Goal: Task Accomplishment & Management: Manage account settings

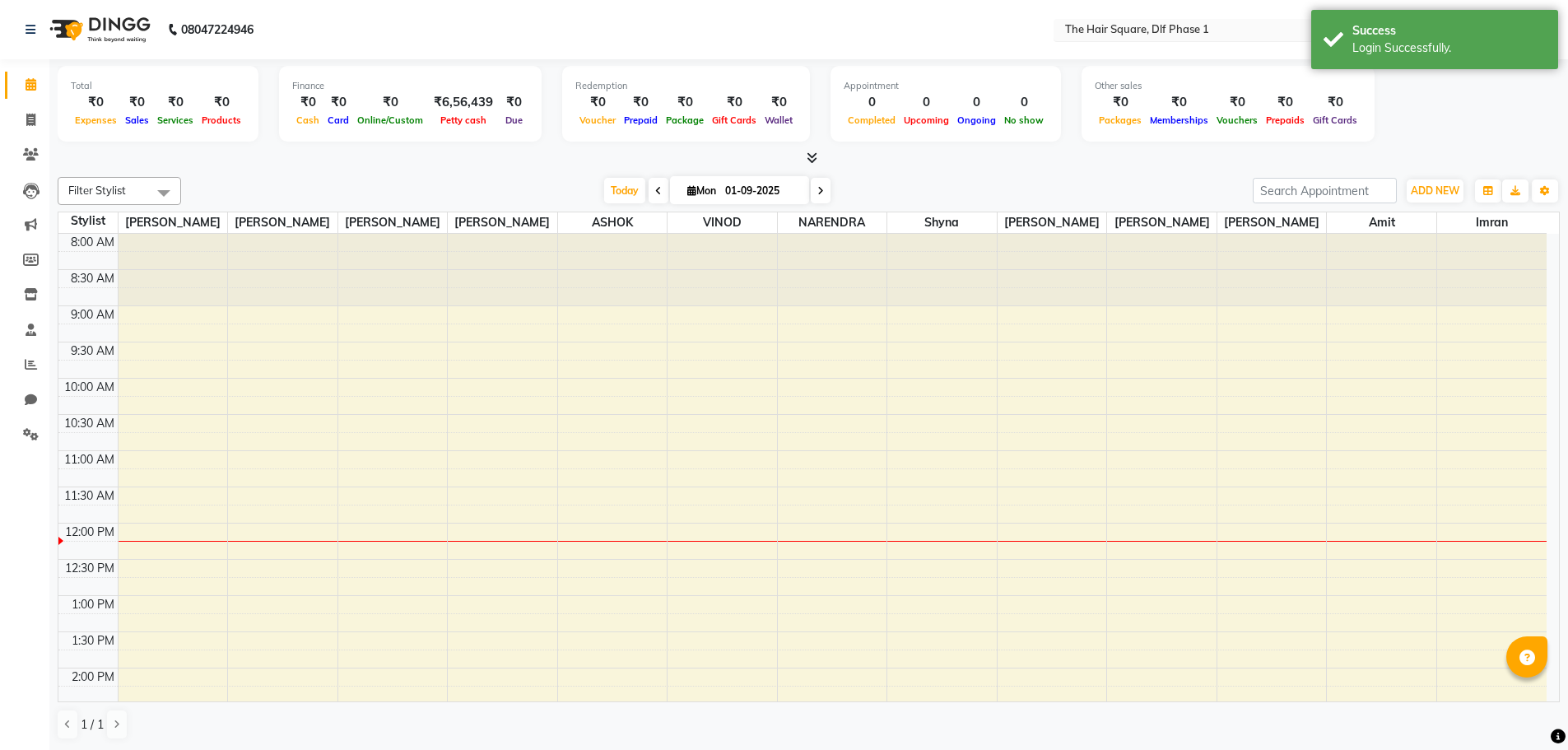
click at [1163, 26] on input "text" at bounding box center [1181, 31] width 239 height 16
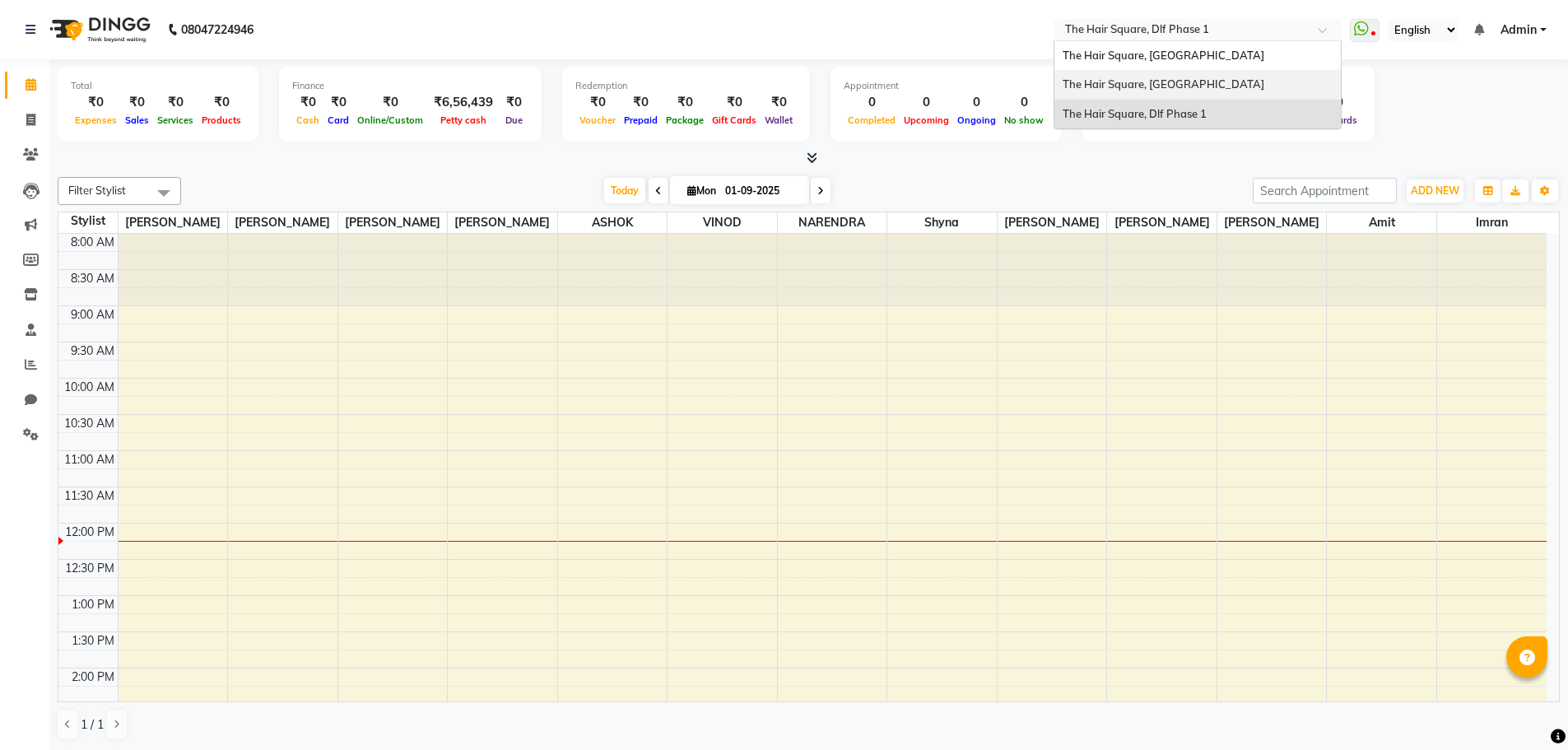
click at [1184, 88] on span "The Hair Square, [GEOGRAPHIC_DATA]" at bounding box center [1163, 84] width 201 height 13
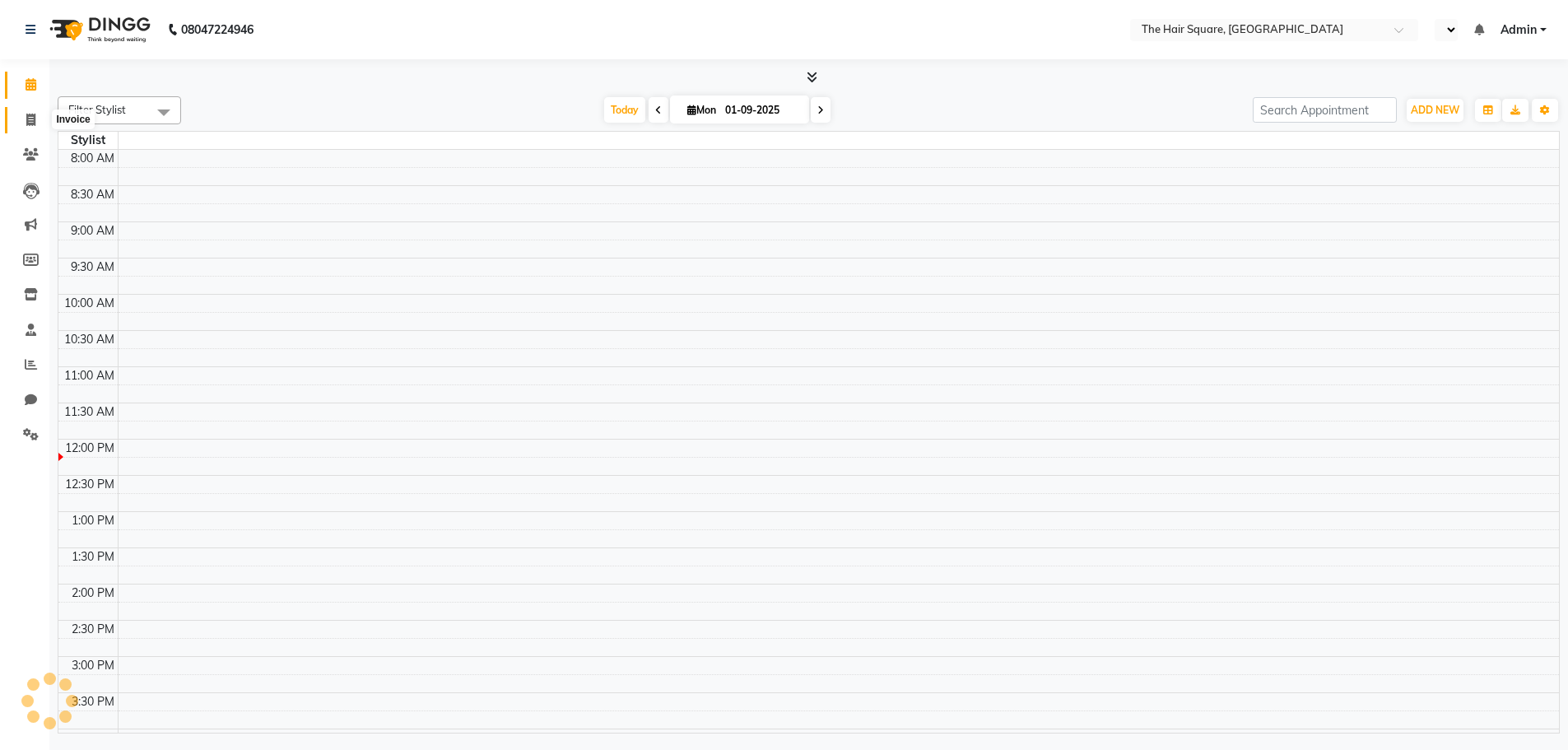
select select "en"
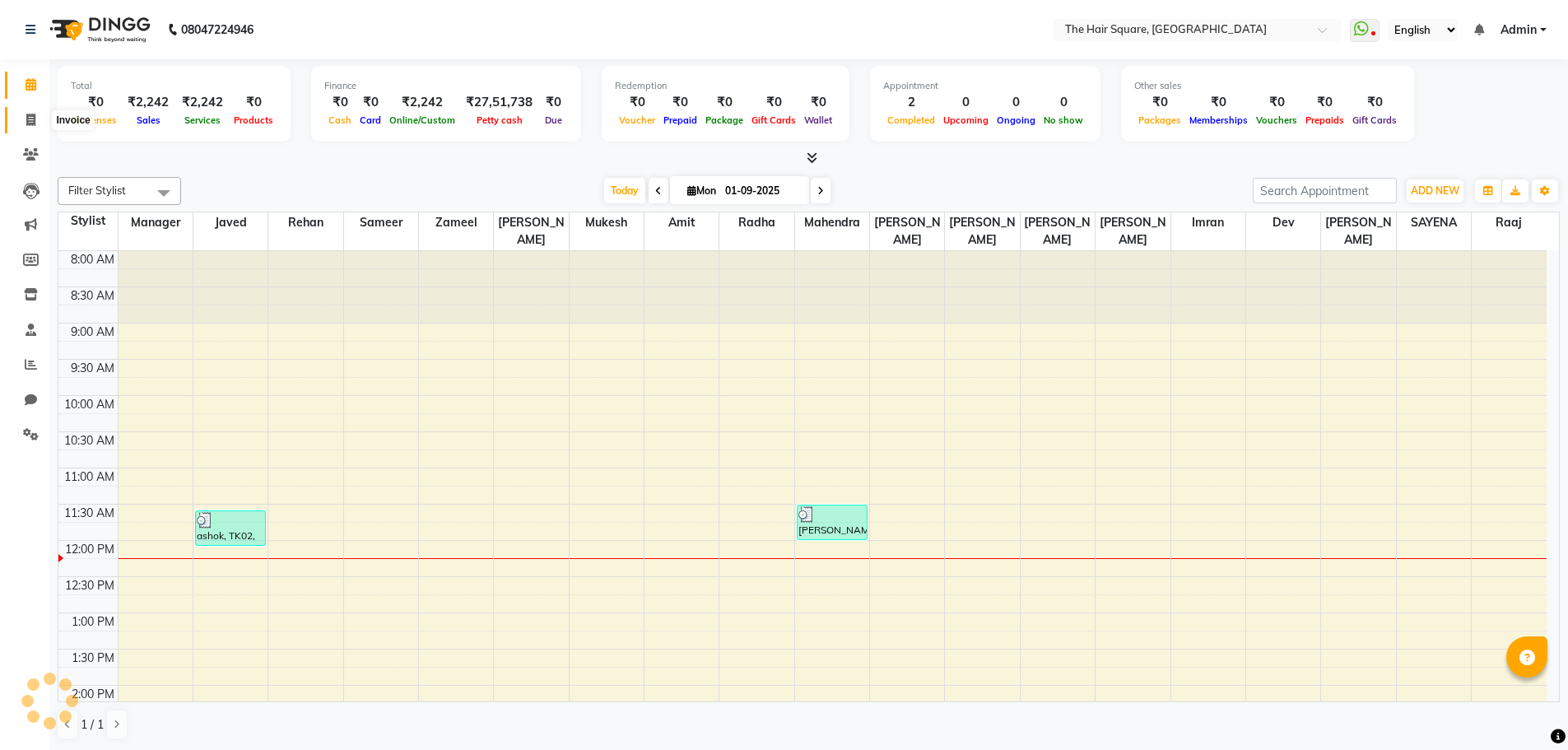
drag, startPoint x: 32, startPoint y: 118, endPoint x: 51, endPoint y: 114, distance: 19.4
click at [32, 118] on icon at bounding box center [31, 119] width 9 height 12
select select "service"
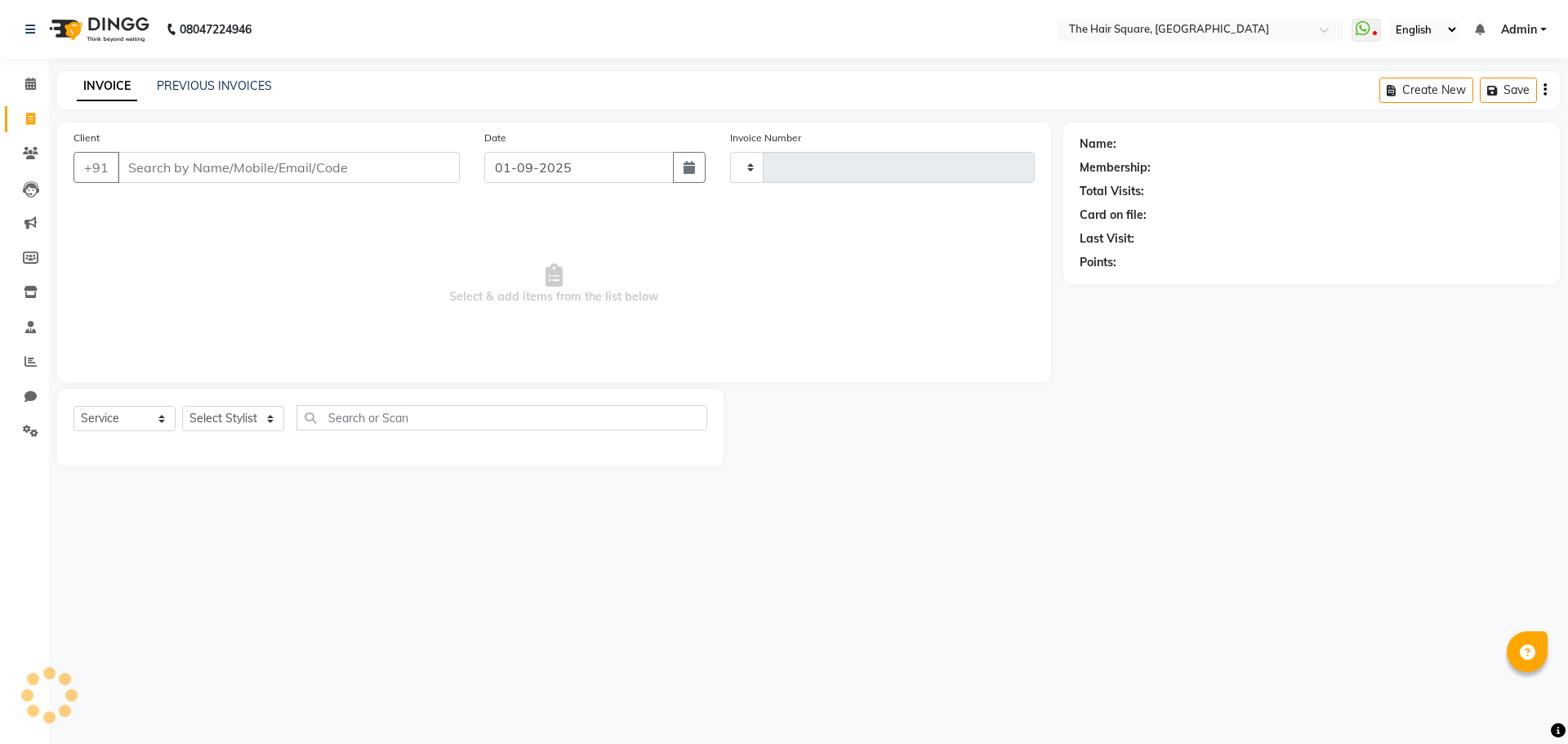
type input "3067"
select select "5768"
click at [195, 88] on link "PREVIOUS INVOICES" at bounding box center [214, 85] width 115 height 14
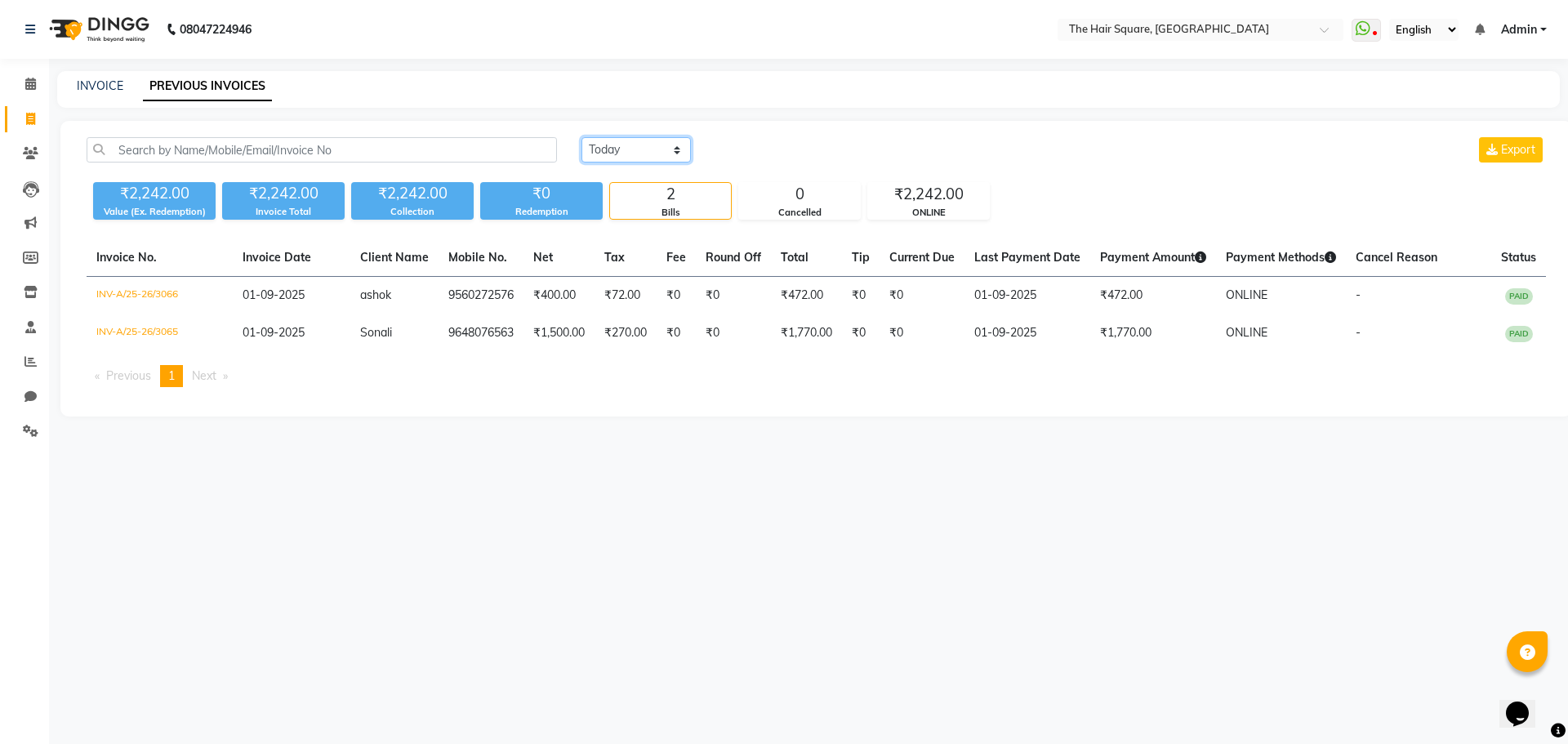
click at [667, 143] on select "Today Yesterday Custom Range" at bounding box center [636, 150] width 109 height 25
select select "yesterday"
click at [582, 137] on select "Today Yesterday Custom Range" at bounding box center [636, 150] width 109 height 25
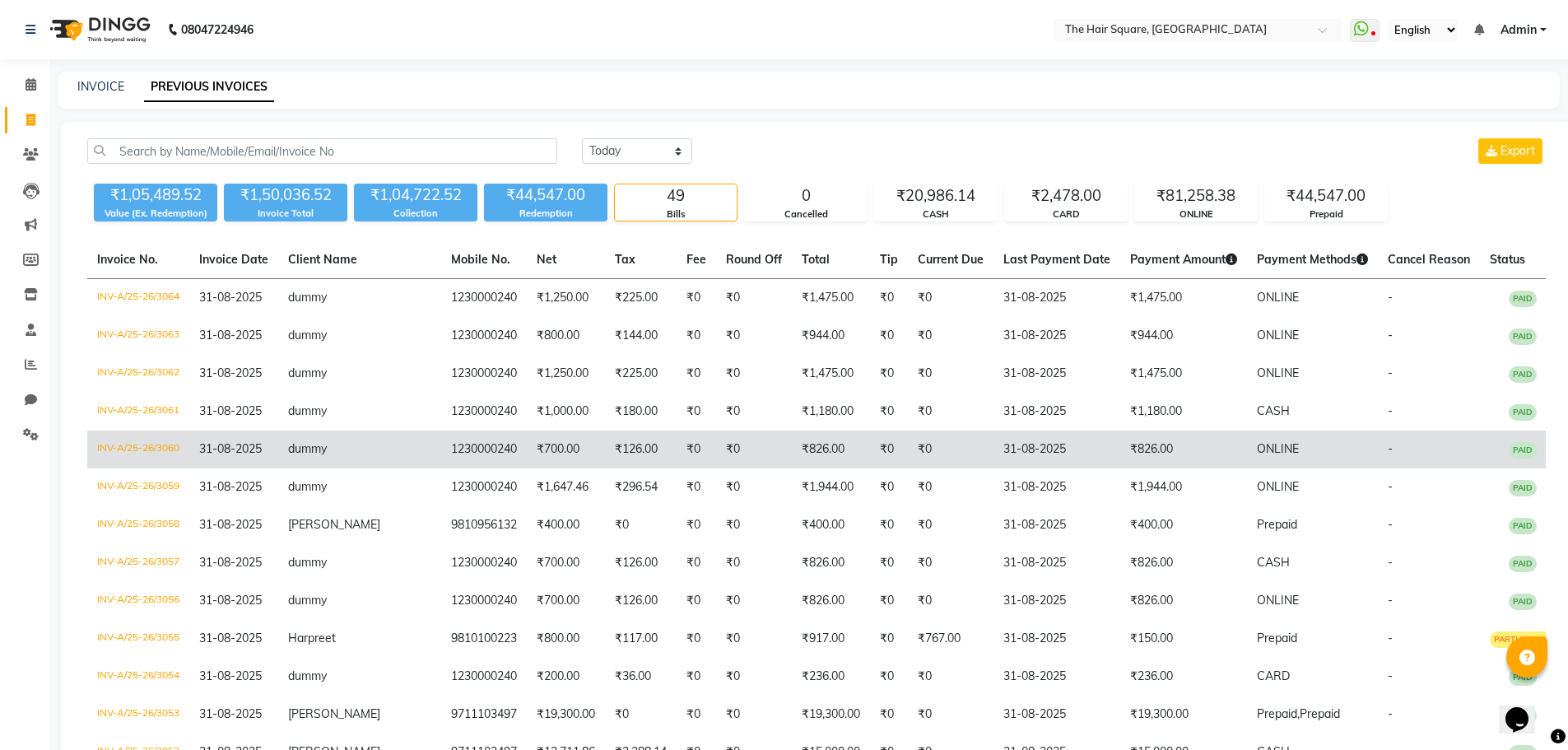
click at [1509, 448] on span "PAID" at bounding box center [1523, 450] width 28 height 16
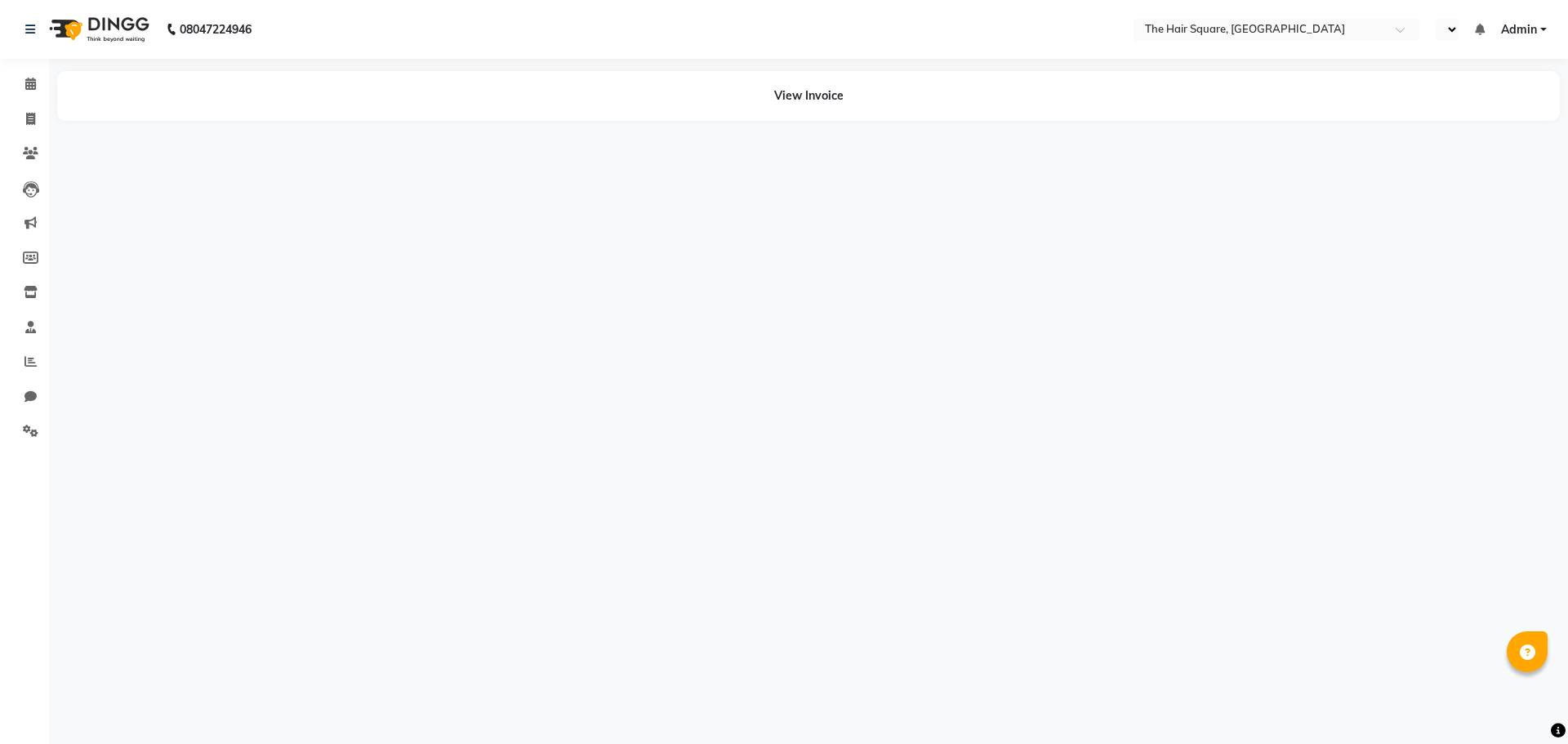
select select "en"
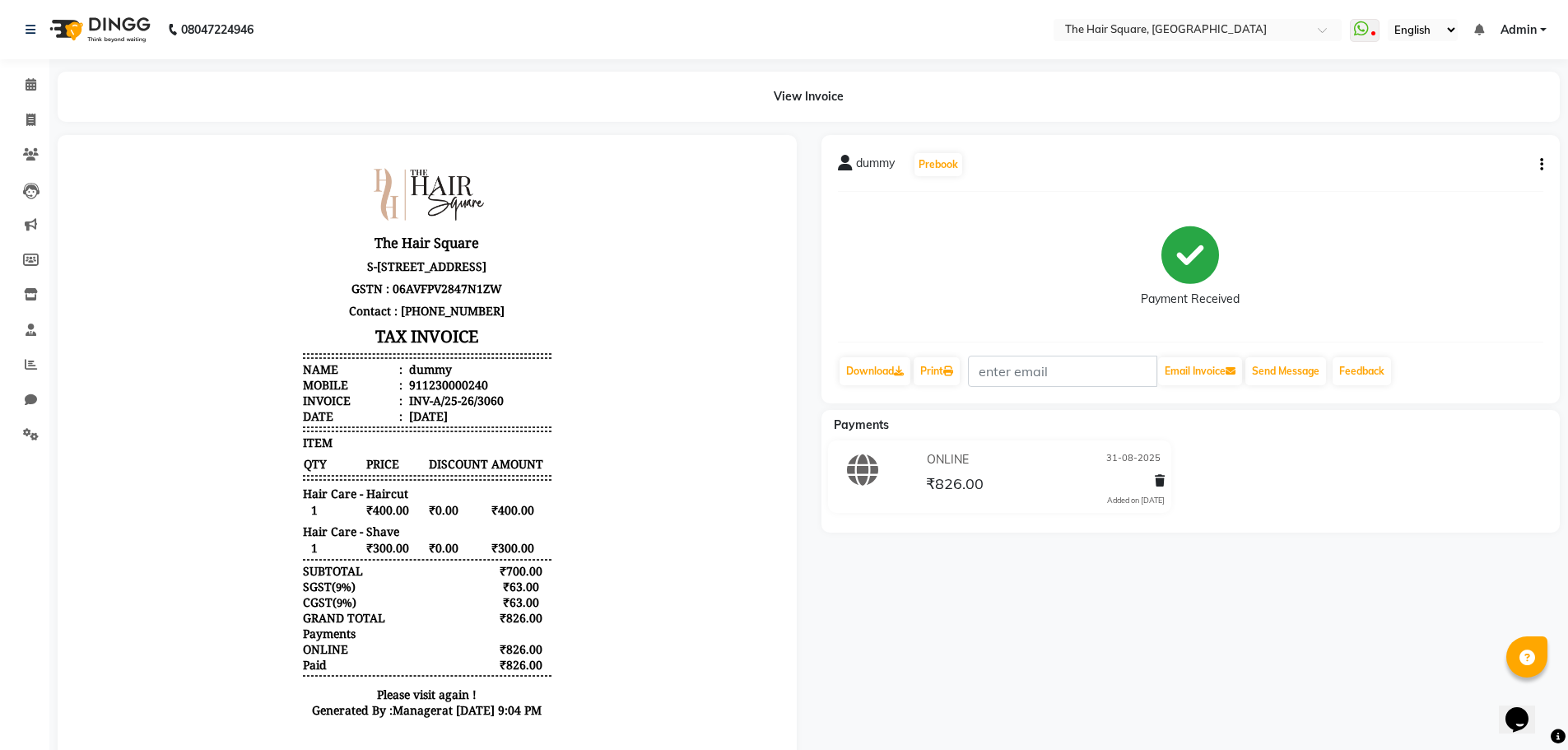
click at [1539, 162] on button "button" at bounding box center [1539, 165] width 10 height 17
click at [1453, 186] on div "Edit Invoice" at bounding box center [1460, 185] width 113 height 20
select select "service"
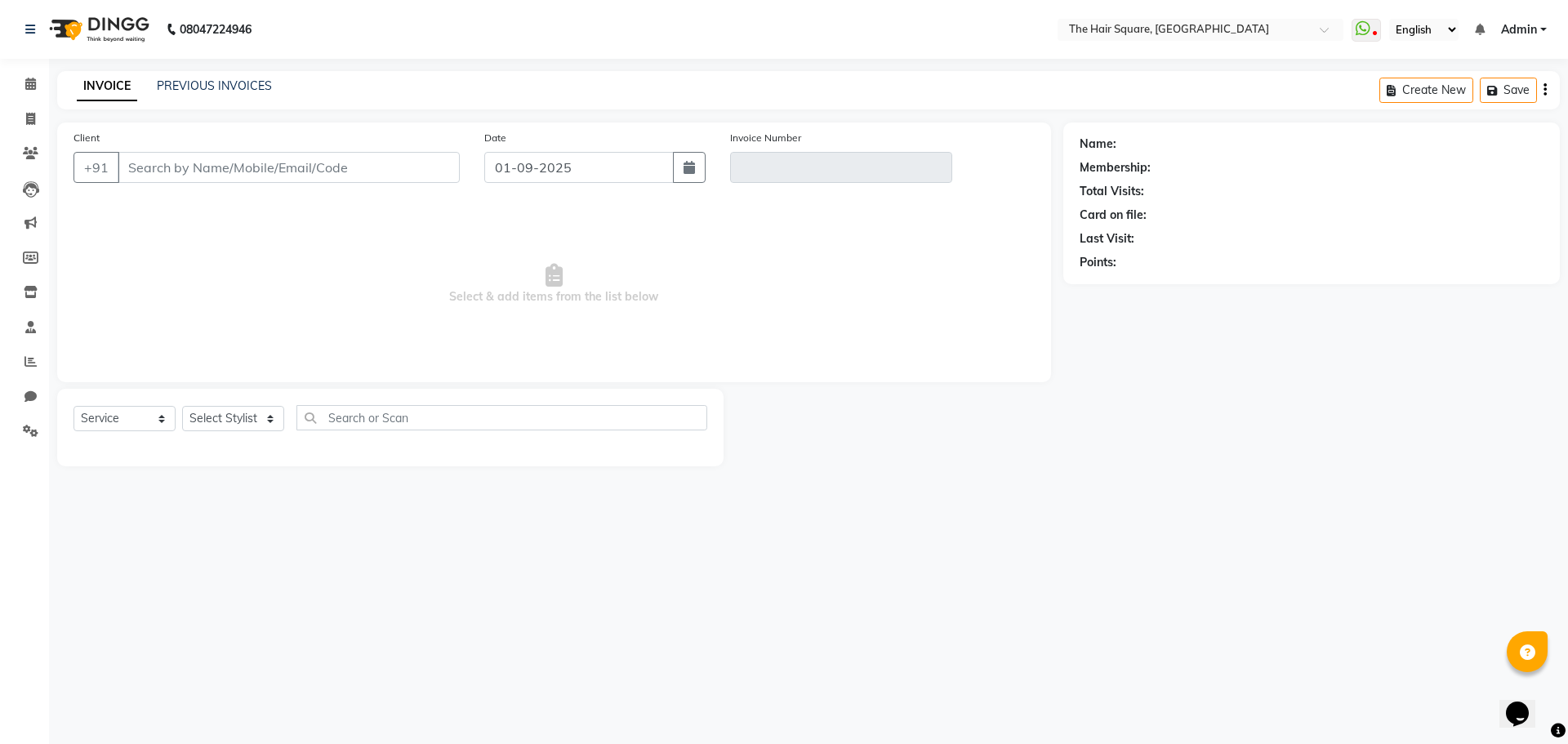
type input "1230000240"
type input "INV-A/25-26/3060"
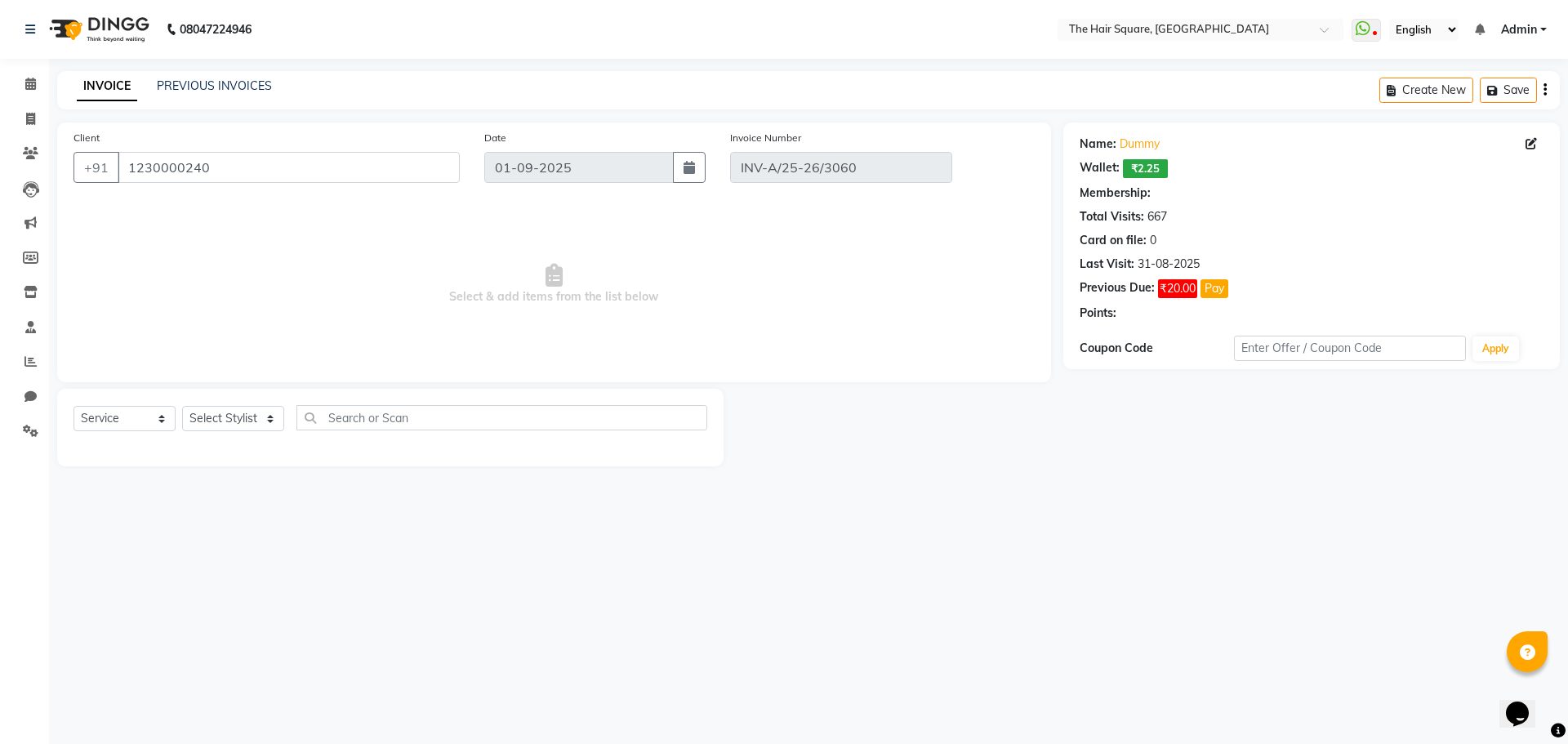
type input "31-08-2025"
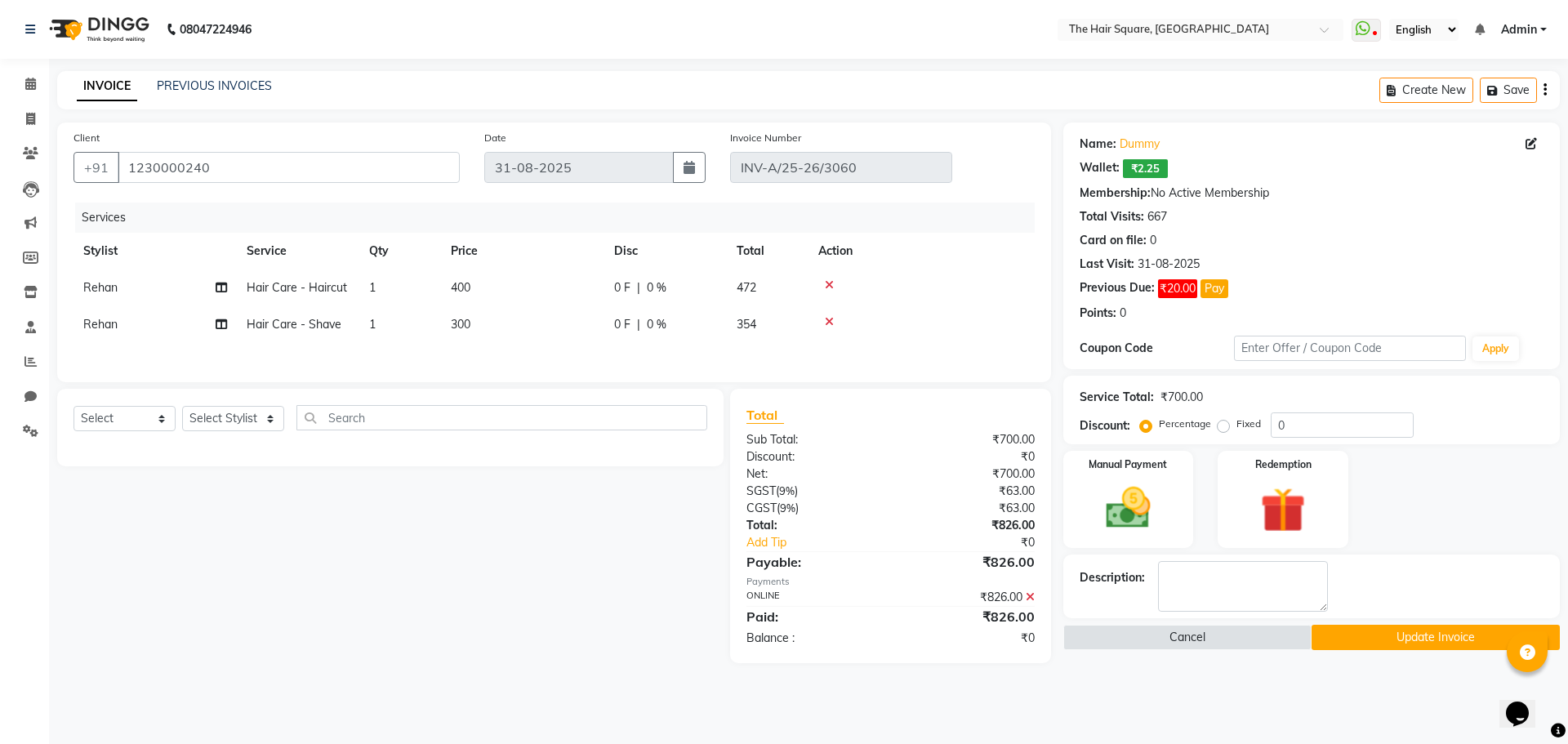
click at [828, 322] on icon at bounding box center [829, 322] width 9 height 12
click at [830, 288] on icon at bounding box center [829, 285] width 9 height 12
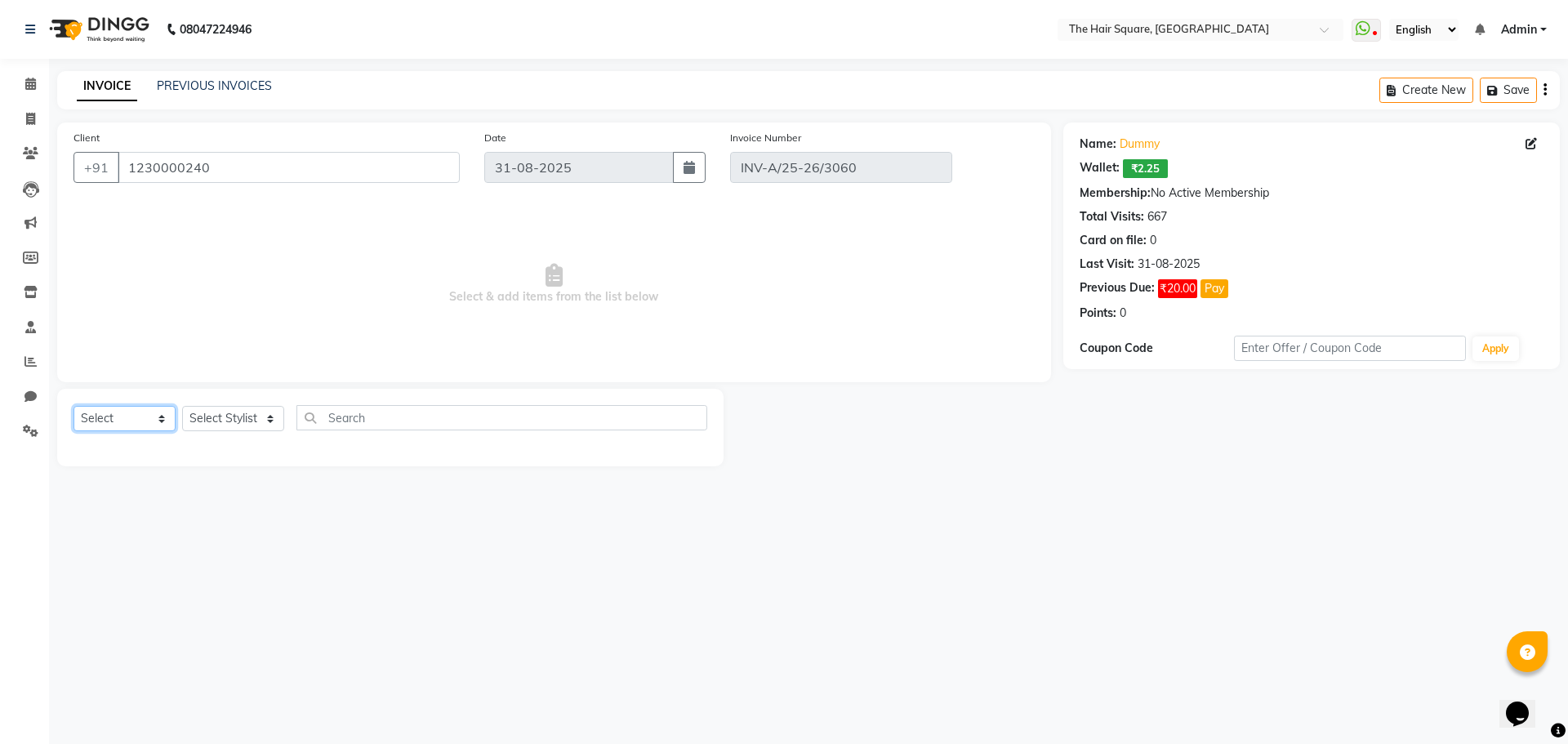
click at [130, 421] on select "Select Service Product Membership Package Voucher Prepaid Gift Card" at bounding box center [124, 418] width 102 height 25
select select "service"
click at [74, 405] on select "Select Service Product Membership Package Voucher Prepaid Gift Card" at bounding box center [124, 418] width 102 height 25
click at [226, 421] on select "Select Stylist Amit Aradhana Bittu Dev Imran Inder Javed Kim Mahendra Manager M…" at bounding box center [233, 418] width 102 height 25
select select "39378"
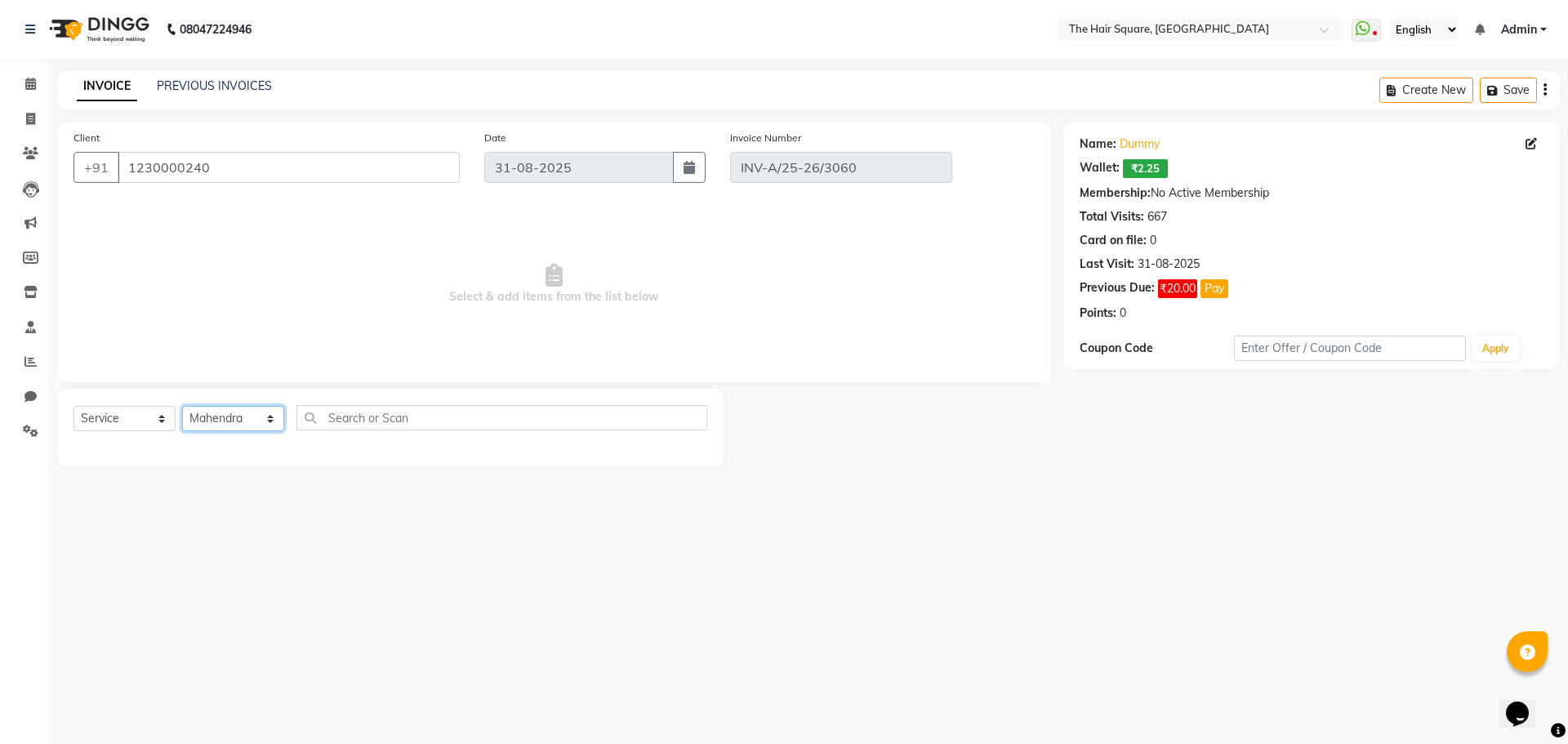
click at [182, 405] on select "Select Stylist Amit Aradhana Bittu Dev Imran Inder Javed Kim Mahendra Manager M…" at bounding box center [233, 418] width 102 height 25
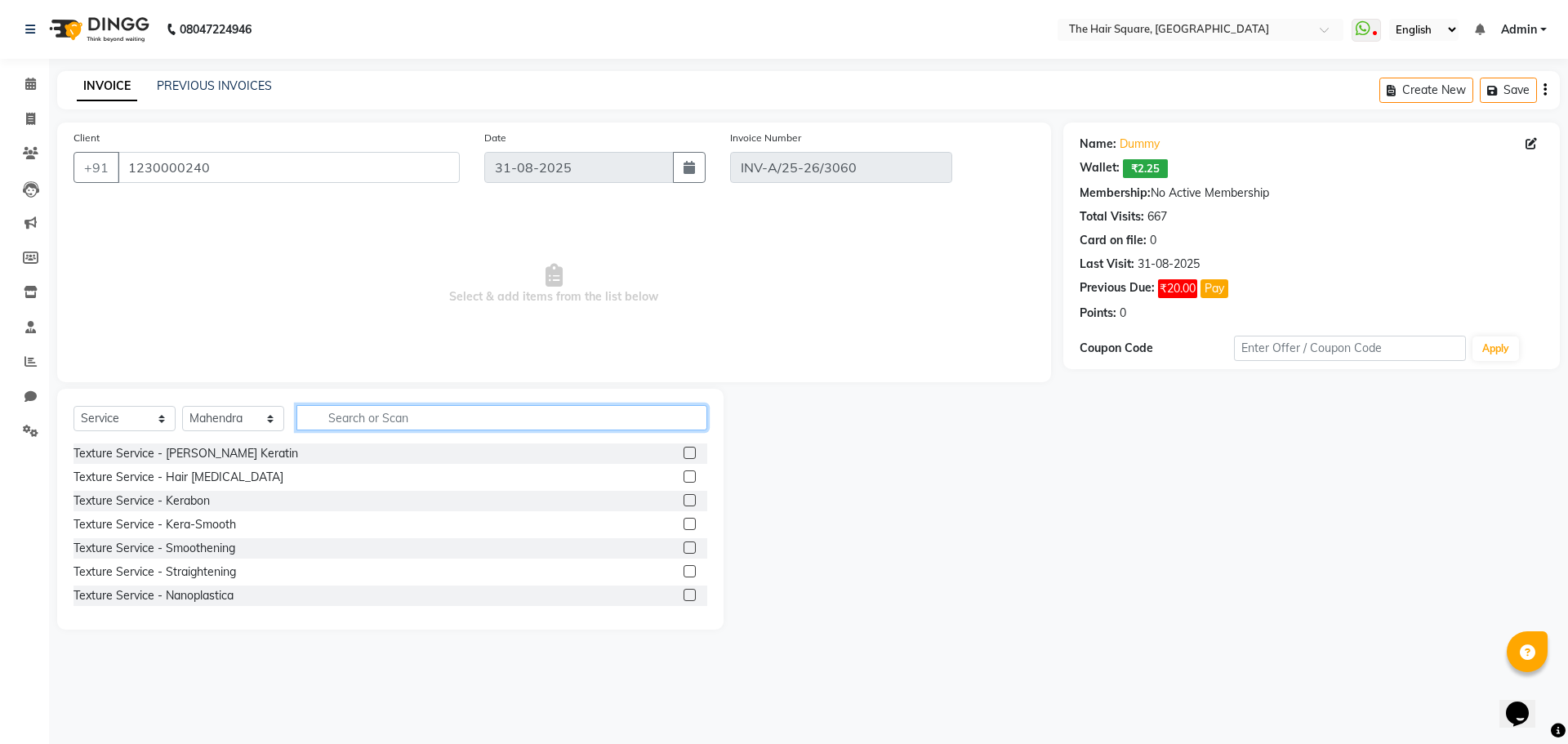
click at [327, 409] on input "text" at bounding box center [501, 417] width 411 height 25
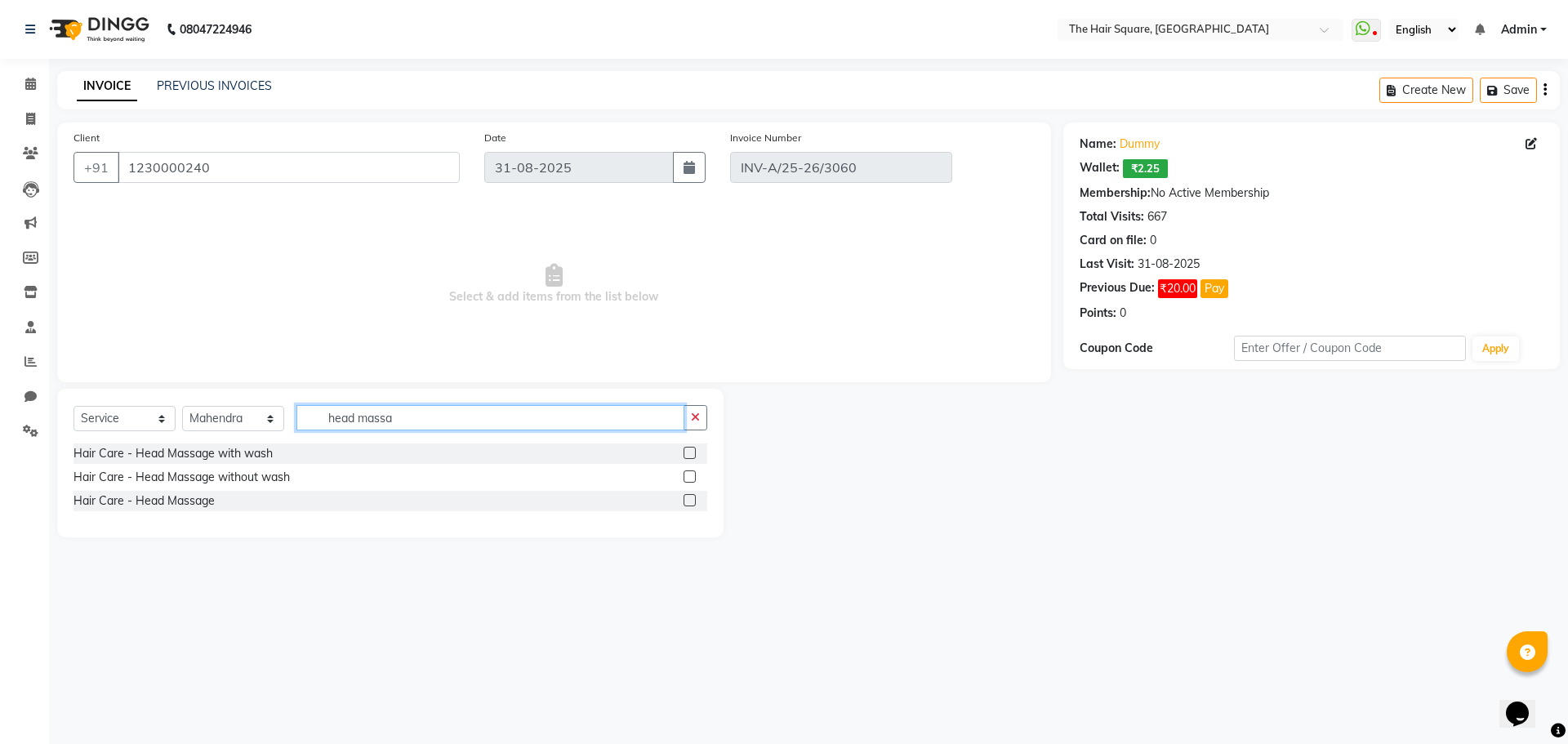
type input "head massa"
click at [689, 453] on label at bounding box center [689, 453] width 12 height 12
click at [689, 453] on input "checkbox" at bounding box center [688, 453] width 11 height 11
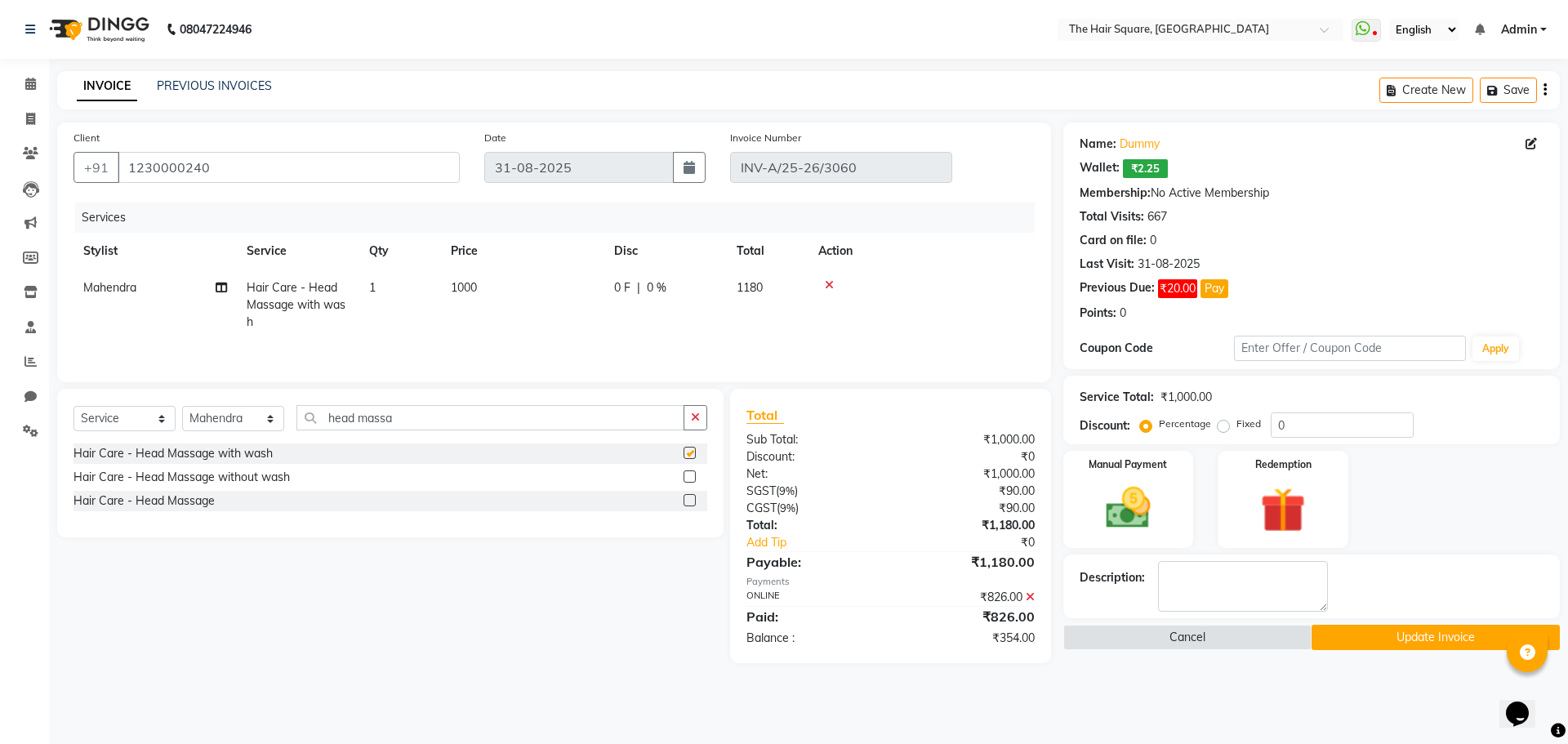
checkbox input "false"
click at [479, 289] on td "1000" at bounding box center [522, 305] width 163 height 71
select select "39378"
drag, startPoint x: 570, startPoint y: 289, endPoint x: 266, endPoint y: 255, distance: 305.9
click at [267, 255] on table "Stylist Service Qty Price Disc Total Action Amit Aradhana Bittu Dev Imran Inder…" at bounding box center [554, 285] width 961 height 106
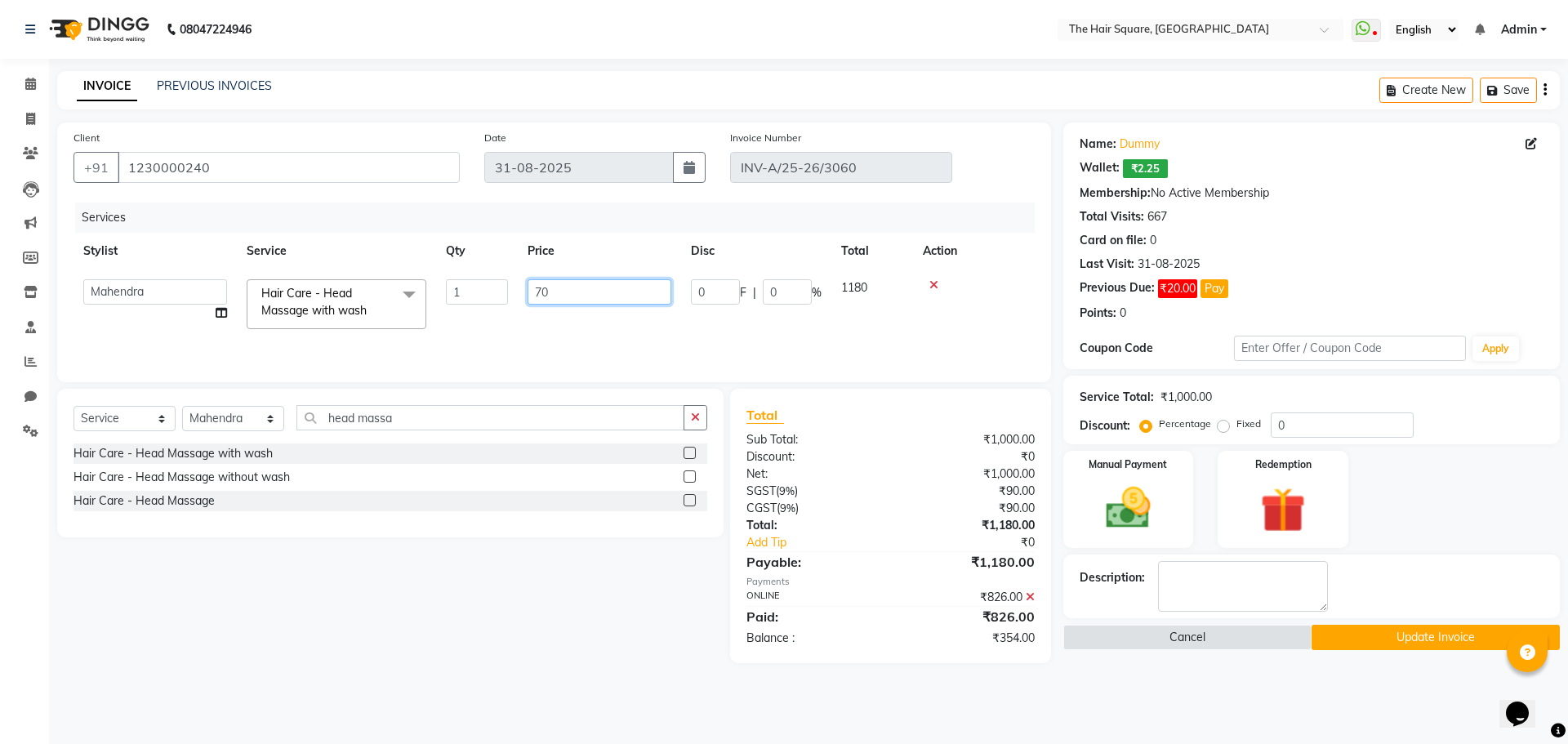
type input "700"
click at [489, 331] on div "Services Stylist Service Qty Price Disc Total Action Amit Aradhana Bittu Dev Im…" at bounding box center [554, 284] width 961 height 163
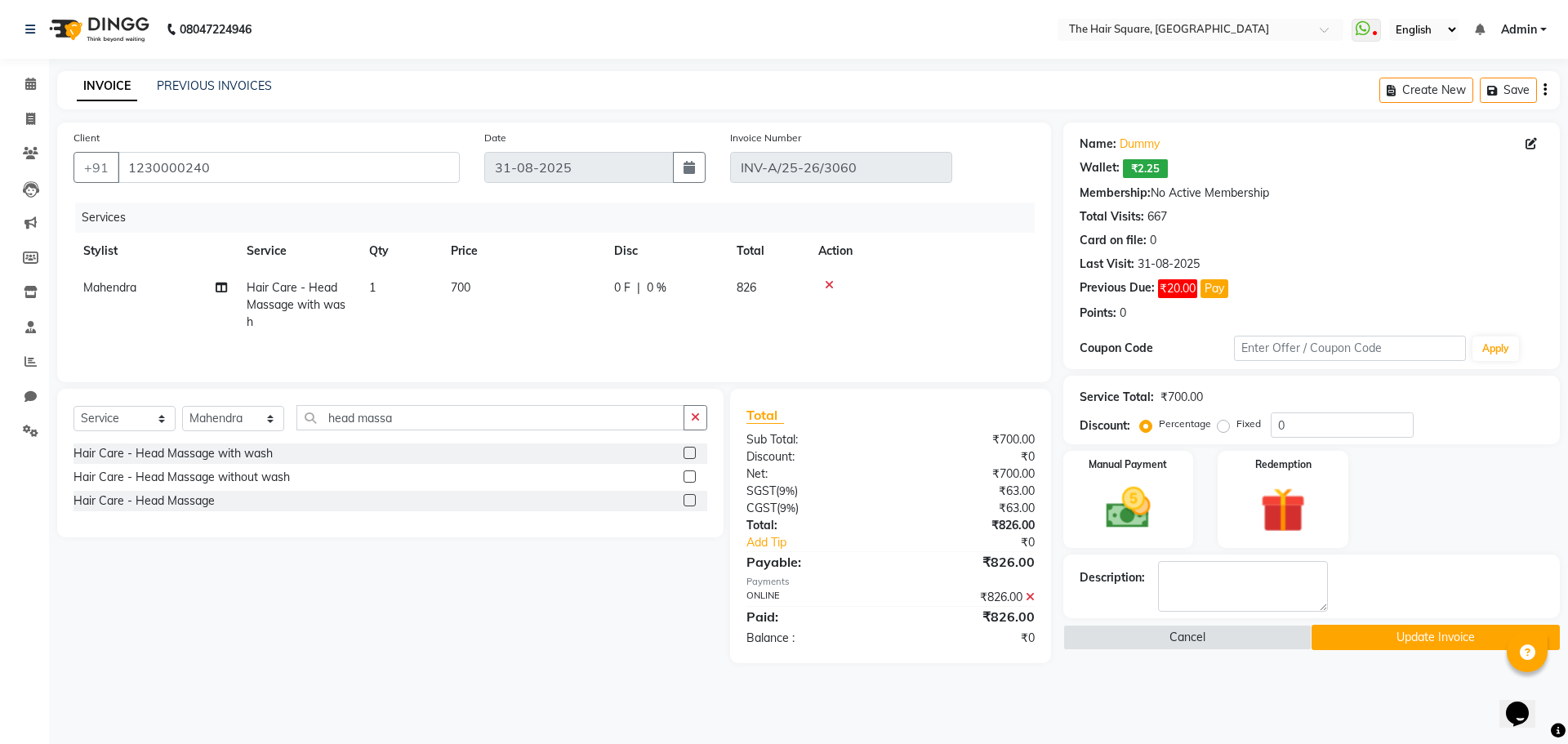
click at [1330, 646] on button "Update Invoice" at bounding box center [1435, 637] width 248 height 25
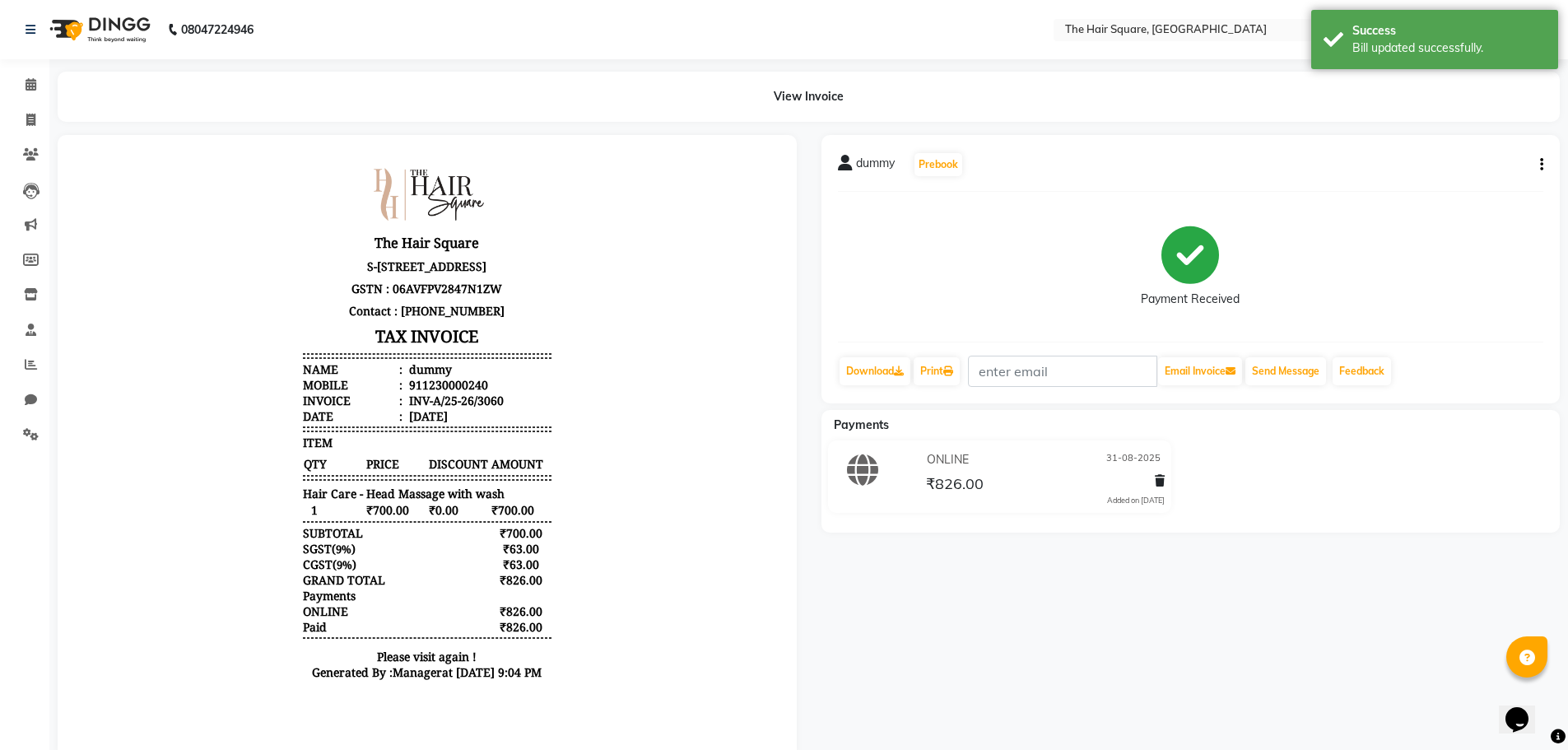
drag, startPoint x: 1003, startPoint y: 629, endPoint x: 976, endPoint y: 723, distance: 97.8
click at [1001, 631] on div "dummy Prebook Payment Received Download Print Email Invoice Send Message Feedba…" at bounding box center [1191, 446] width 764 height 623
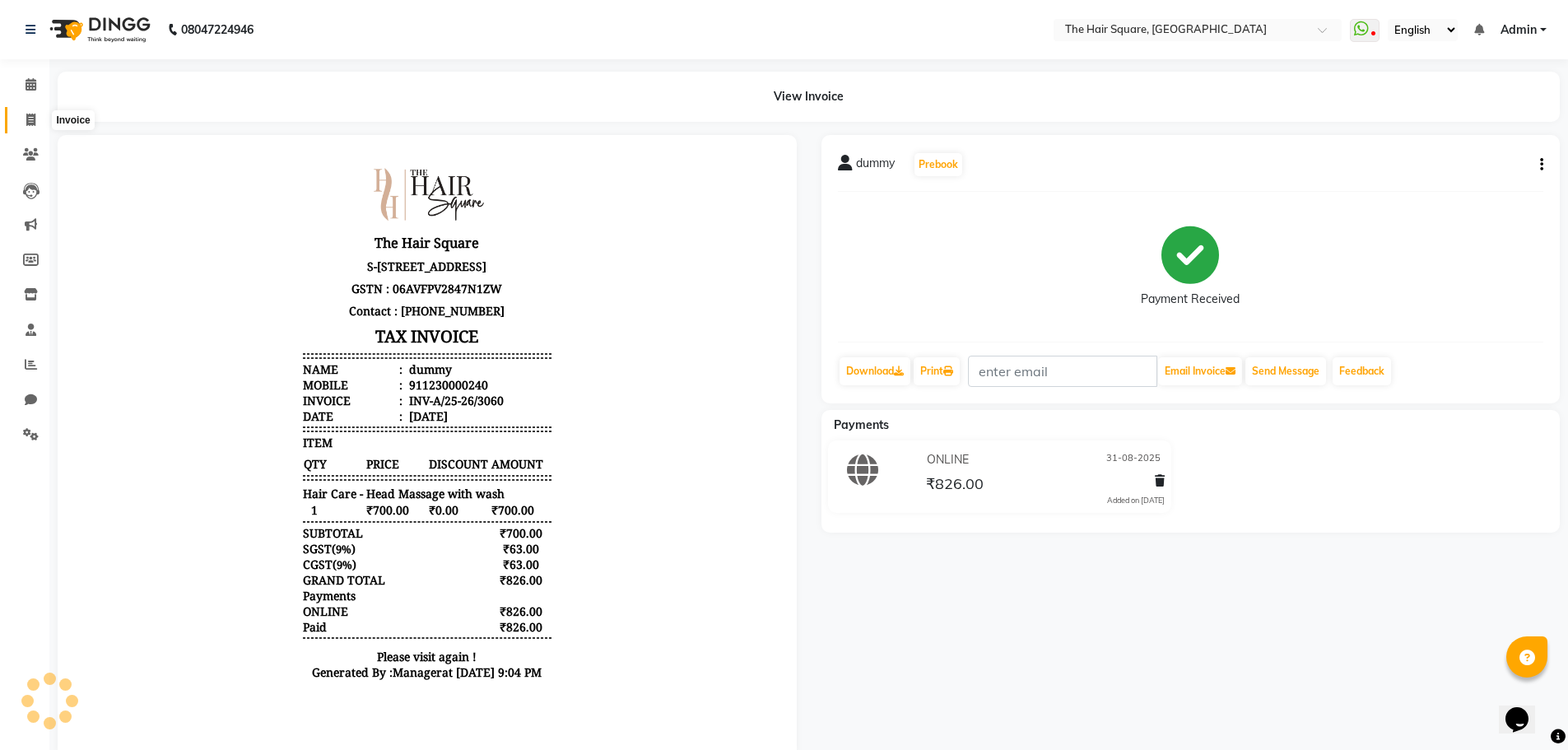
click at [32, 121] on icon at bounding box center [31, 119] width 9 height 12
select select "service"
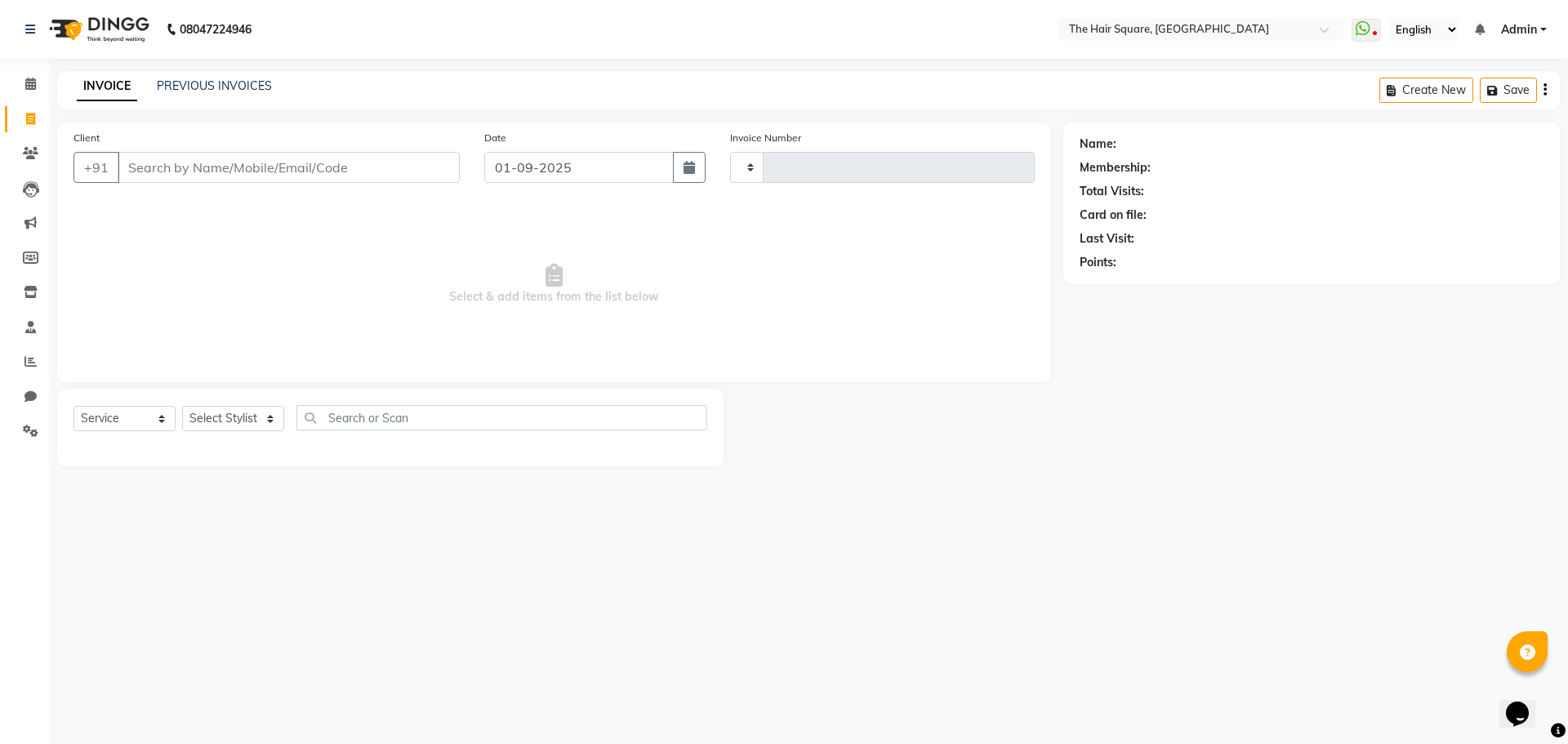
type input "3067"
select select "5768"
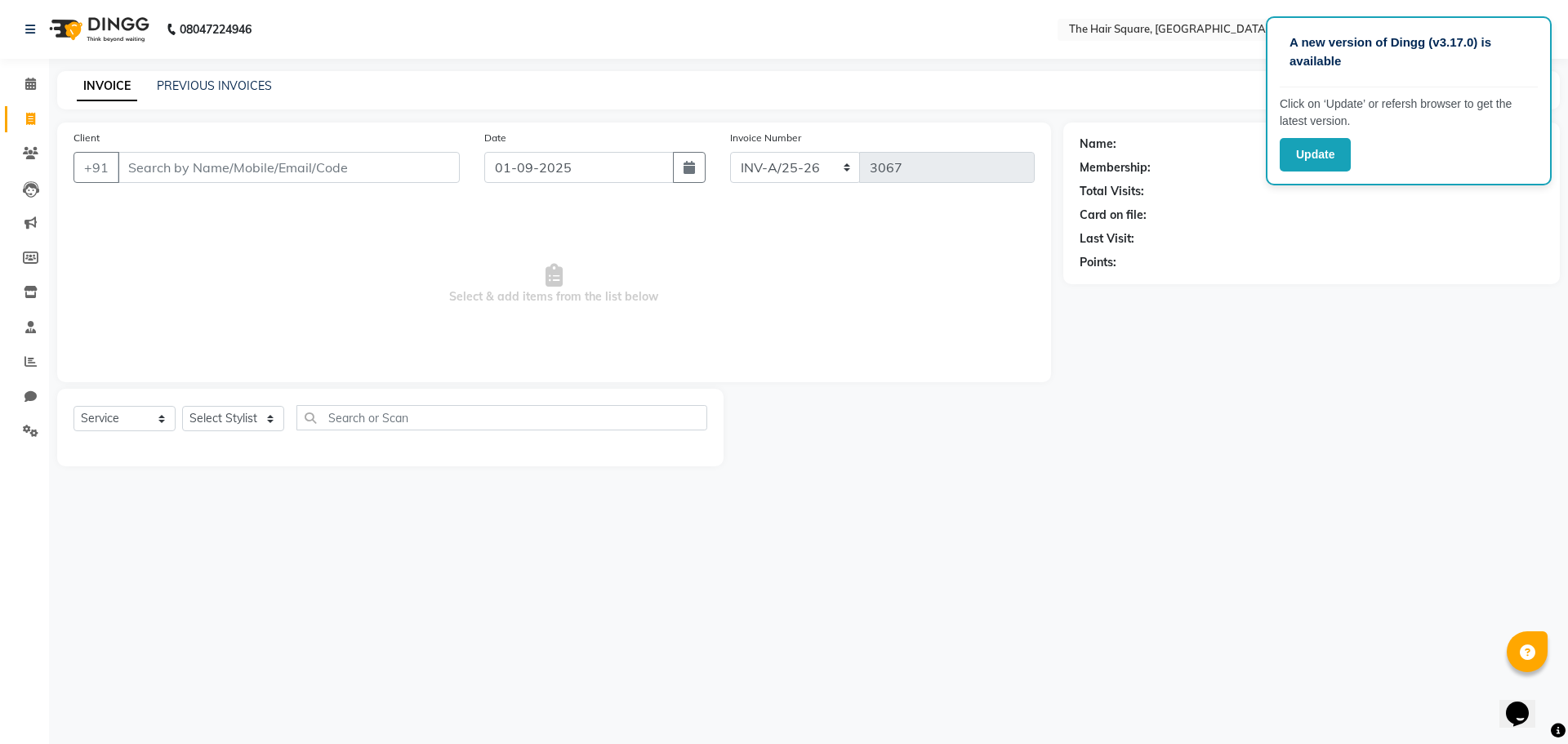
click at [1146, 378] on div "Name: Membership: Total Visits: Card on file: Last Visit: Points:" at bounding box center [1317, 295] width 509 height 344
click at [9, 118] on link "Invoice" at bounding box center [25, 119] width 39 height 27
select select "service"
type input "3067"
select select "5768"
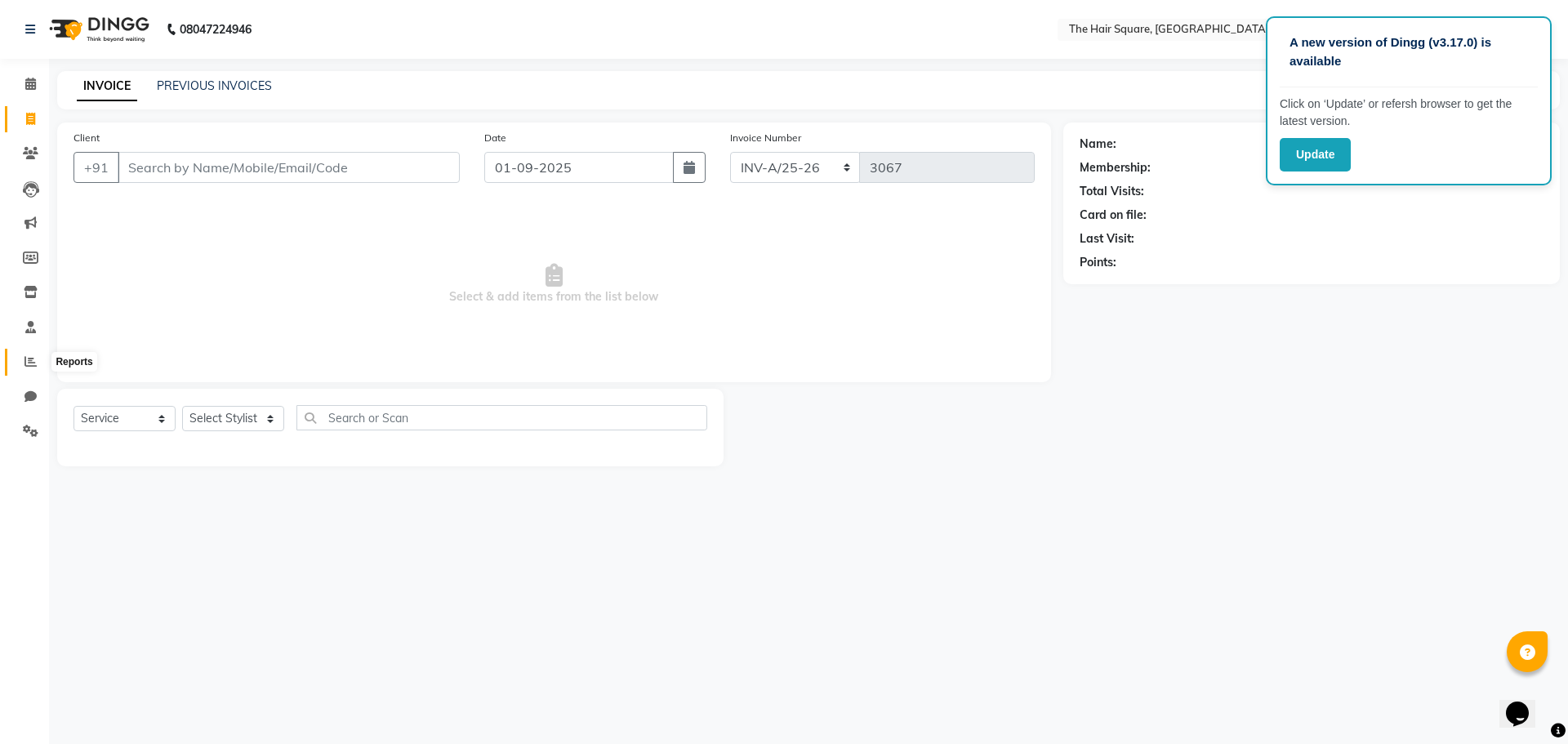
click at [27, 368] on span at bounding box center [30, 362] width 29 height 19
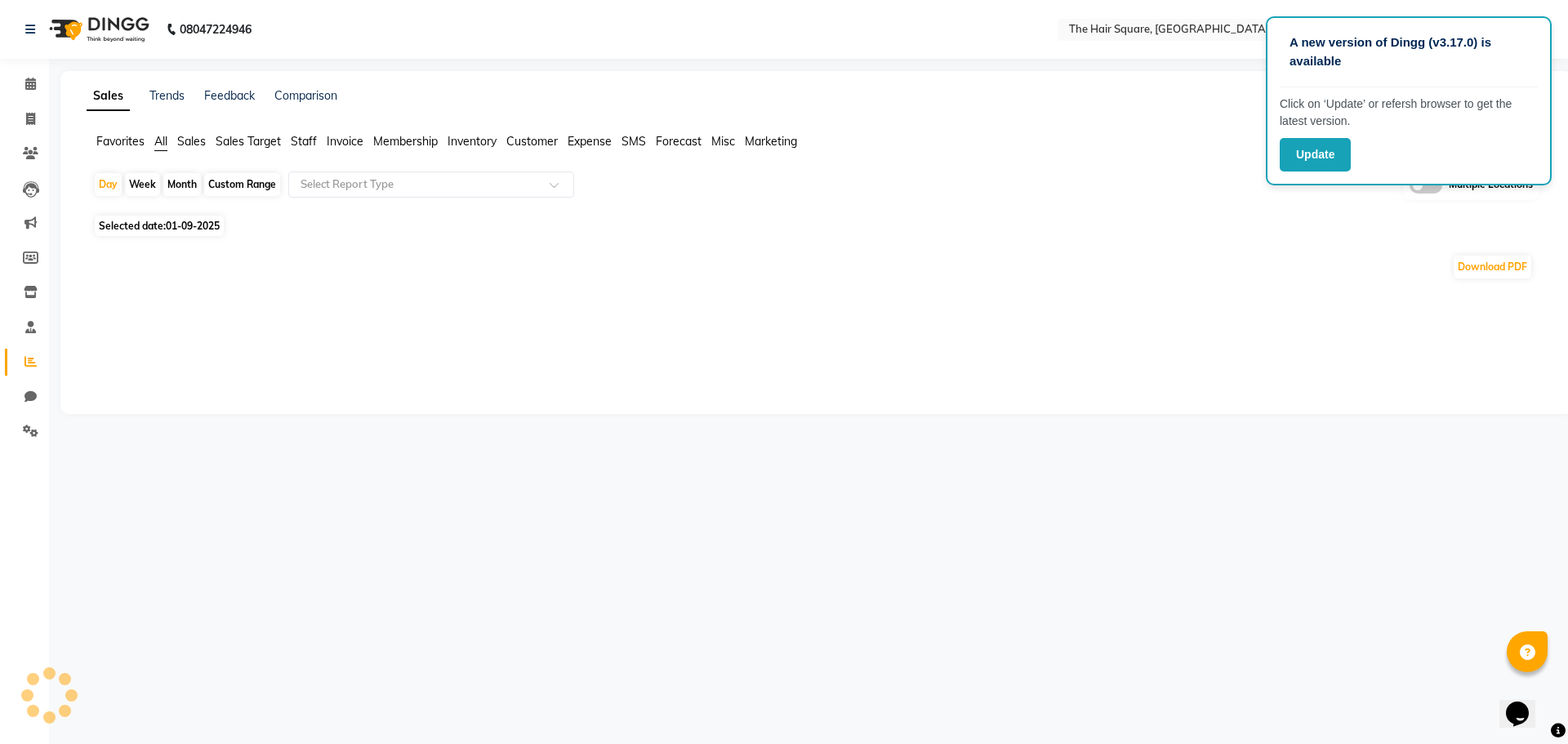
click at [323, 141] on ul "Favorites All Sales Sales Target Staff Invoice Membership Inventory Customer Ex…" at bounding box center [815, 141] width 1459 height 18
click at [306, 135] on span "Staff" at bounding box center [303, 141] width 26 height 14
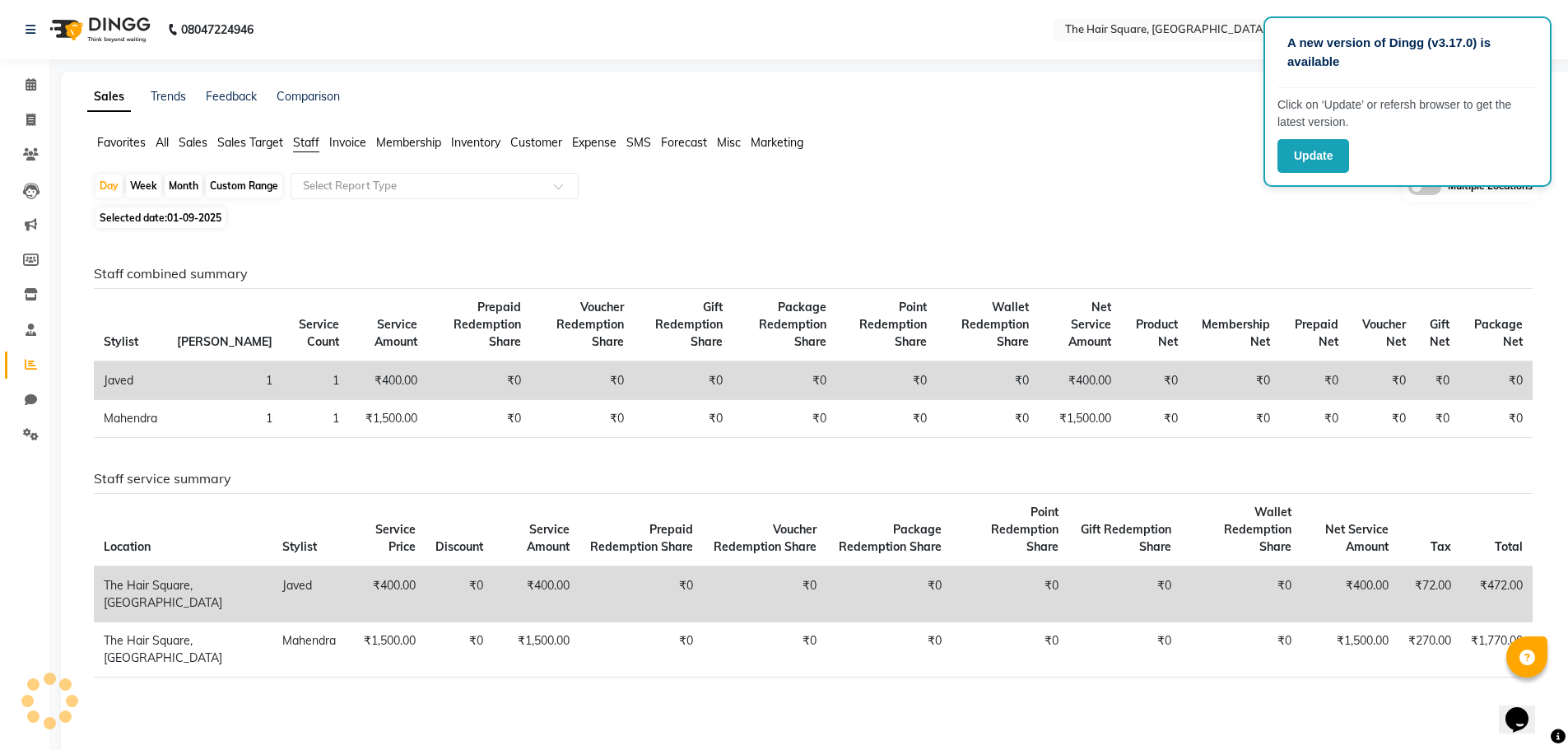
click at [260, 189] on div "Custom Range" at bounding box center [244, 185] width 77 height 23
select select "9"
select select "2025"
click at [260, 189] on div "Custom Range" at bounding box center [244, 185] width 77 height 23
select select "9"
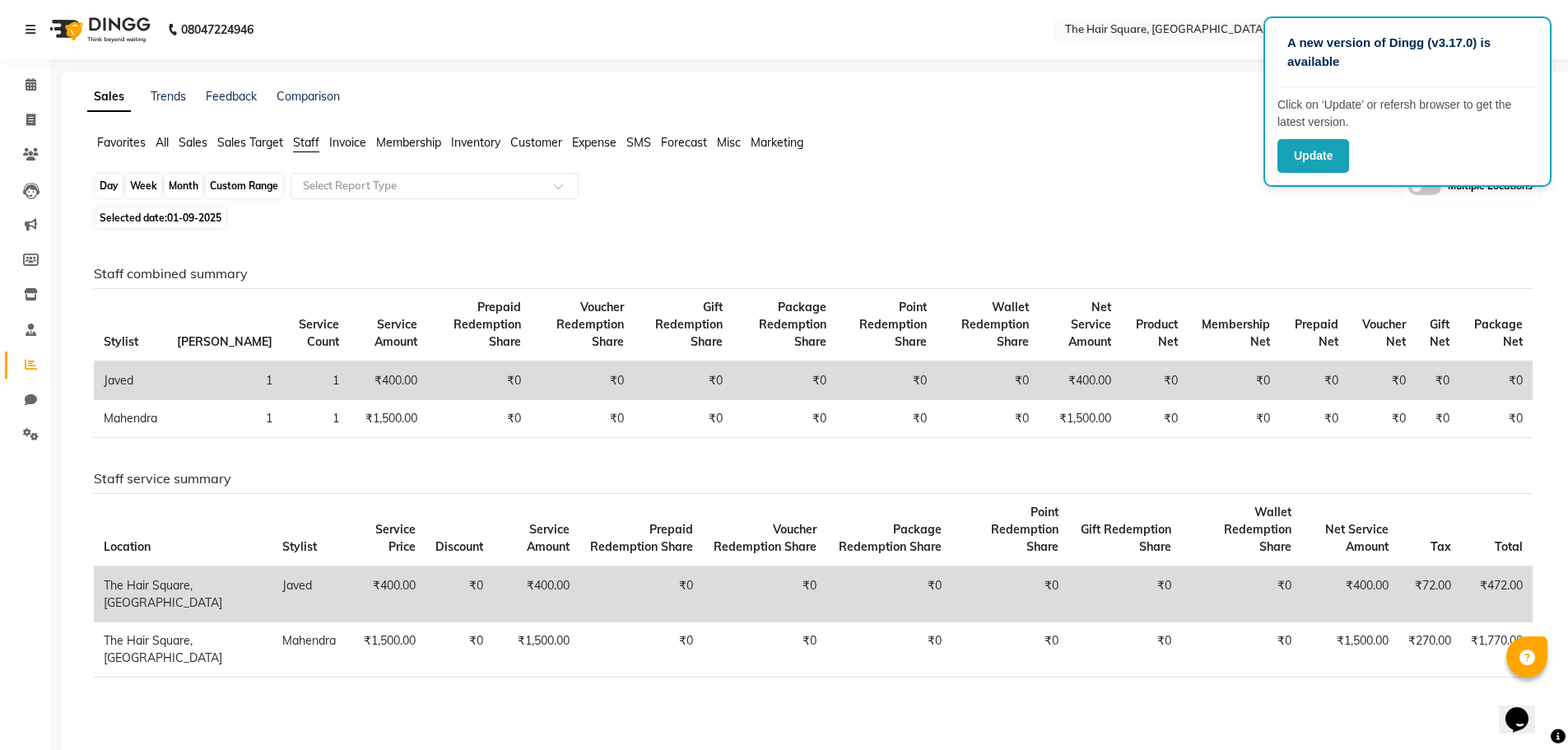
select select "2025"
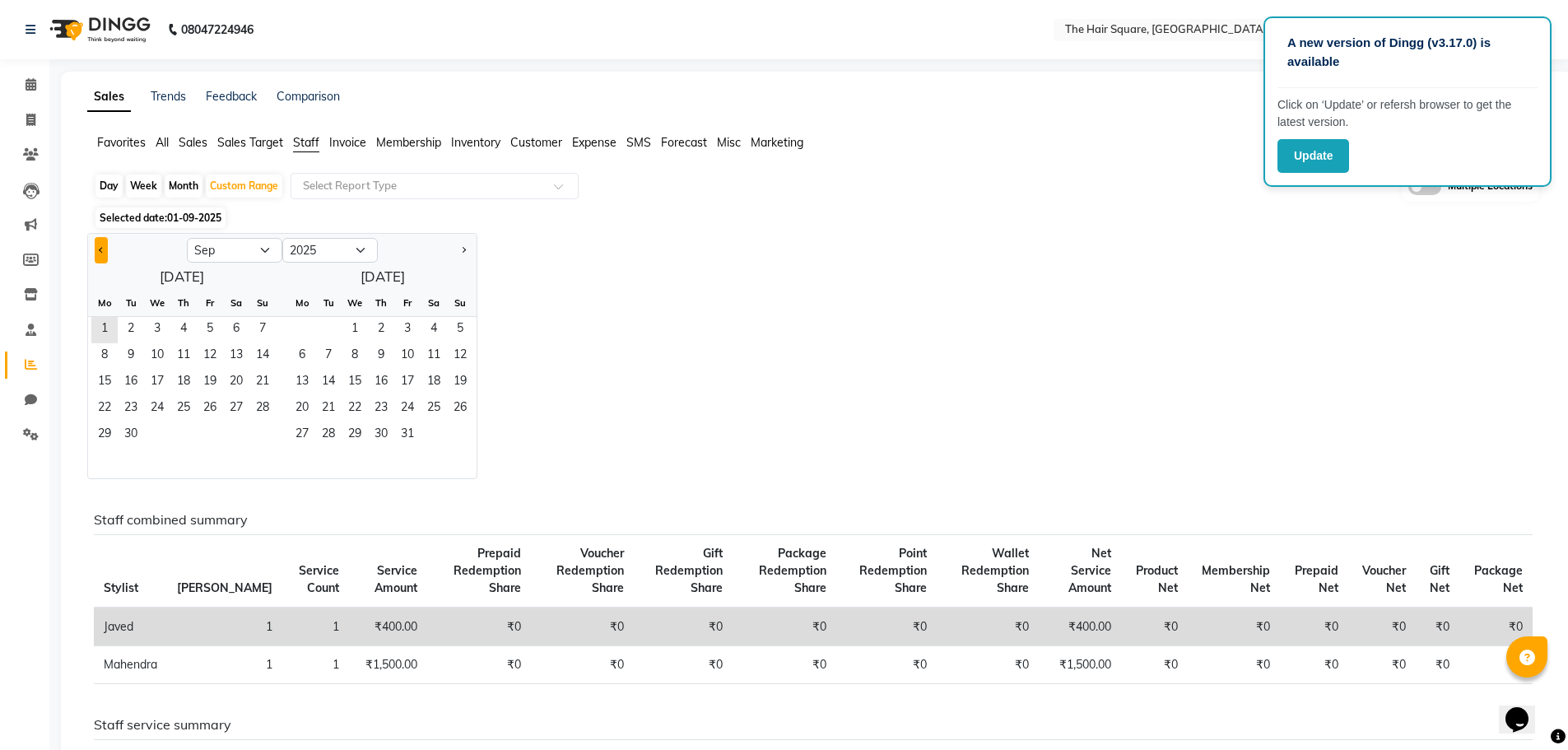
click at [104, 252] on button "Previous month" at bounding box center [101, 250] width 13 height 26
select select "8"
click at [215, 324] on span "1" at bounding box center [209, 329] width 26 height 26
click at [265, 431] on span "31" at bounding box center [262, 435] width 26 height 26
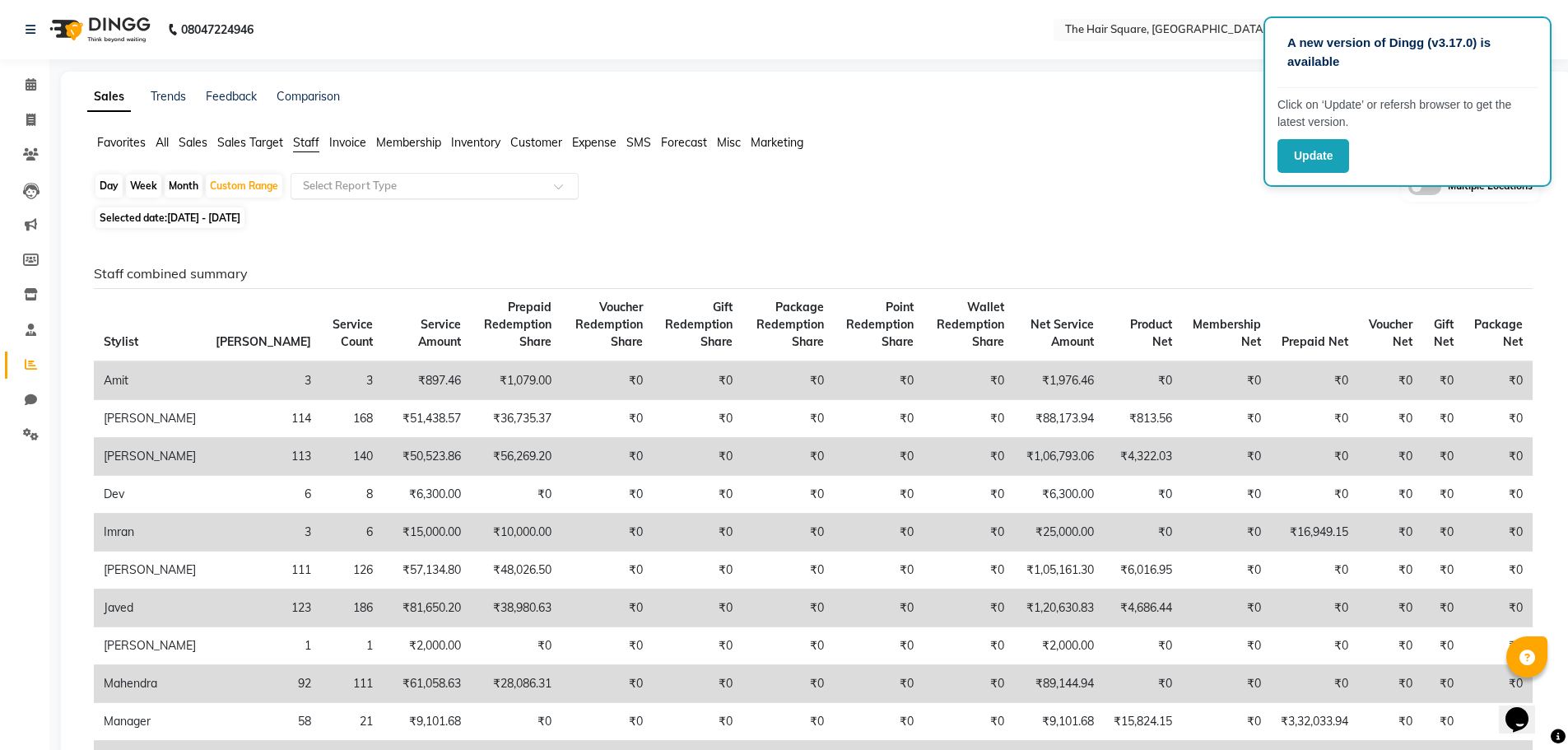
click at [399, 195] on div "Select Report Type" at bounding box center [434, 186] width 289 height 26
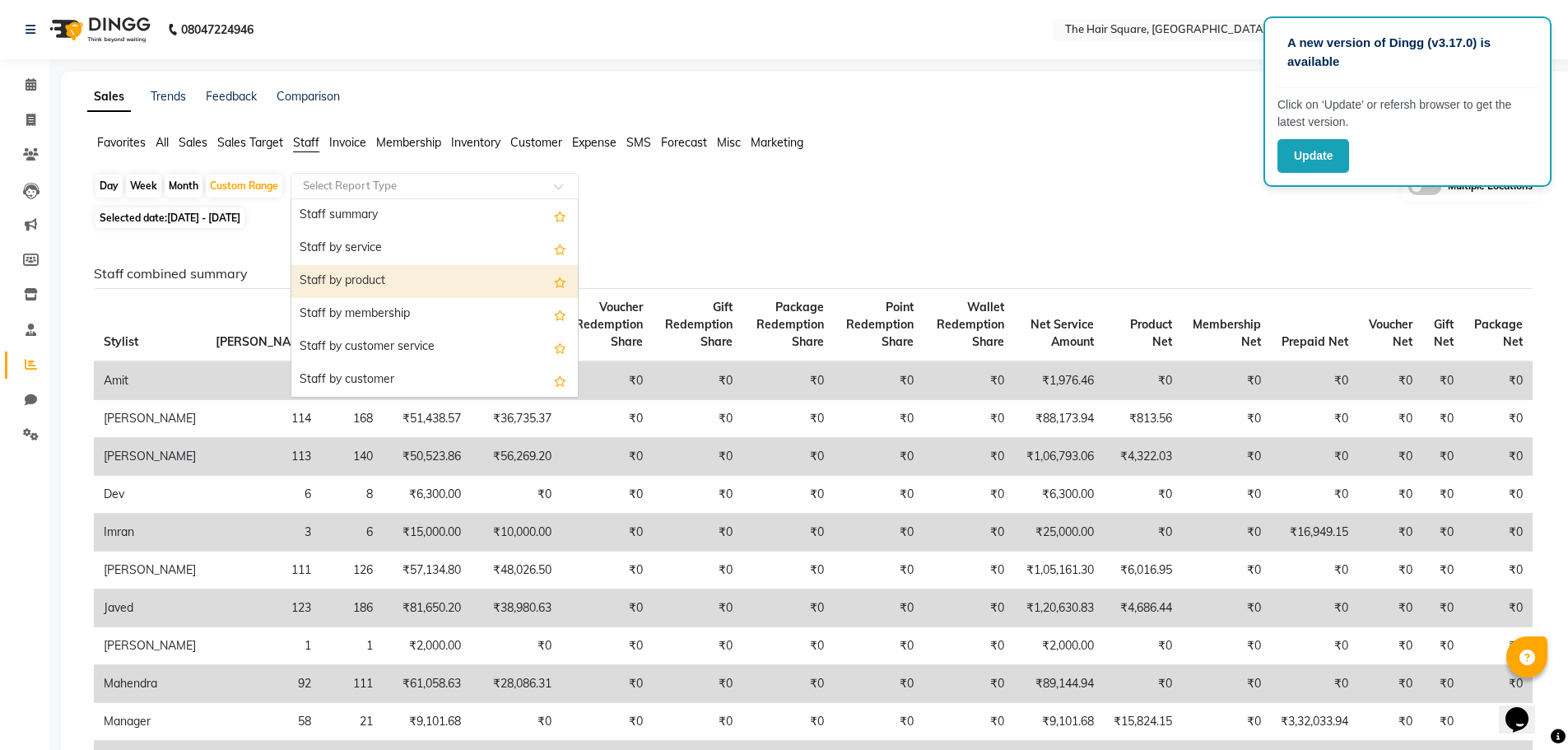
click at [403, 287] on div "Staff by product" at bounding box center [434, 282] width 287 height 33
select select "full_report"
select select "csv"
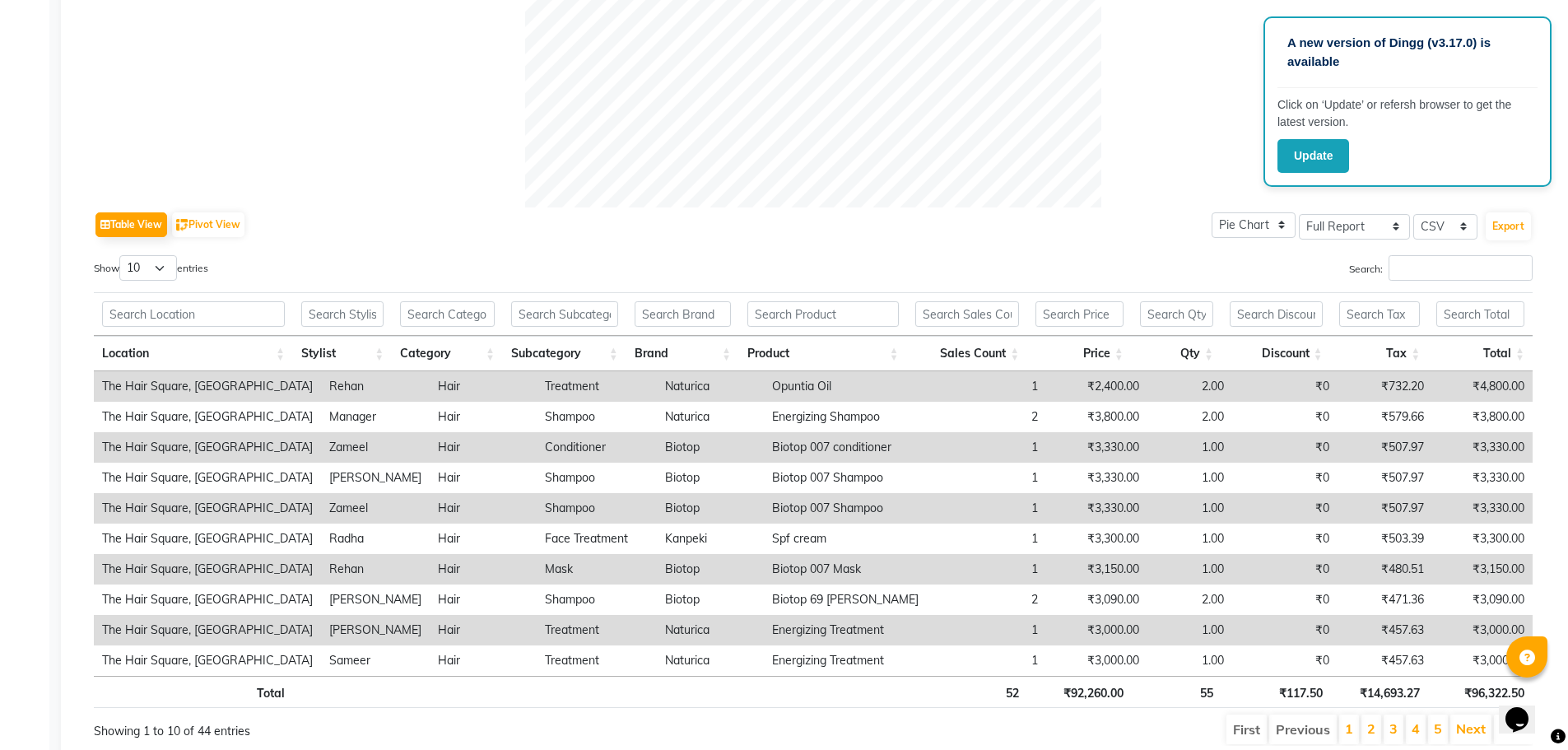
scroll to position [636, 0]
click at [169, 265] on select "10 25 50 100" at bounding box center [149, 266] width 58 height 26
select select "100"
click at [122, 253] on select "10 25 50 100" at bounding box center [149, 266] width 58 height 26
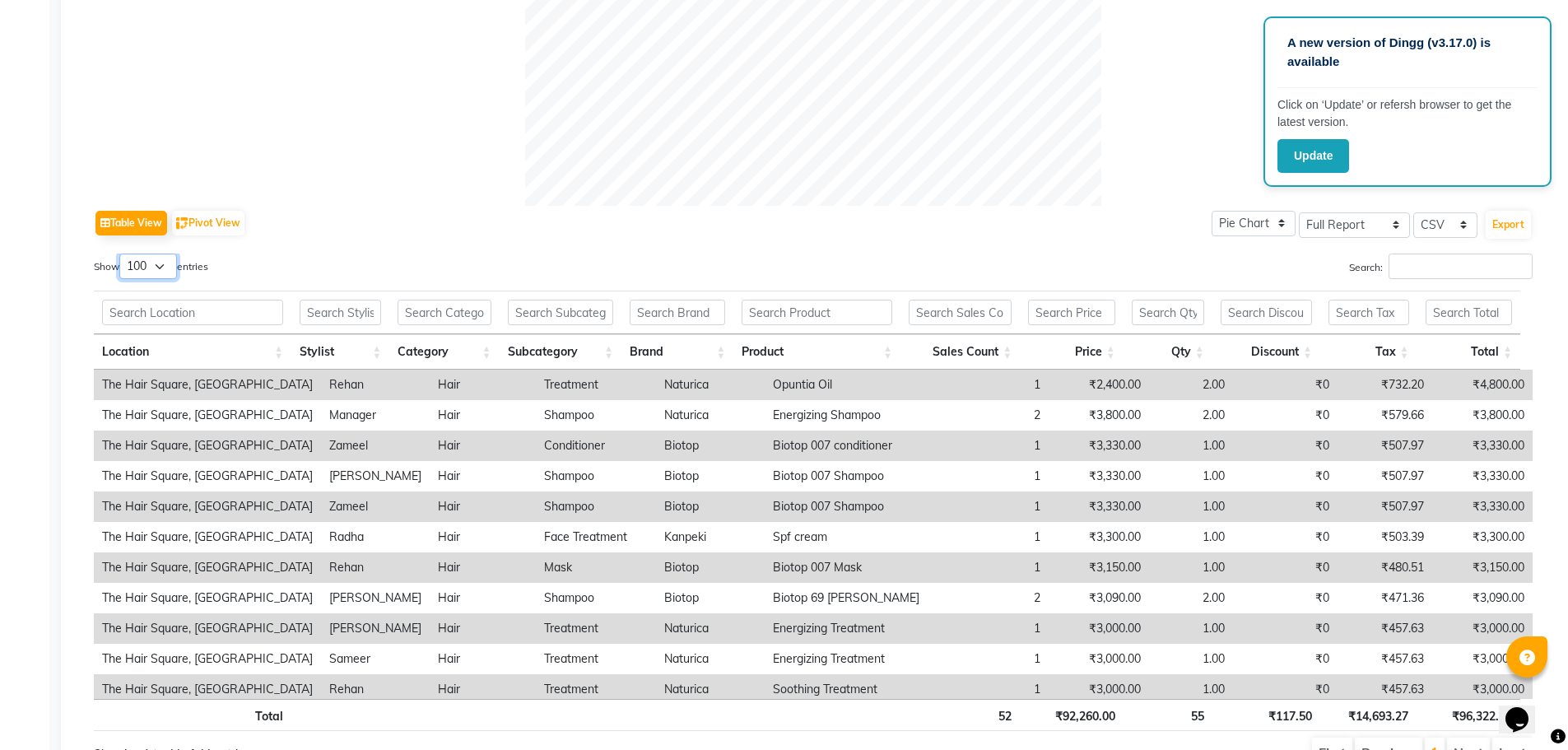
scroll to position [0, 0]
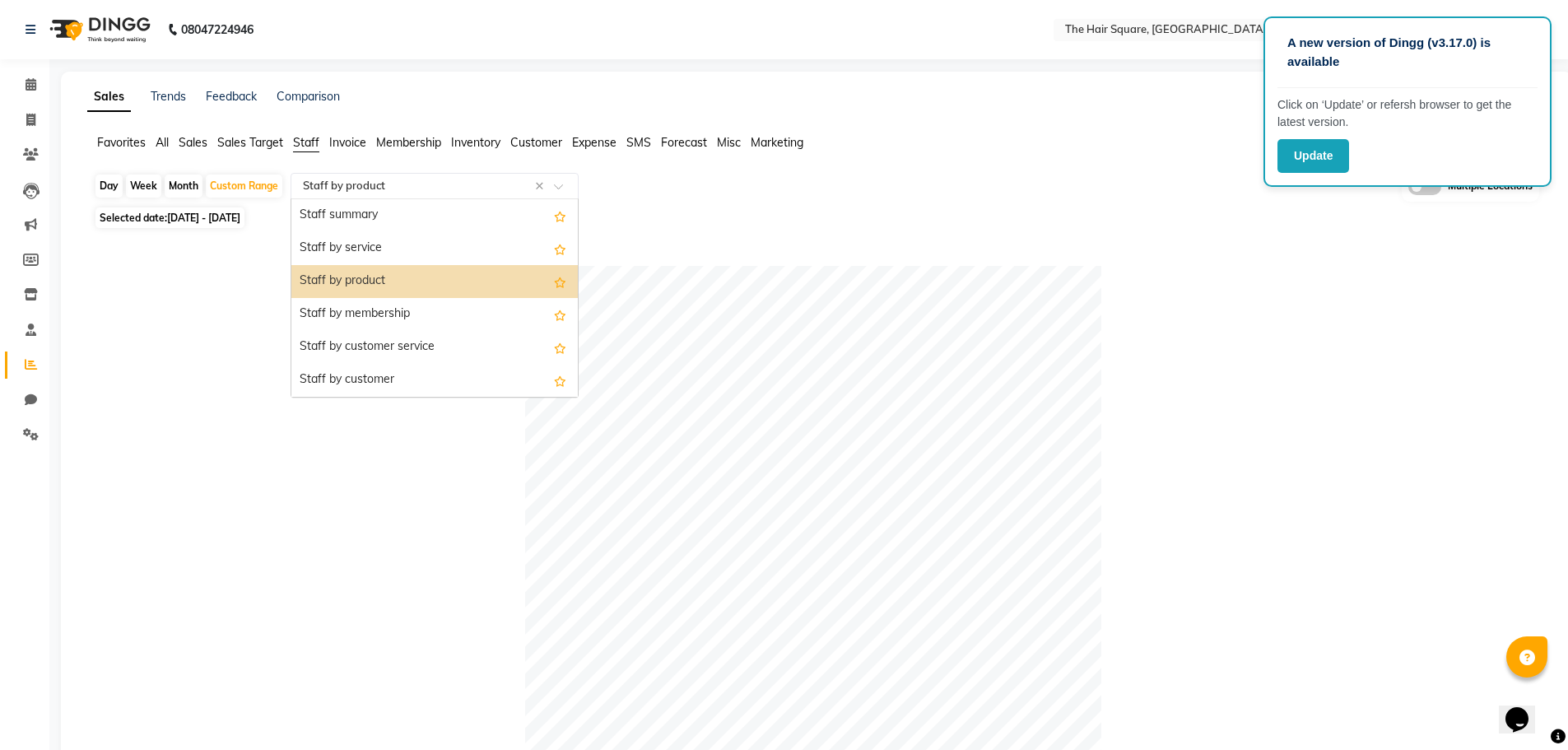
click at [423, 180] on input "text" at bounding box center [418, 185] width 237 height 16
click at [405, 213] on div "Staff summary" at bounding box center [434, 215] width 287 height 33
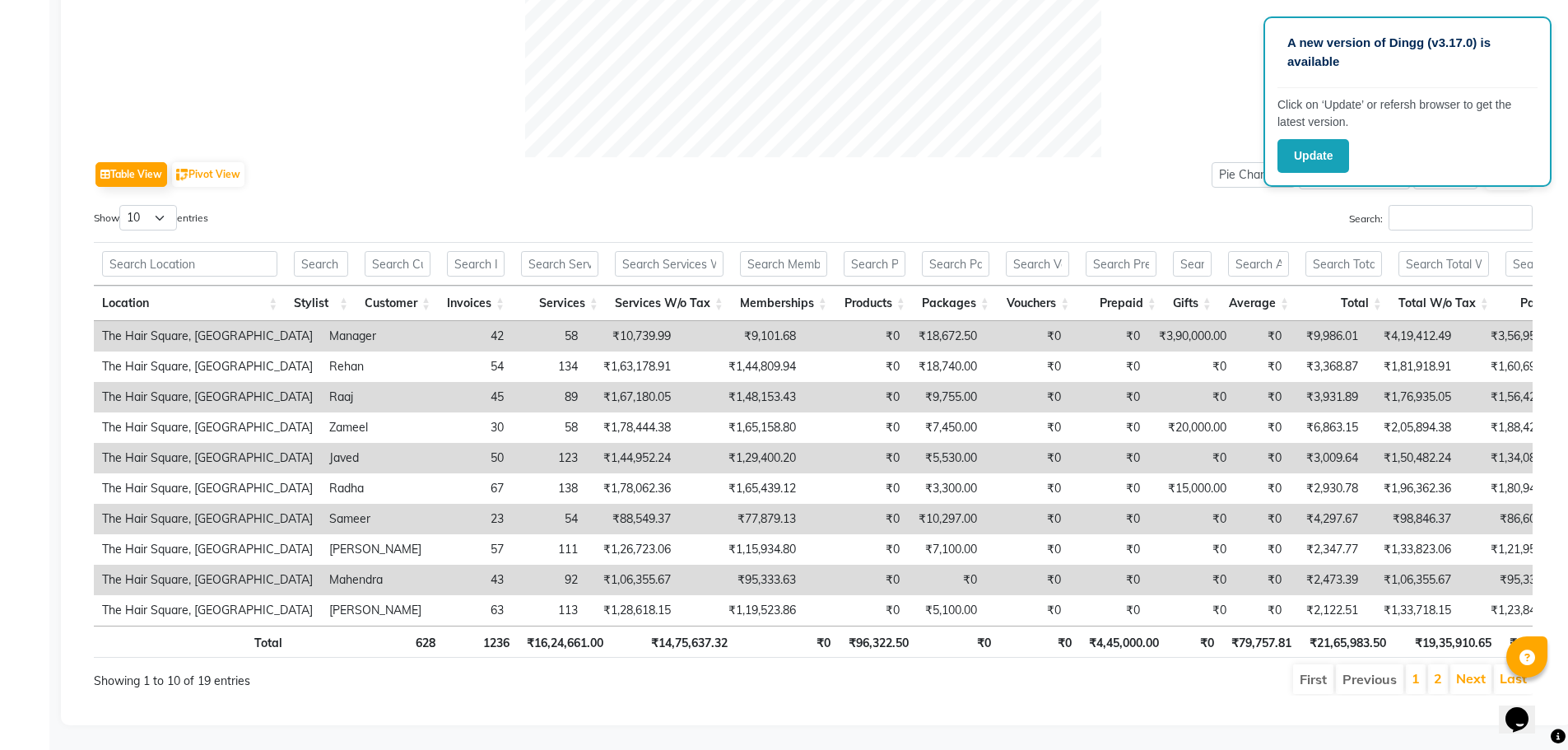
scroll to position [709, 0]
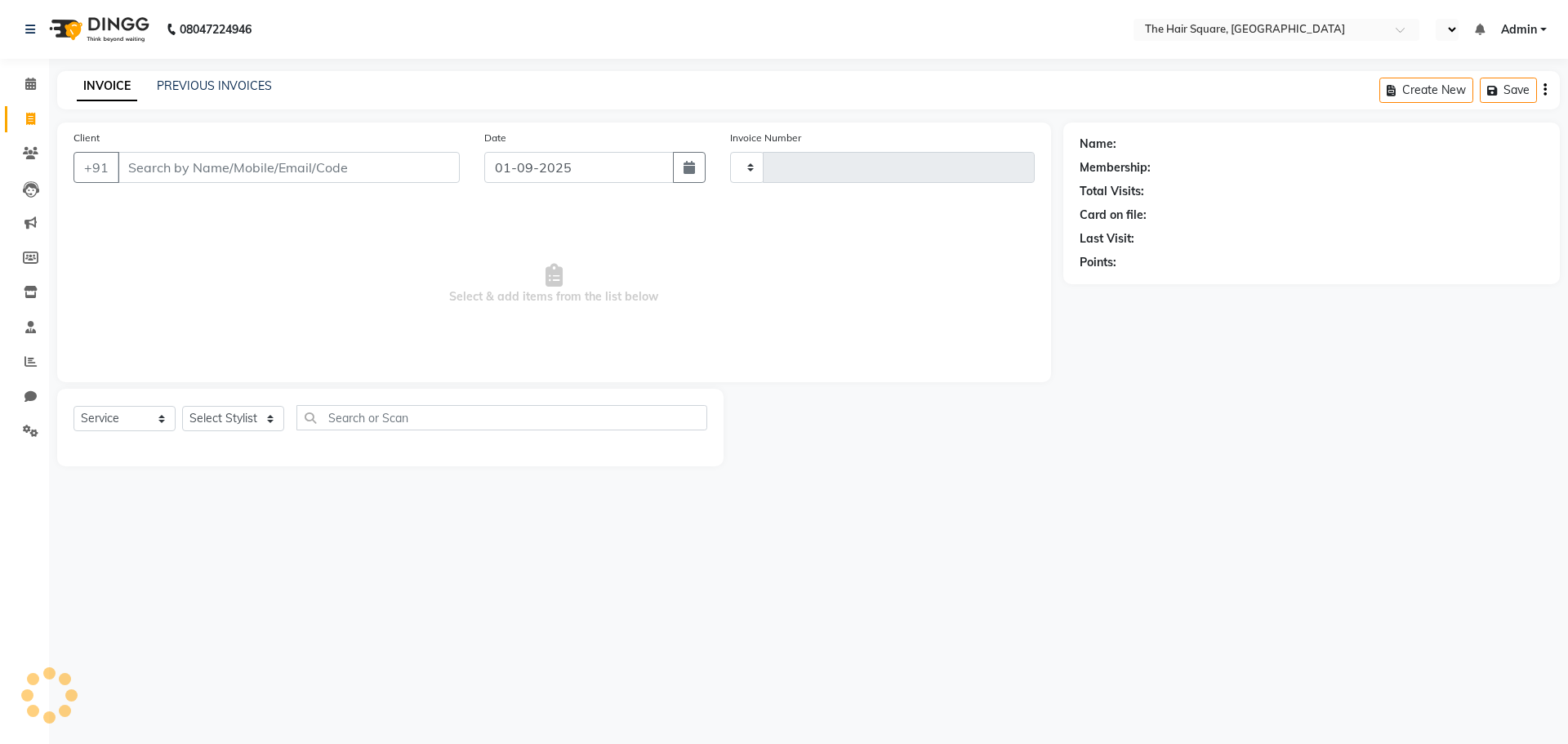
select select "service"
select select "en"
select select "5768"
type input "3067"
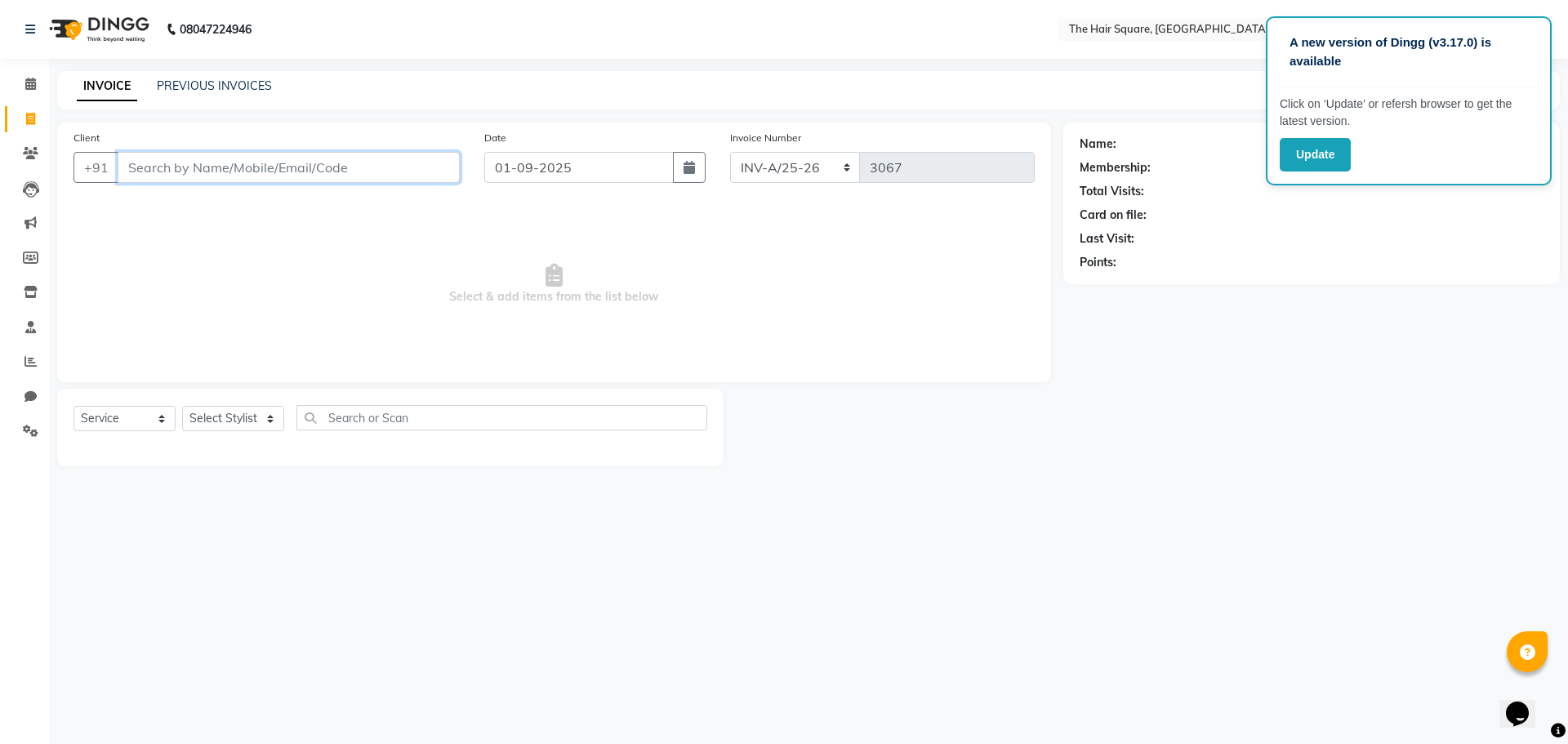
click at [255, 157] on input "Client" at bounding box center [289, 167] width 342 height 31
click at [251, 159] on input "Client" at bounding box center [289, 167] width 342 height 31
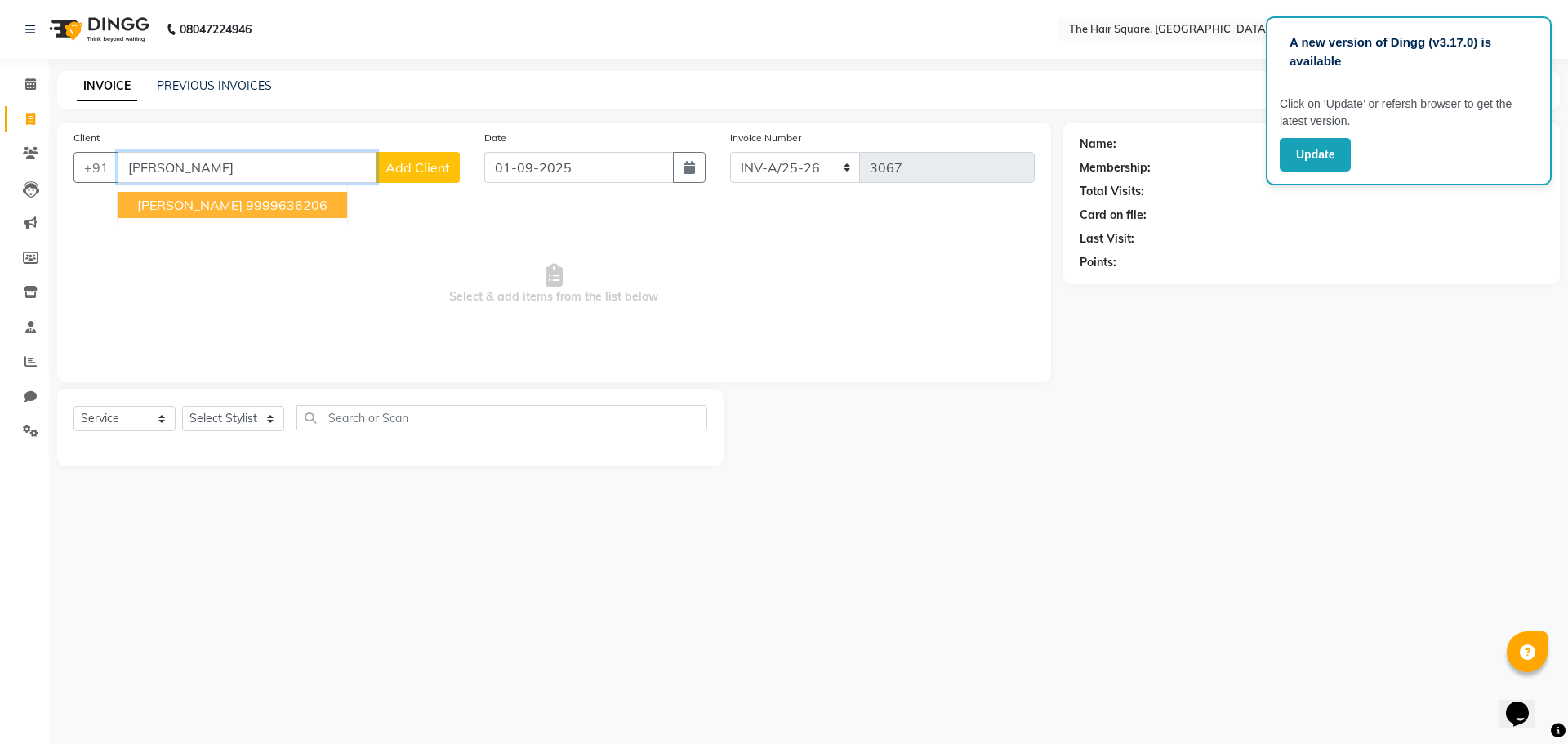
click at [282, 208] on ngb-highlight "9999636206" at bounding box center [286, 204] width 81 height 16
type input "9999636206"
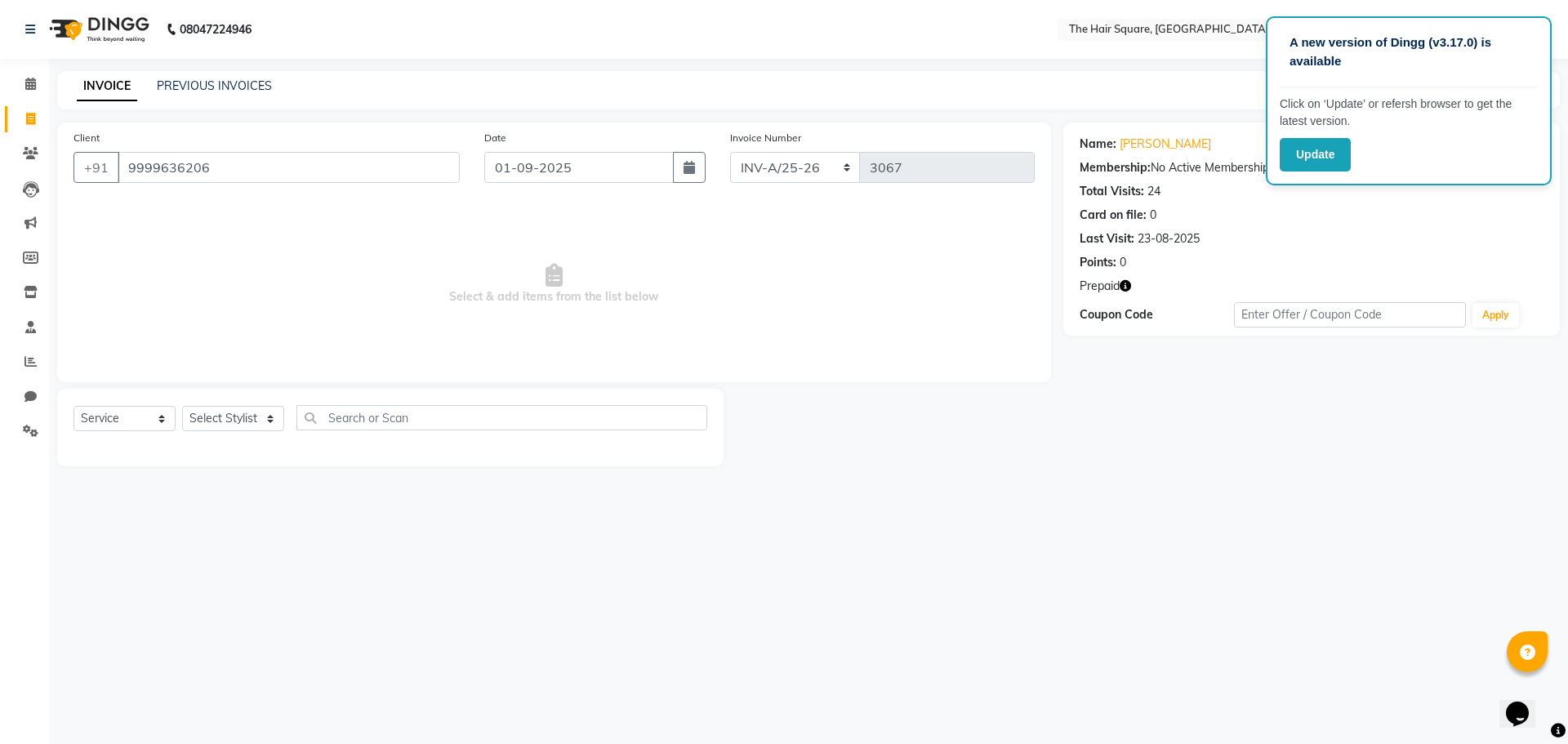
click at [1125, 282] on icon "button" at bounding box center [1125, 286] width 12 height 12
click at [1166, 145] on link "Reena Kalra" at bounding box center [1165, 144] width 91 height 17
click at [1161, 140] on link "Reena Kalra" at bounding box center [1165, 144] width 91 height 17
click at [1122, 293] on button "button" at bounding box center [1125, 286] width 12 height 17
click at [896, 521] on div "A new version of Dingg (v3.17.0) is available Click on ‘Update’ or refersh brow…" at bounding box center [784, 372] width 1568 height 744
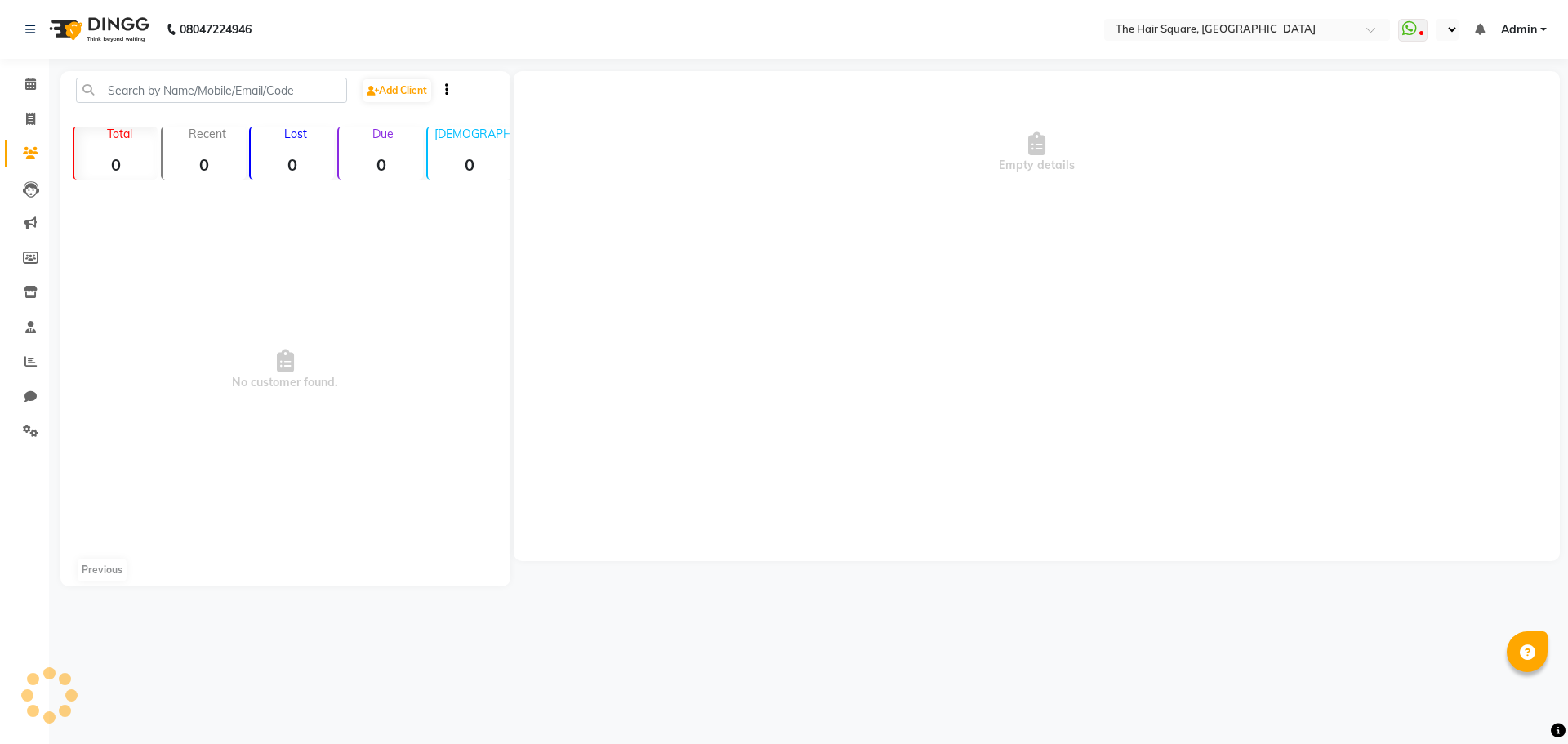
select select "en"
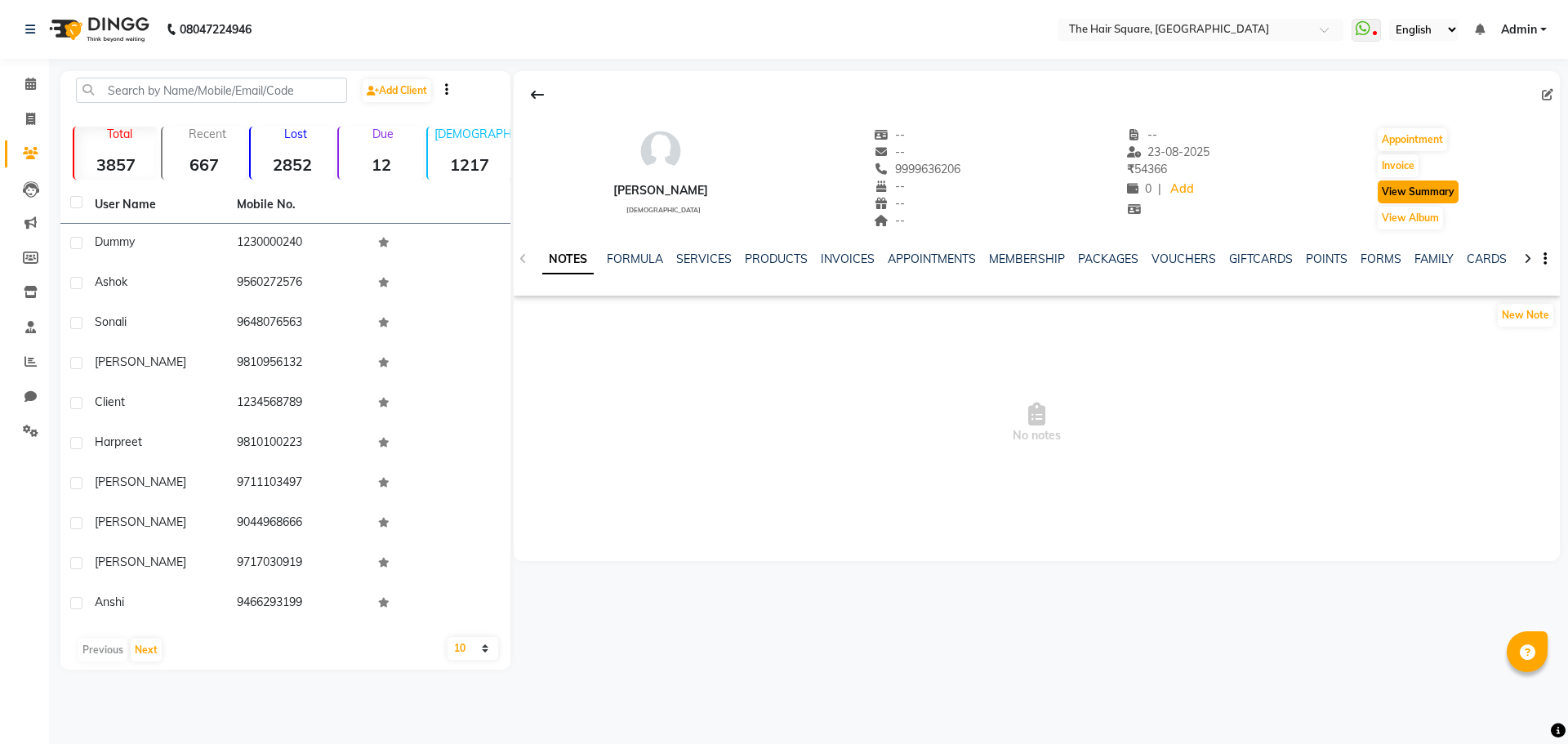
click at [1385, 192] on button "View Summary" at bounding box center [1417, 191] width 80 height 23
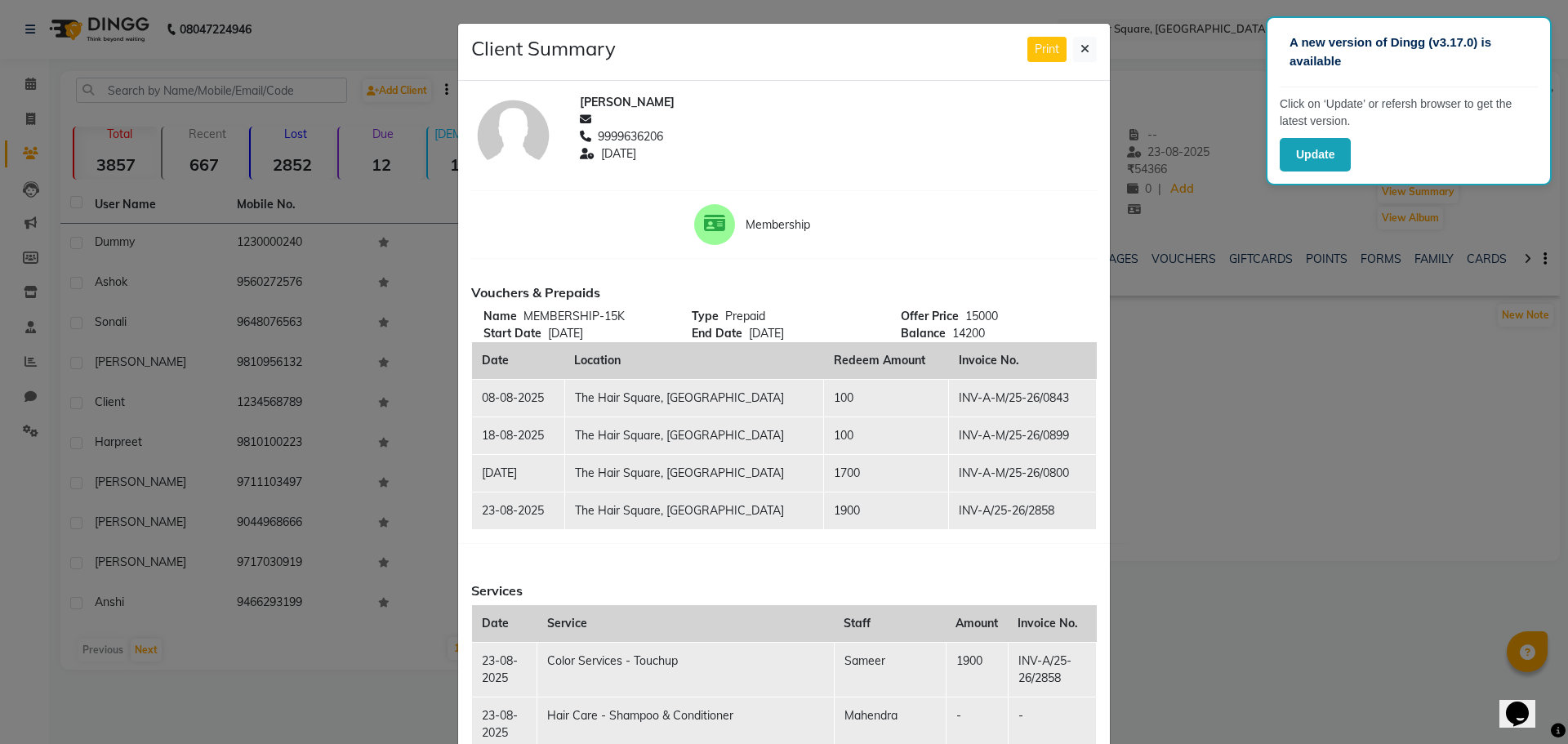
click at [1091, 43] on div "Client Summary Print" at bounding box center [784, 52] width 652 height 58
click at [1067, 50] on div "Print" at bounding box center [1062, 49] width 69 height 25
click at [1087, 56] on button at bounding box center [1085, 49] width 24 height 25
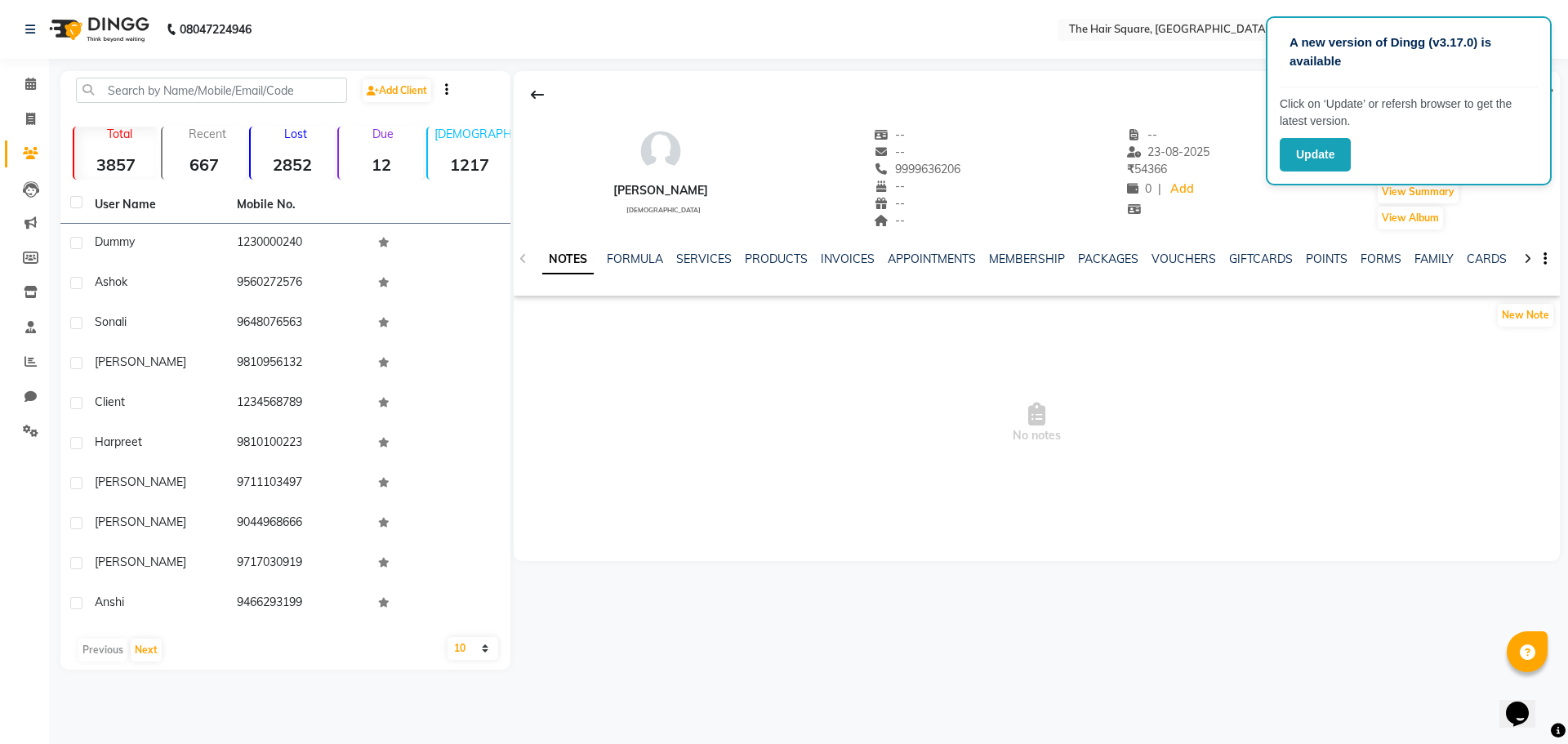
click at [834, 250] on div "NOTES FORMULA SERVICES PRODUCTS INVOICES APPOINTMENTS MEMBERSHIP PACKAGES VOUCH…" at bounding box center [1036, 259] width 1046 height 57
click at [837, 260] on link "INVOICES" at bounding box center [847, 258] width 54 height 14
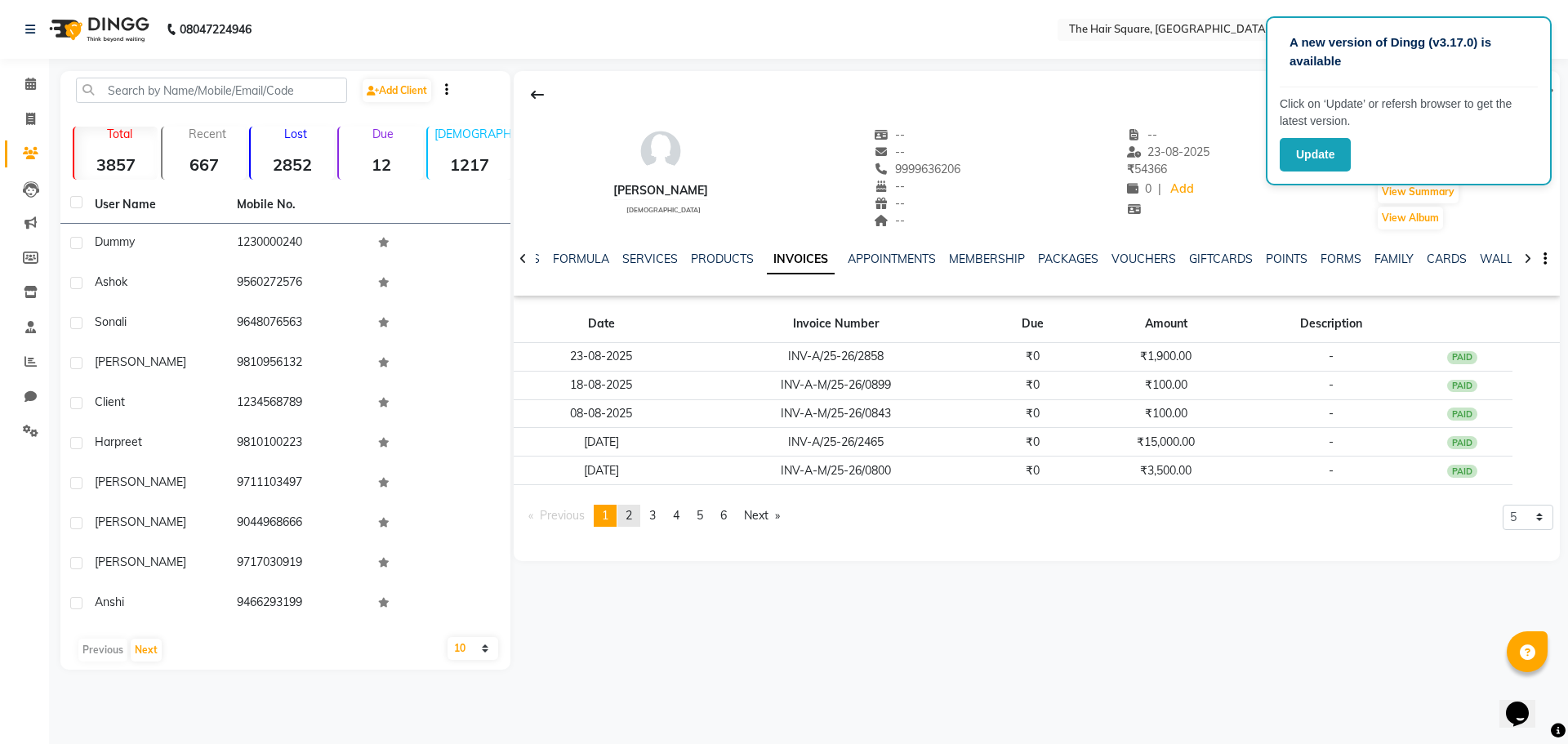
click at [640, 514] on link "page 2" at bounding box center [628, 515] width 23 height 22
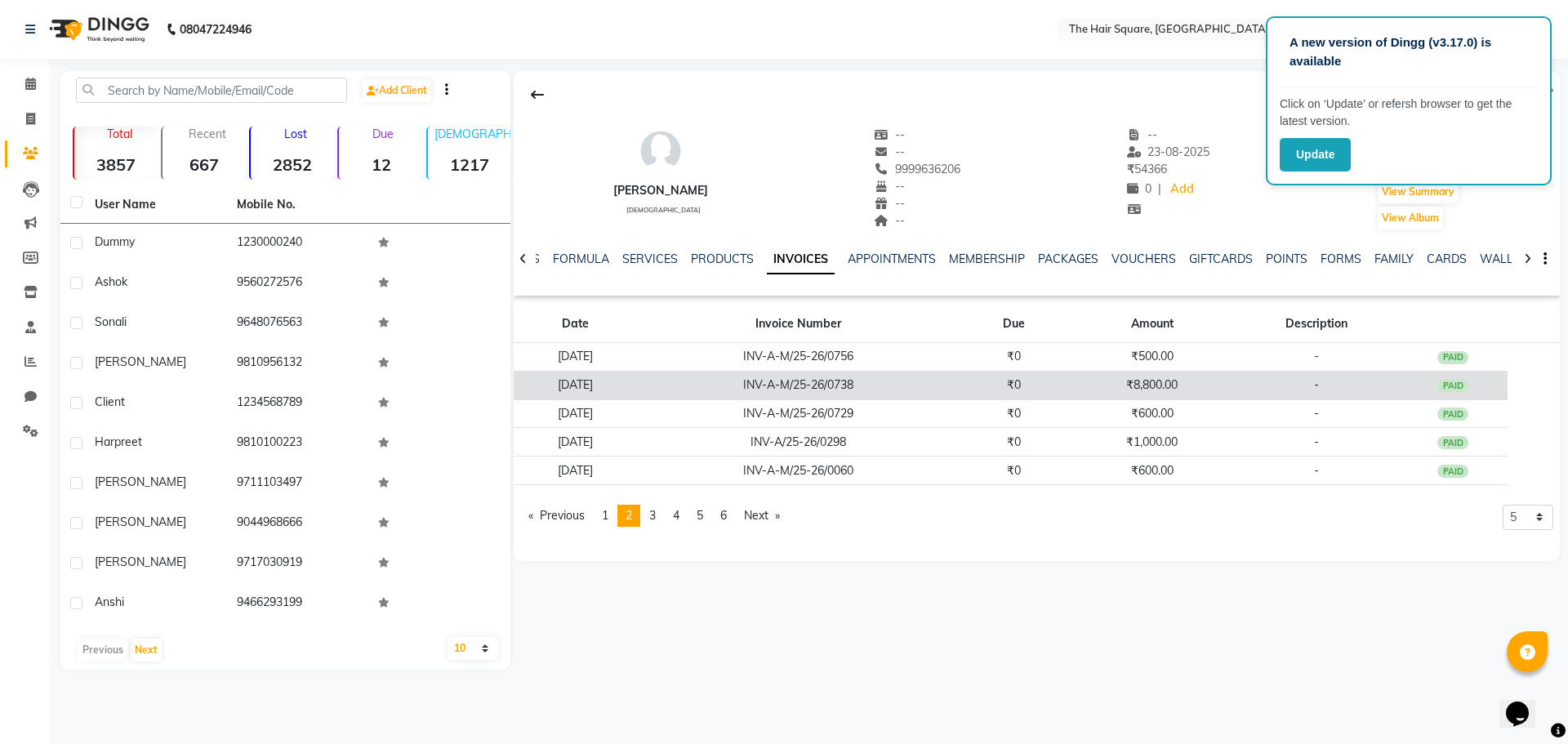
click at [734, 387] on td "INV-A-M/25-26/0738" at bounding box center [798, 385] width 321 height 29
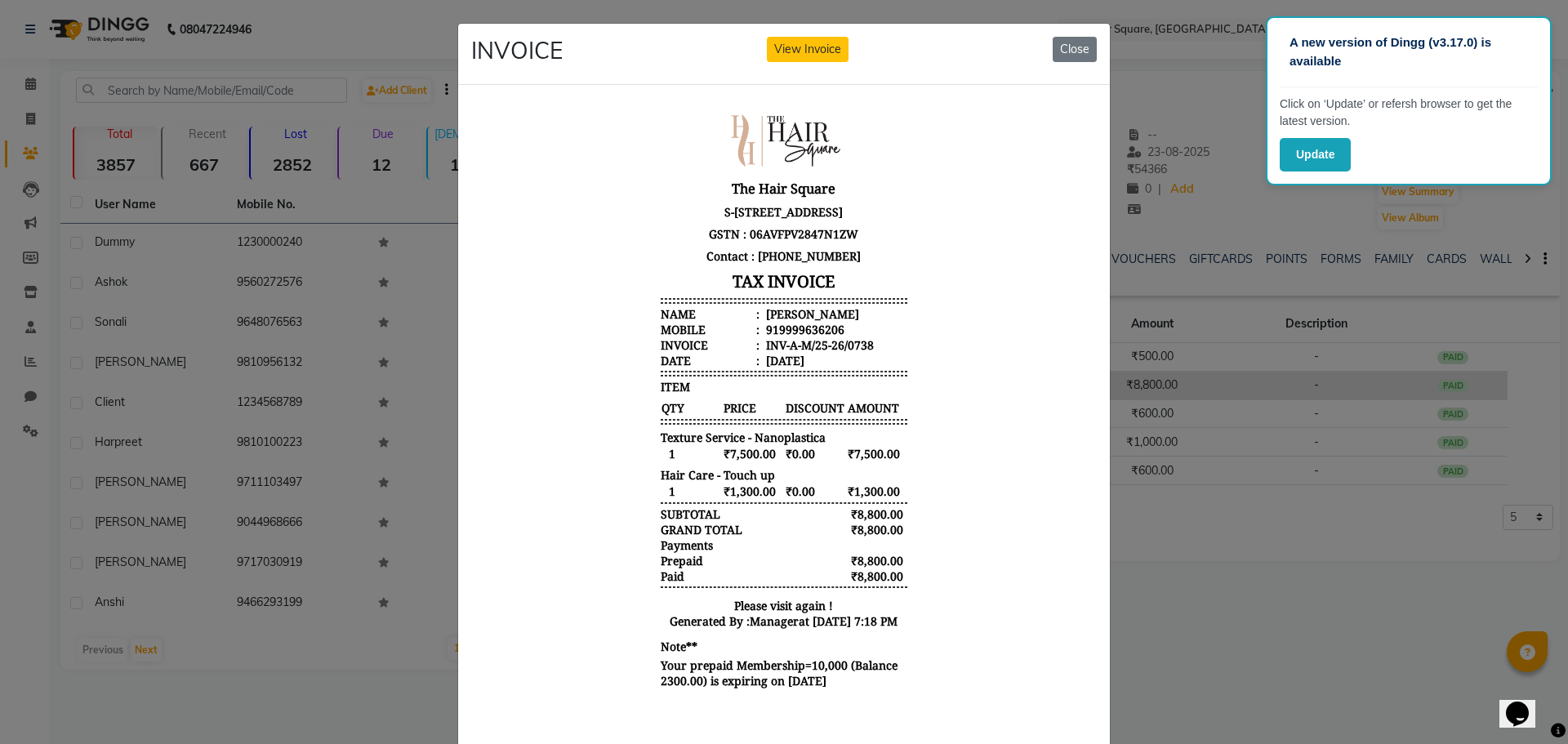
scroll to position [13, 0]
drag, startPoint x: 711, startPoint y: 467, endPoint x: 932, endPoint y: 448, distance: 221.8
click at [932, 448] on body "The Hair Square S-246 2nd Floor ambience Mall NH-8, Ambience Island, DLF Phase …" at bounding box center [783, 400] width 612 height 593
click at [758, 444] on span "Texture Service - Nanoplastica" at bounding box center [743, 436] width 165 height 15
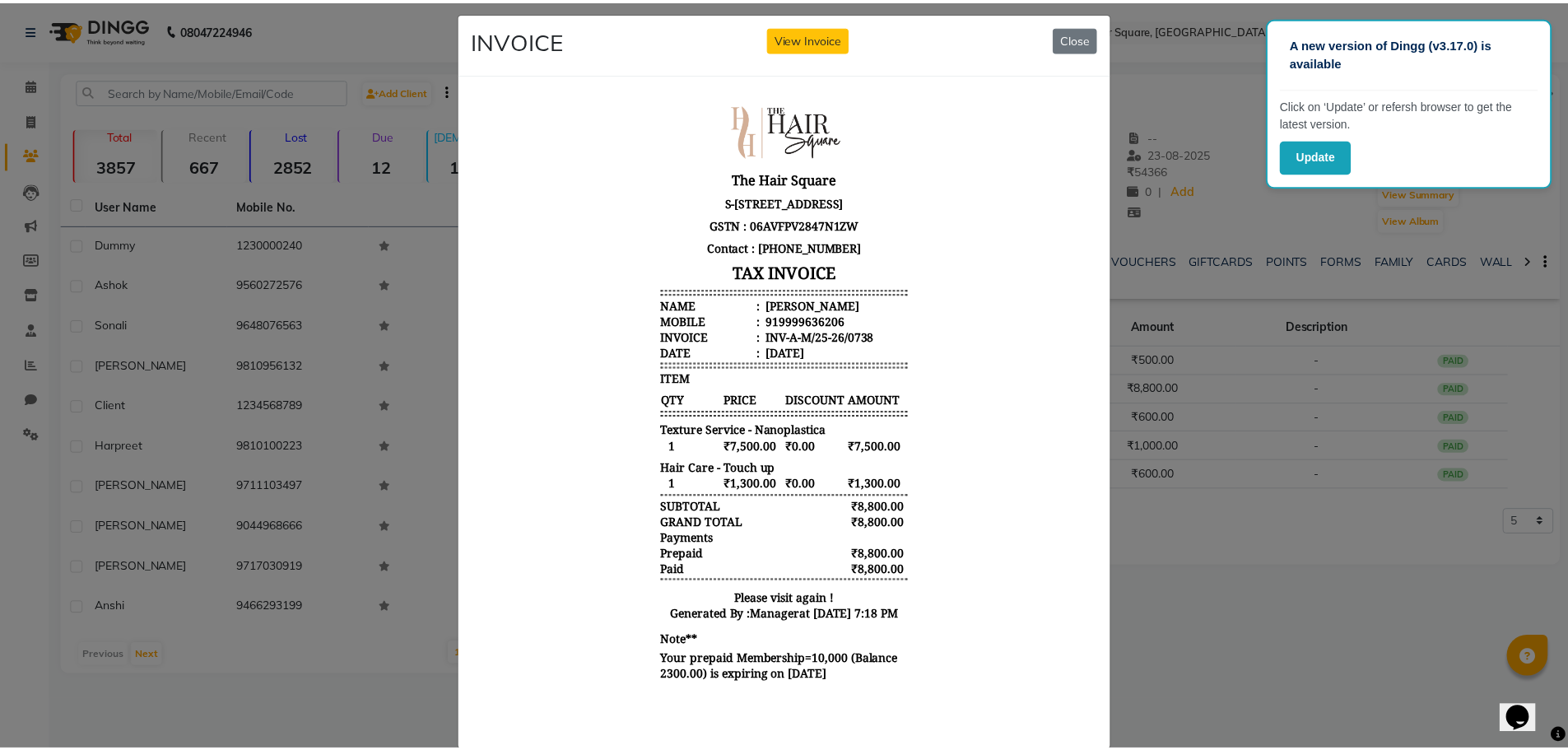
scroll to position [0, 0]
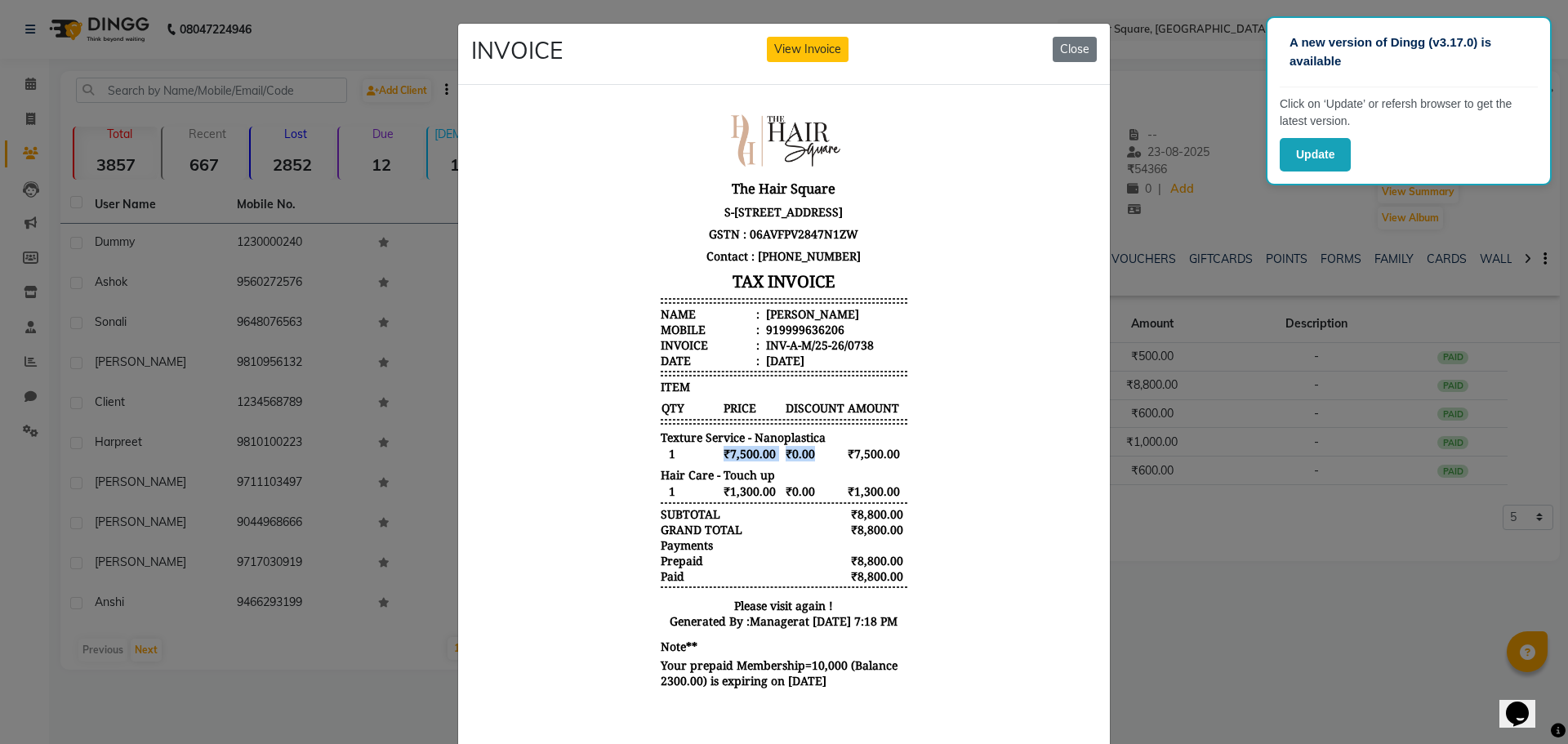
drag, startPoint x: 712, startPoint y: 471, endPoint x: 825, endPoint y: 471, distance: 113.0
click at [835, 461] on div "1 ₹7,500.00 ₹0.00 ₹7,500.00" at bounding box center [783, 453] width 246 height 17
click at [772, 479] on div "The Hair Square S-246 2nd Floor ambience Mall NH-8, Ambience Island, DLF Phase …" at bounding box center [784, 400] width 260 height 593
click at [792, 50] on button "View Invoice" at bounding box center [808, 49] width 81 height 25
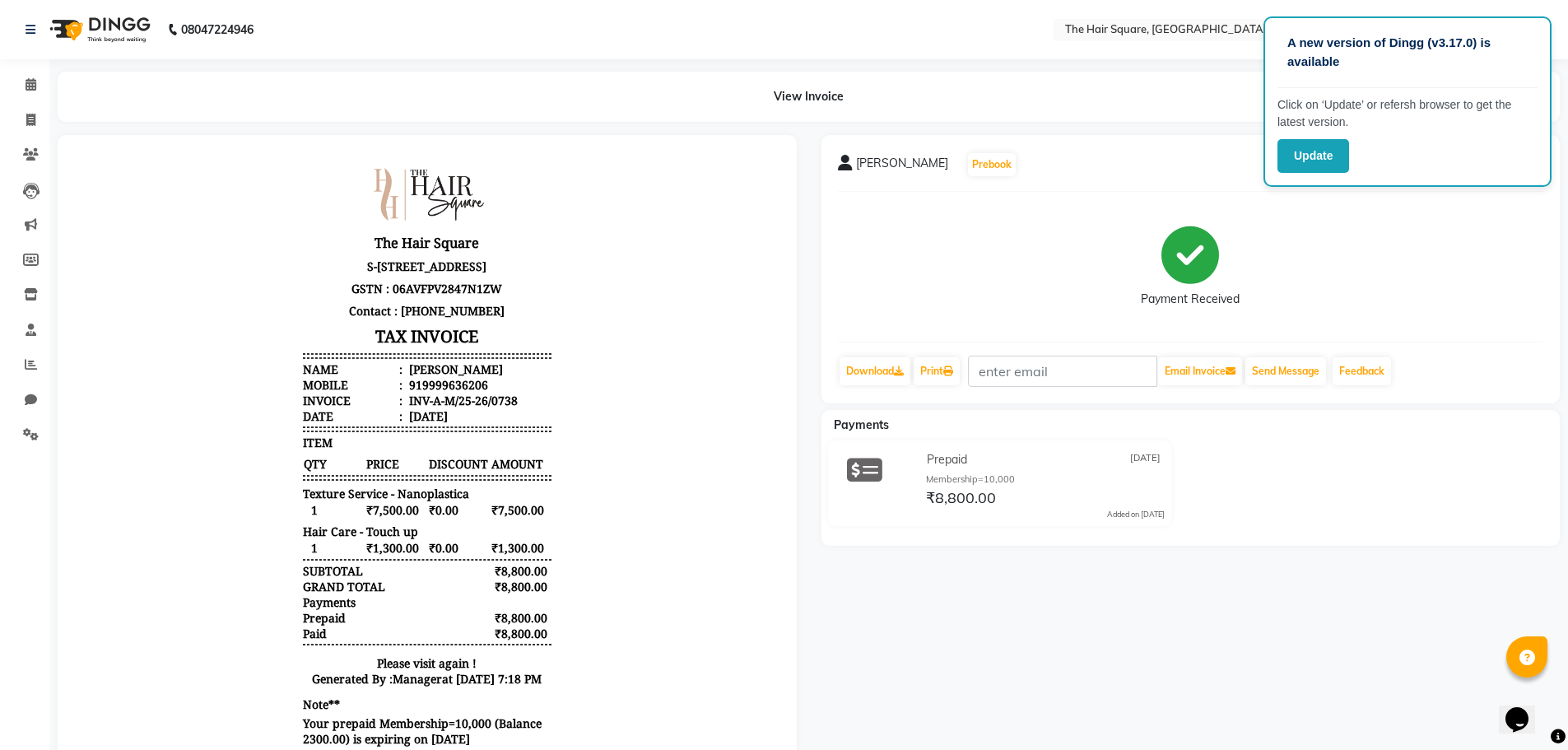
click at [976, 186] on div "Reena kalra Prebook Payment Received Download Print Email Invoice Send Message …" at bounding box center [1191, 269] width 739 height 268
click at [1052, 73] on div "View Invoice" at bounding box center [809, 96] width 1502 height 50
click at [1137, 24] on input "text" at bounding box center [1181, 31] width 239 height 16
click at [1137, 25] on input "text" at bounding box center [1181, 31] width 239 height 16
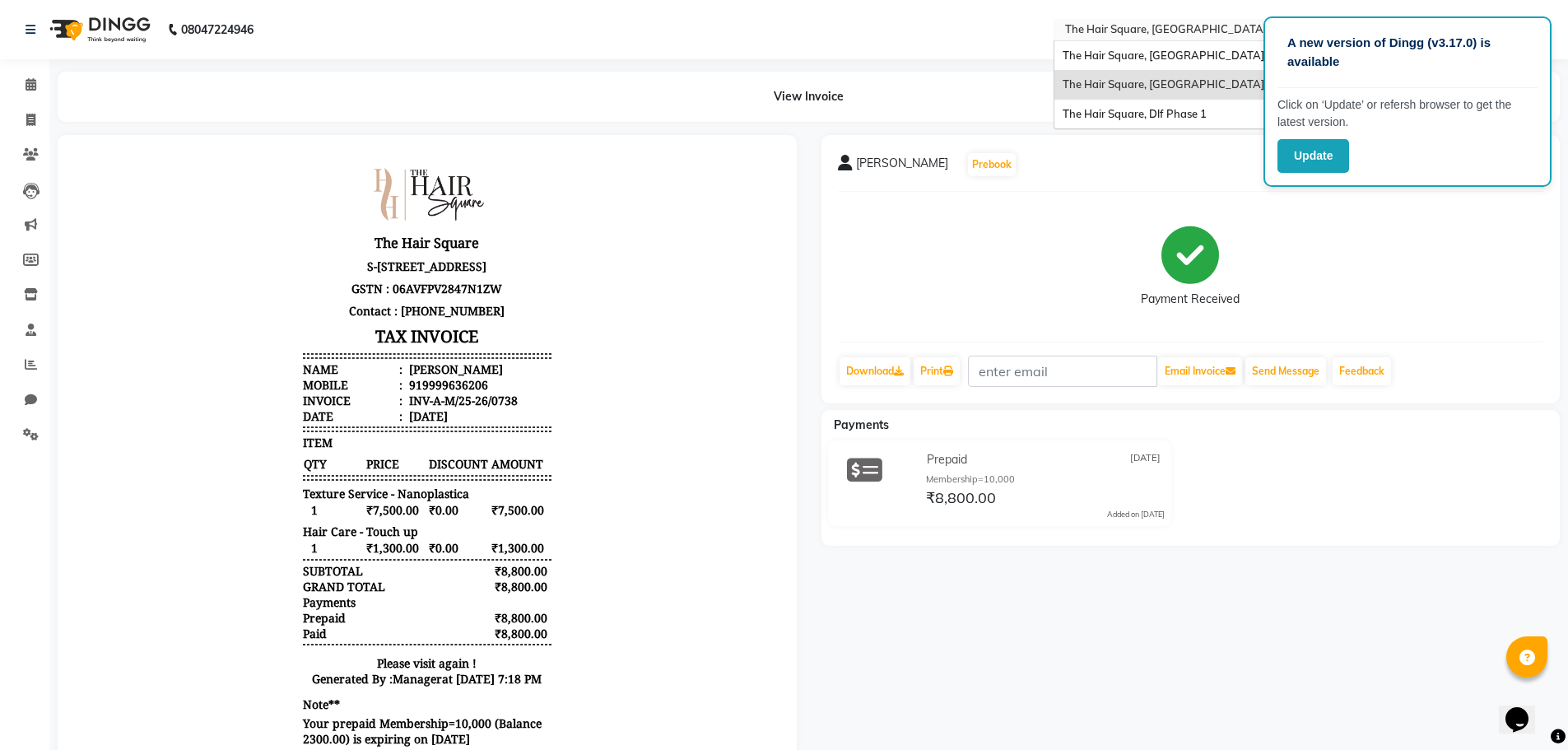
click at [1136, 83] on span "The Hair Square, [GEOGRAPHIC_DATA]" at bounding box center [1163, 84] width 201 height 13
click at [33, 123] on icon at bounding box center [31, 119] width 9 height 12
select select "service"
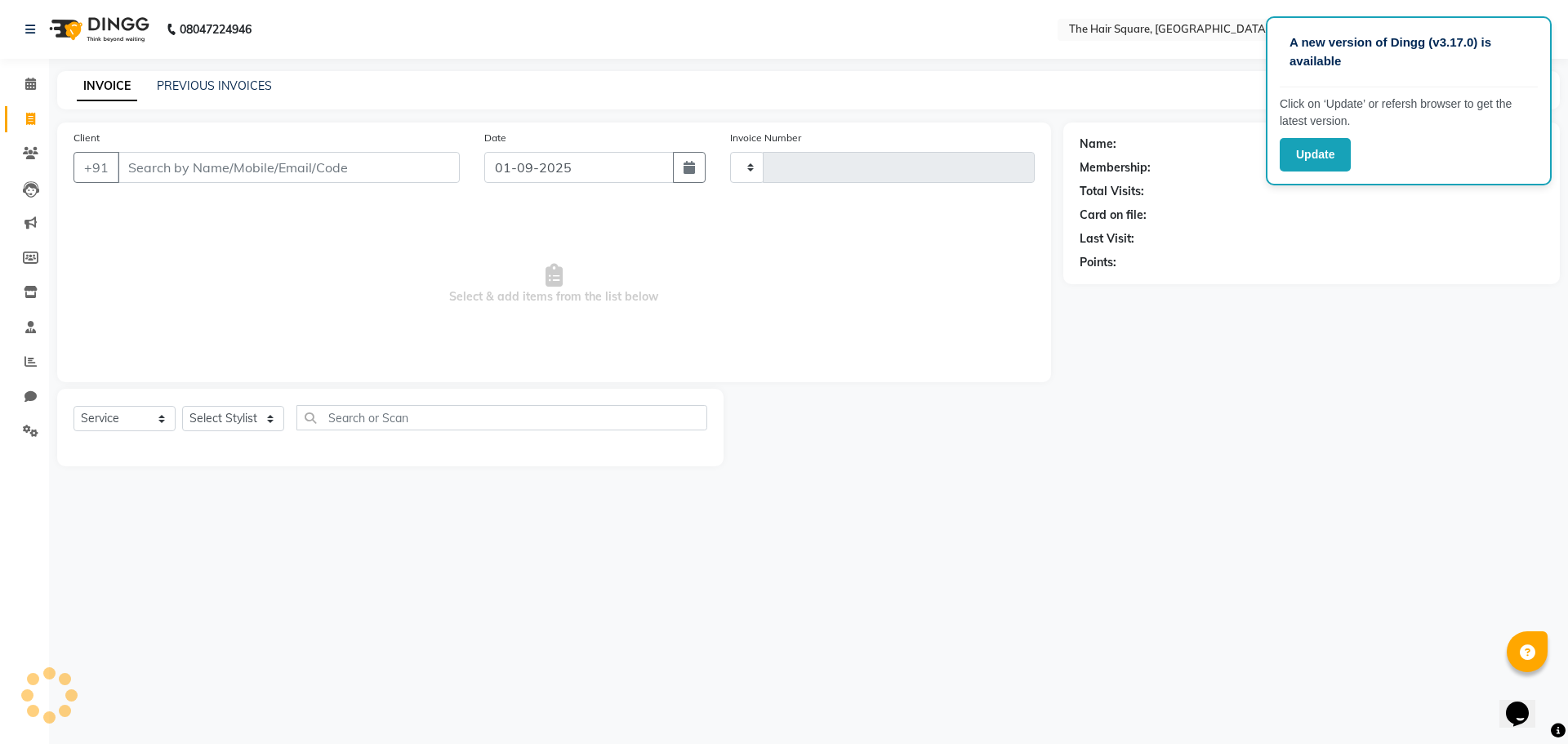
type input "3067"
select select "5768"
click at [184, 82] on link "PREVIOUS INVOICES" at bounding box center [214, 85] width 115 height 14
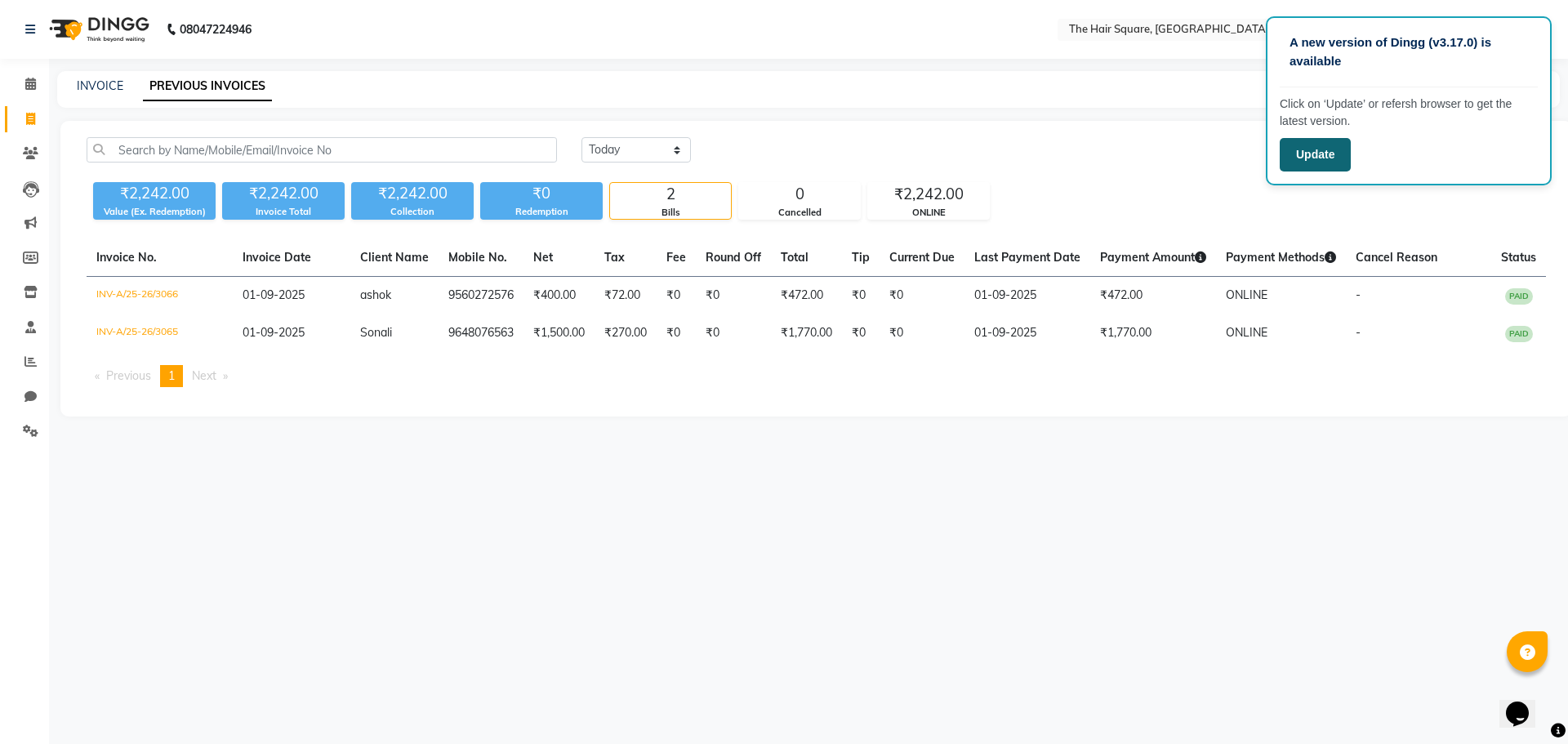
click at [1322, 148] on button "Update" at bounding box center [1315, 155] width 71 height 34
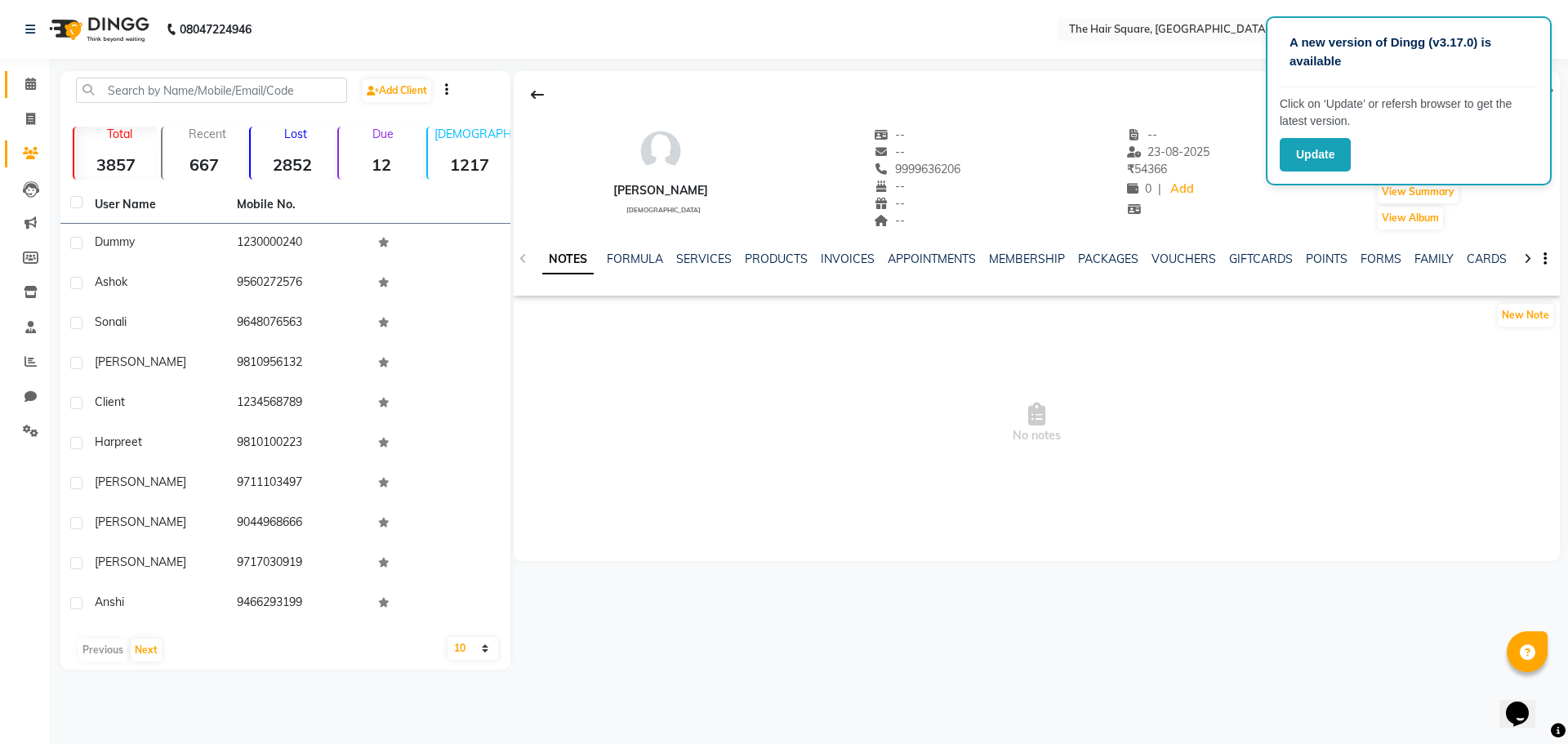
click at [22, 96] on link "Calendar" at bounding box center [25, 85] width 39 height 27
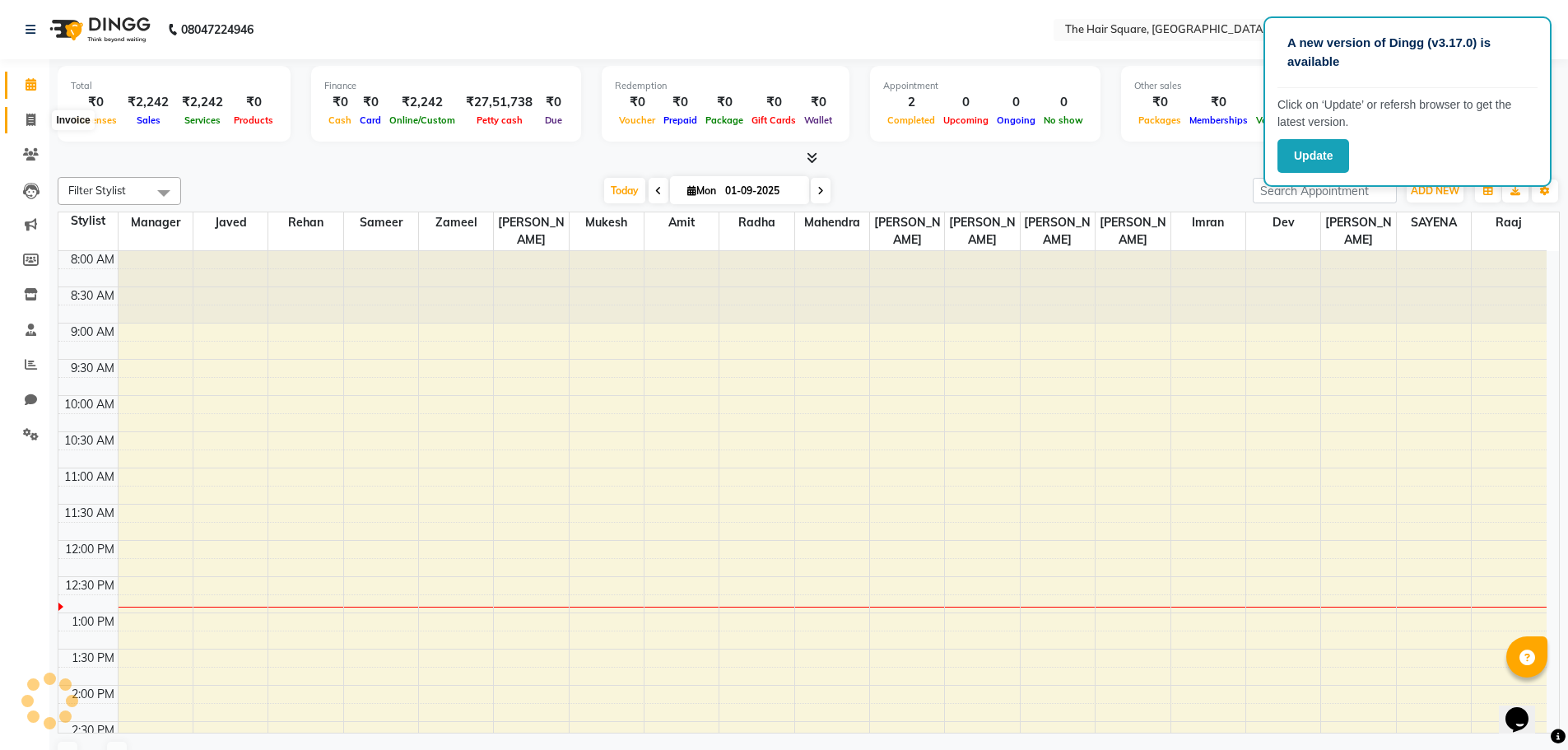
click at [36, 120] on span at bounding box center [31, 120] width 29 height 19
select select "service"
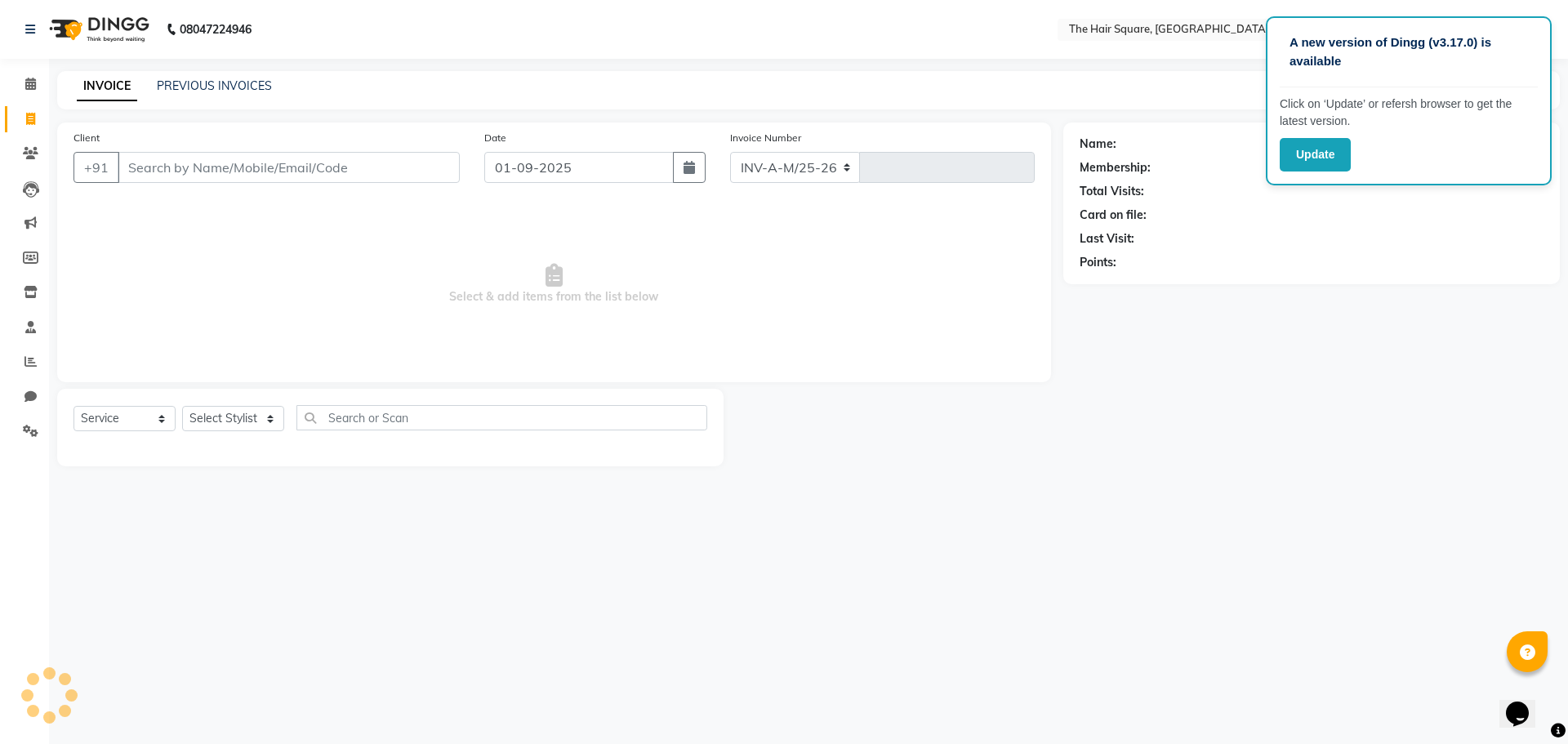
select select "5768"
type input "3067"
click at [191, 90] on link "PREVIOUS INVOICES" at bounding box center [214, 85] width 115 height 14
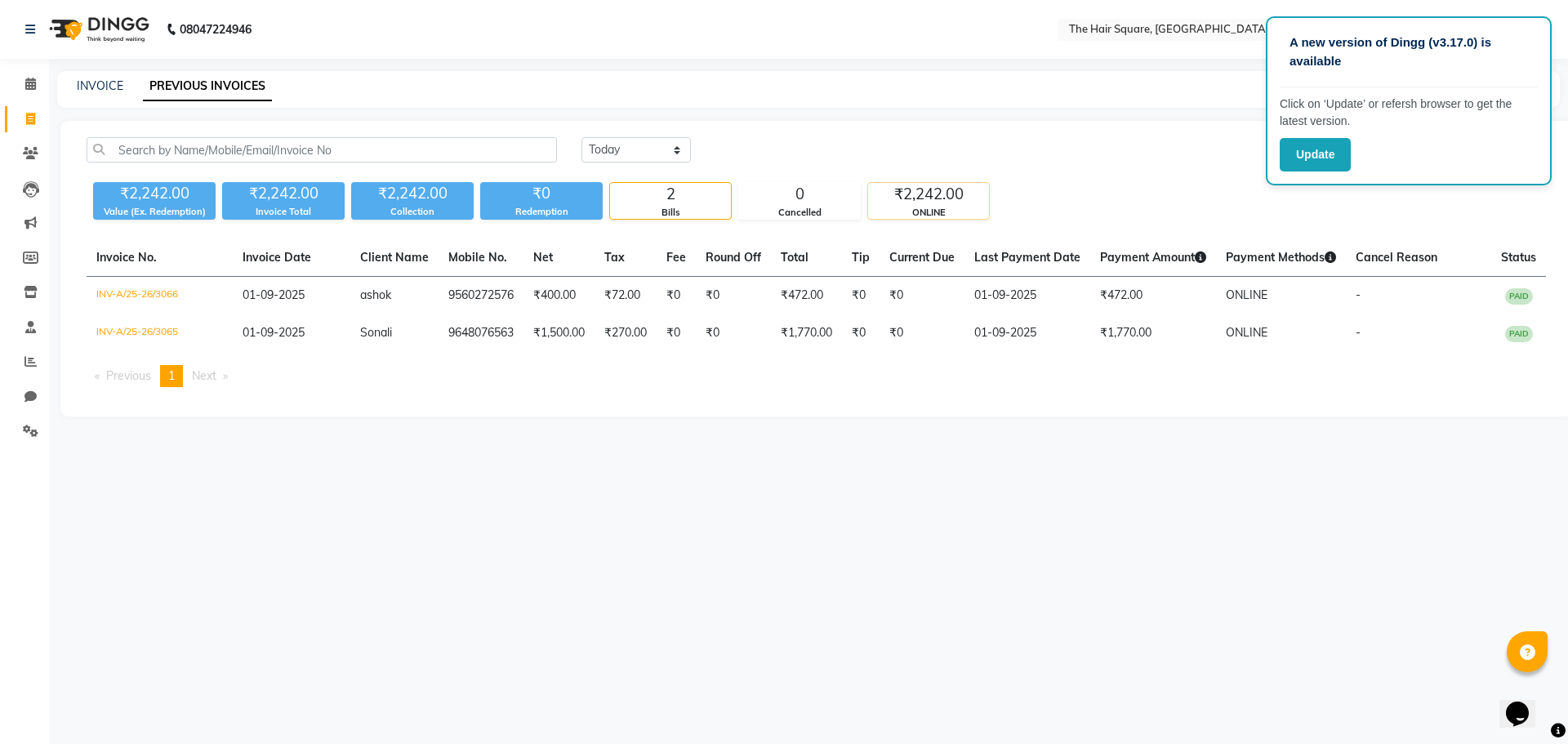
click at [917, 193] on div "₹2,242.00" at bounding box center [928, 194] width 121 height 23
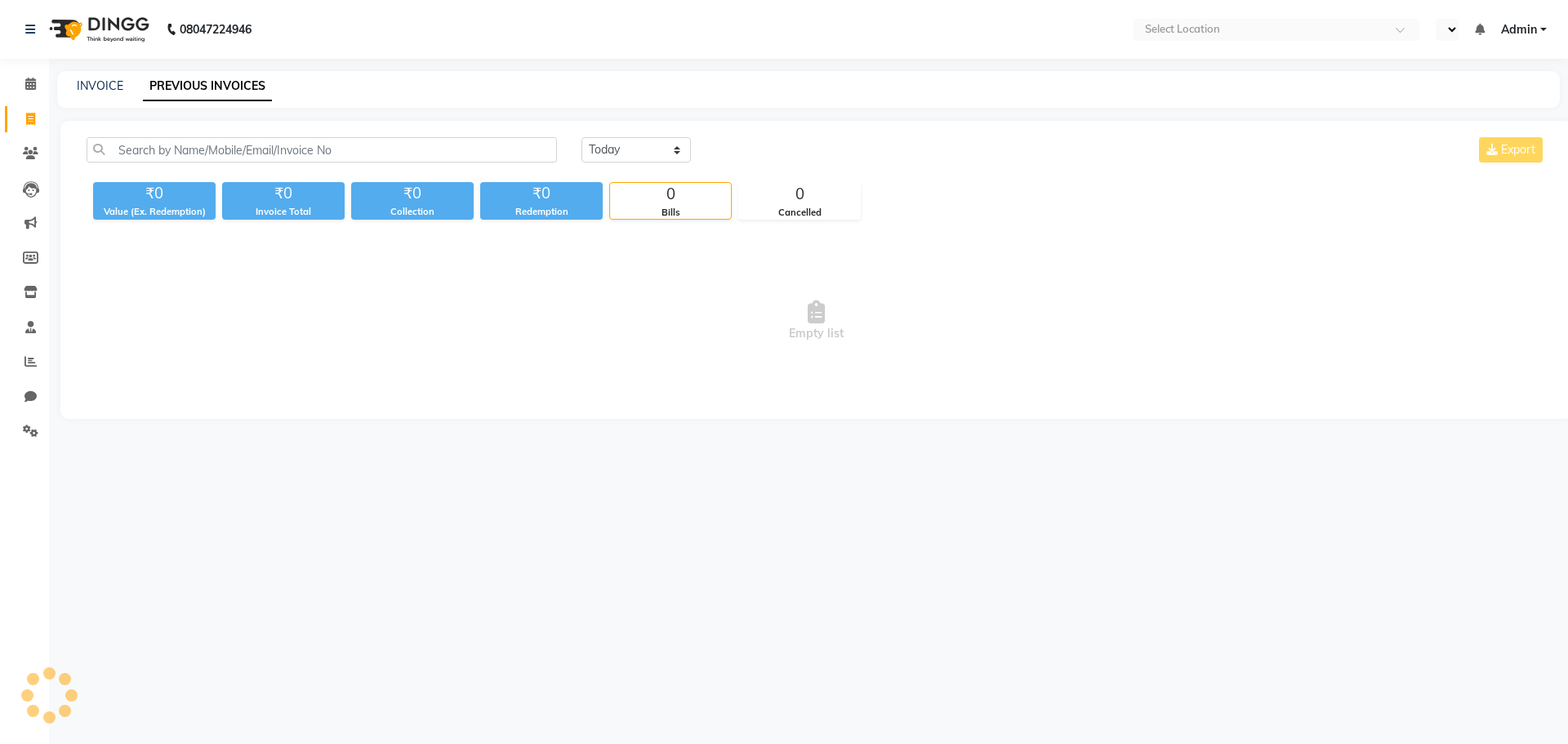
select select "en"
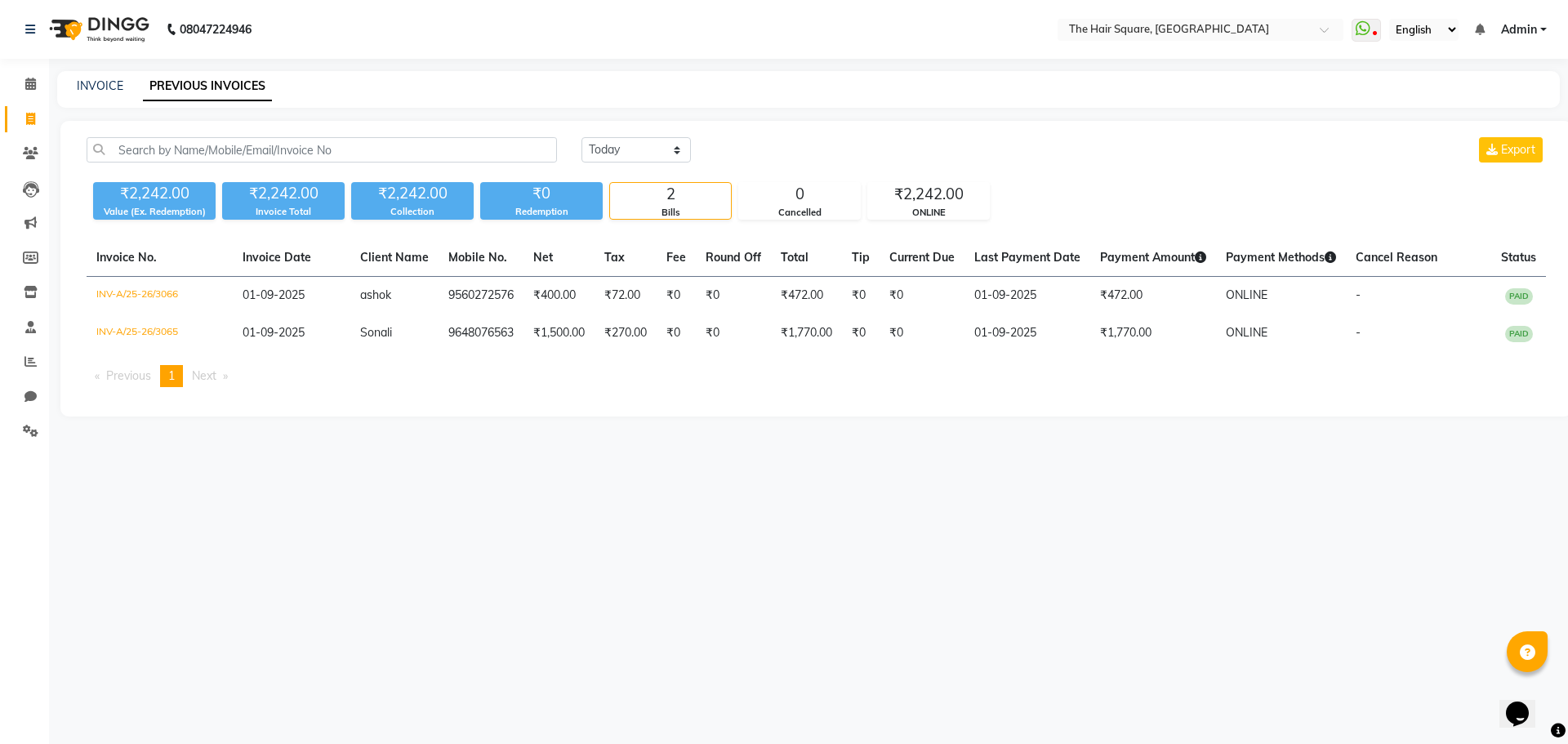
click at [1524, 36] on span "Admin" at bounding box center [1519, 30] width 36 height 17
click at [1476, 118] on link "Sign out" at bounding box center [1463, 113] width 149 height 25
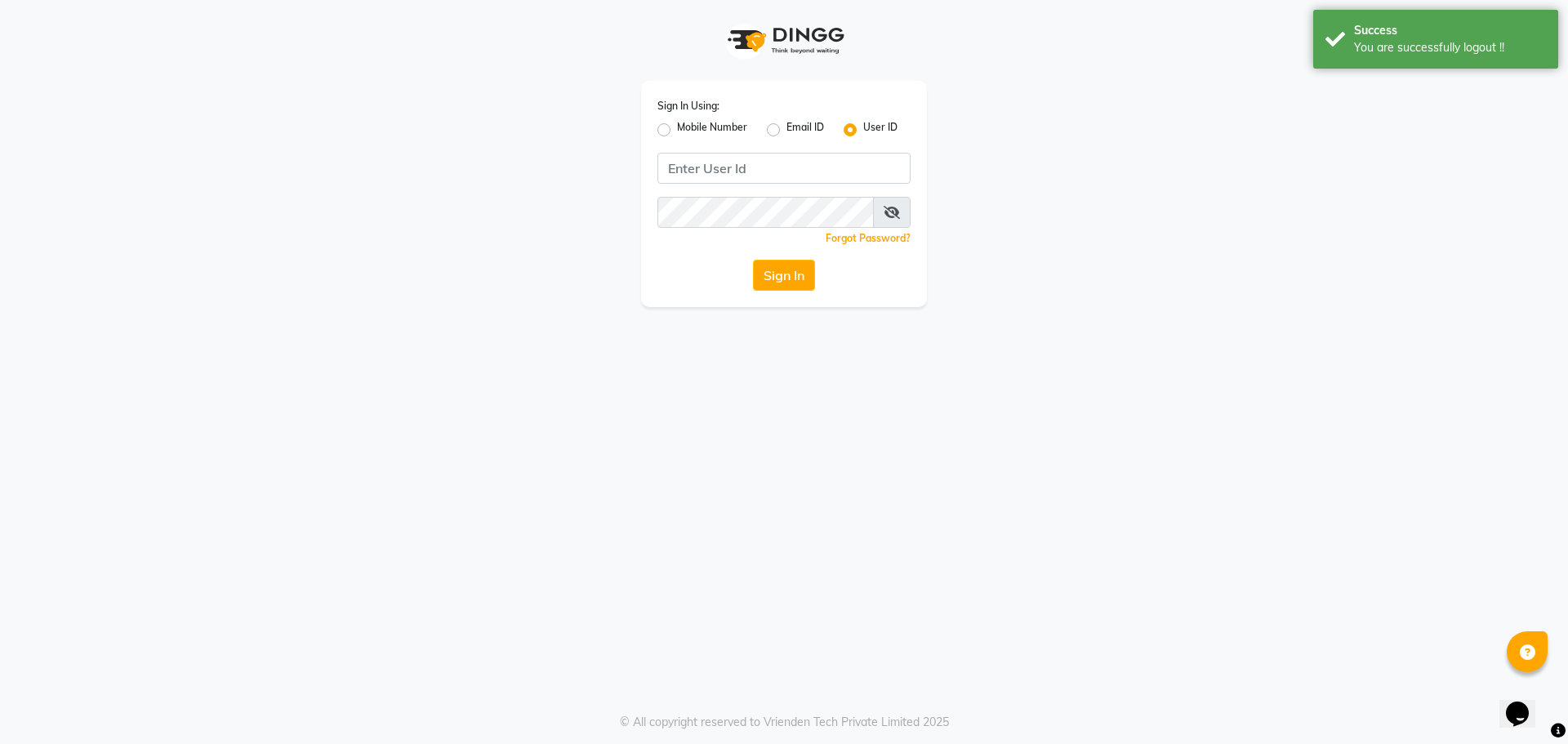
click at [677, 131] on label "Mobile Number" at bounding box center [712, 130] width 70 height 19
click at [677, 130] on input "Mobile Number" at bounding box center [682, 125] width 11 height 11
radio input "true"
radio input "false"
click at [742, 157] on input "Username" at bounding box center [811, 168] width 198 height 31
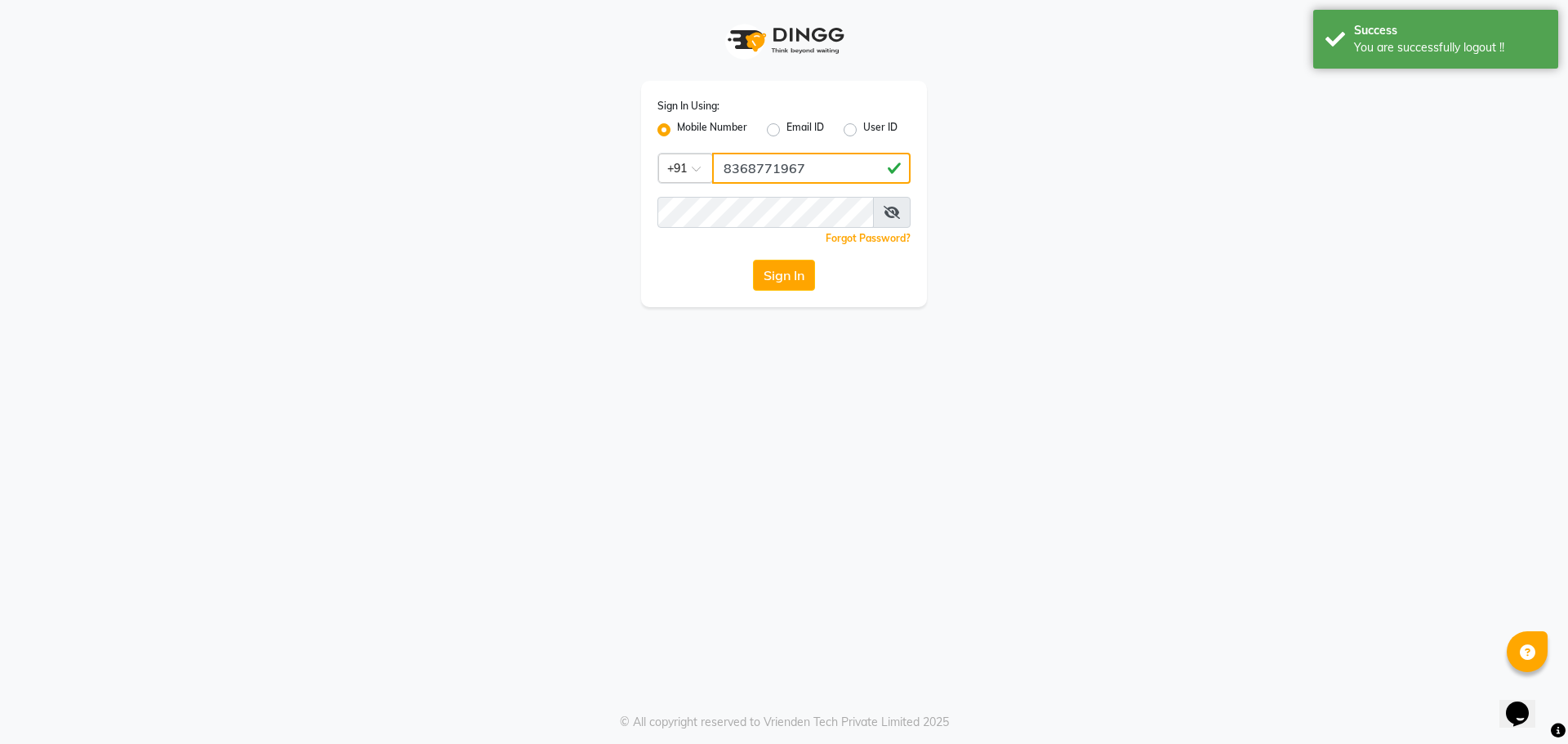
type input "8368771967"
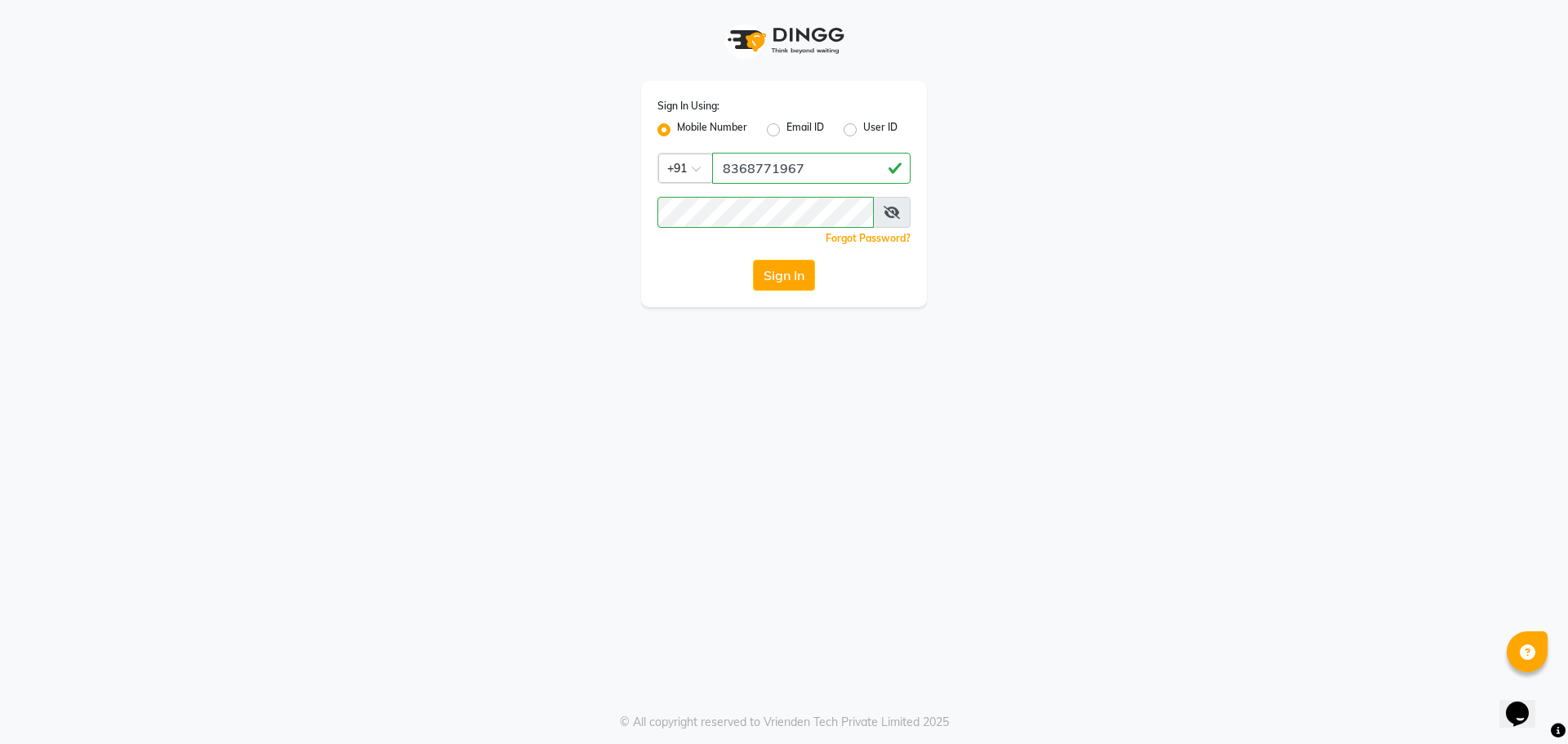
click at [881, 218] on span at bounding box center [892, 212] width 37 height 31
click at [887, 216] on icon at bounding box center [892, 212] width 16 height 13
click at [786, 278] on button "Sign In" at bounding box center [783, 275] width 62 height 31
